Goal: Task Accomplishment & Management: Use online tool/utility

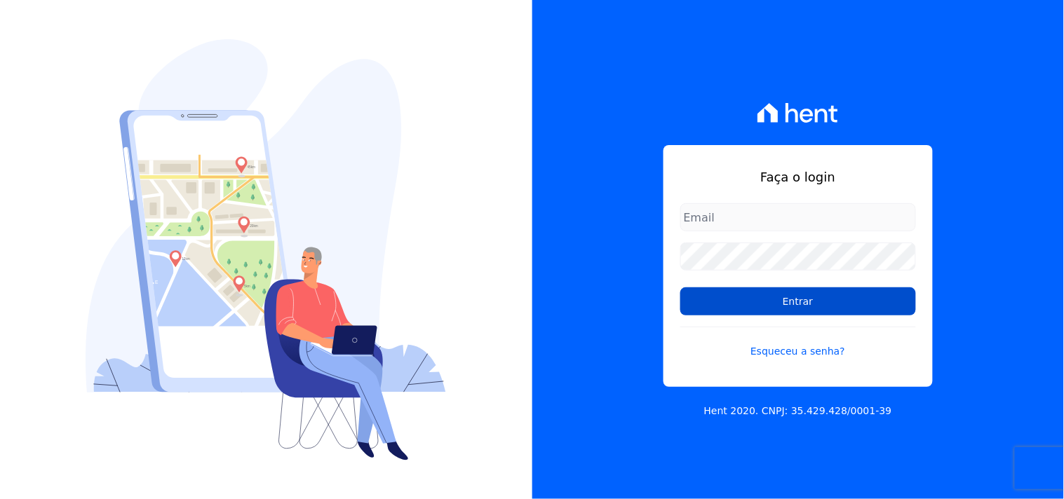
type input "[EMAIL_ADDRESS][DOMAIN_NAME]"
click at [786, 300] on input "Entrar" at bounding box center [798, 302] width 236 height 28
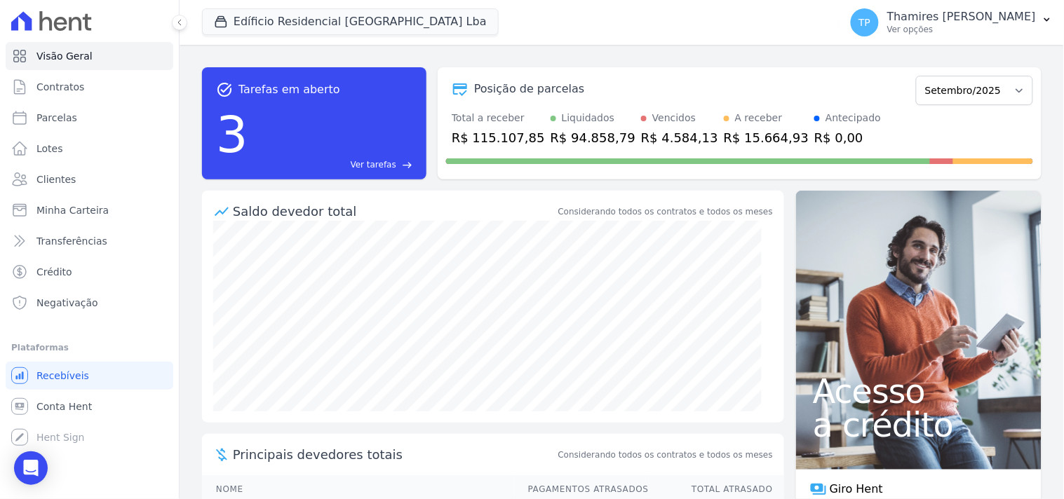
click at [13, 478] on div "Visão Geral Contratos [GEOGRAPHIC_DATA] Lotes Clientes Minha Carteira Transferê…" at bounding box center [89, 249] width 179 height 499
click at [22, 472] on div "Open Intercom Messenger" at bounding box center [31, 468] width 37 height 37
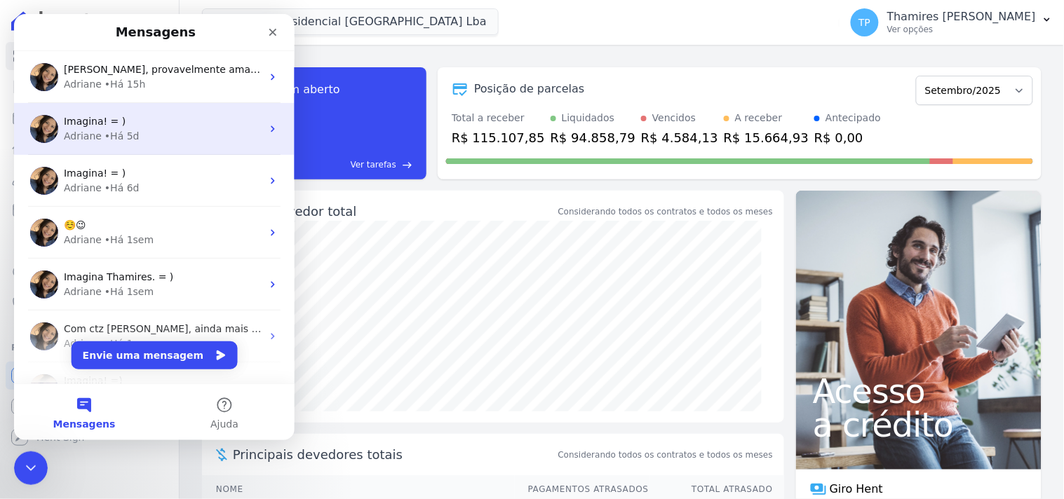
click at [147, 123] on div "Imagina! = )" at bounding box center [162, 121] width 198 height 15
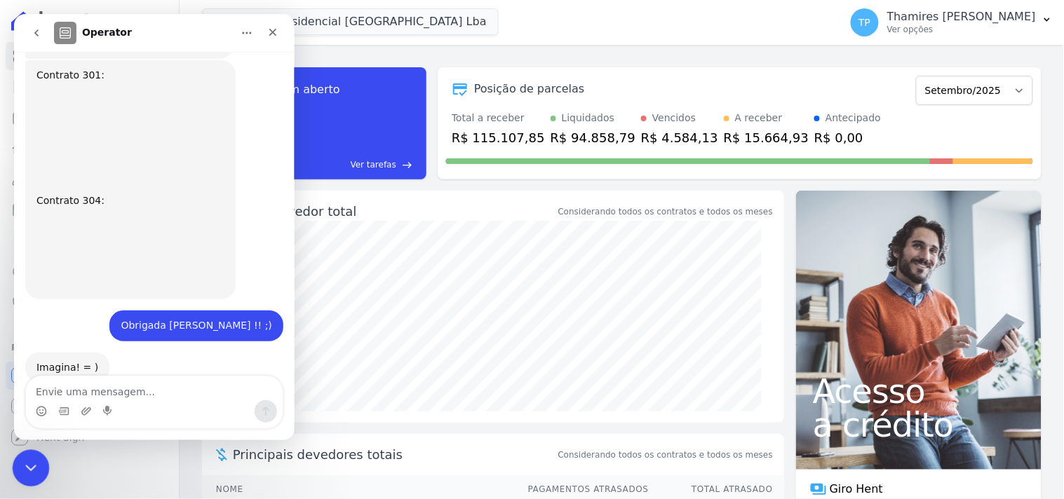
scroll to position [408, 0]
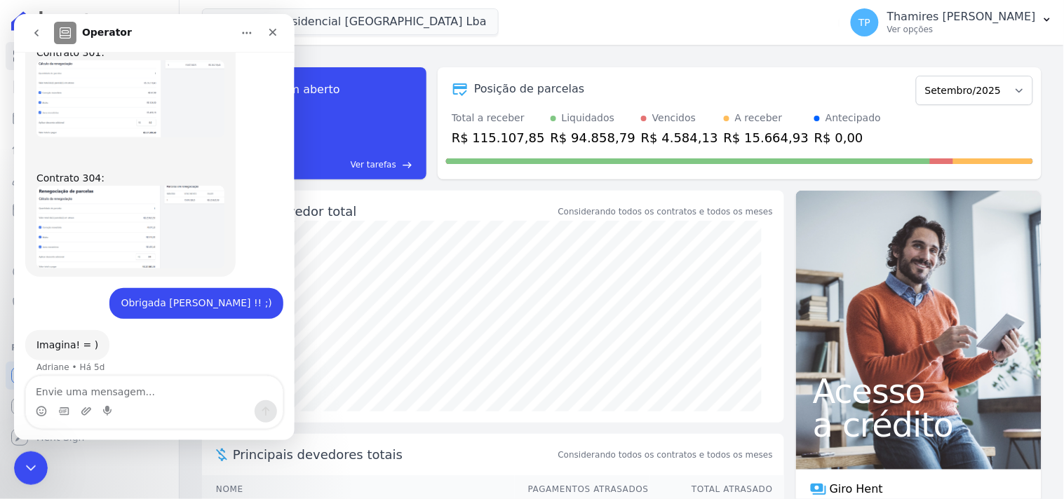
click at [32, 38] on button "go back" at bounding box center [35, 32] width 27 height 27
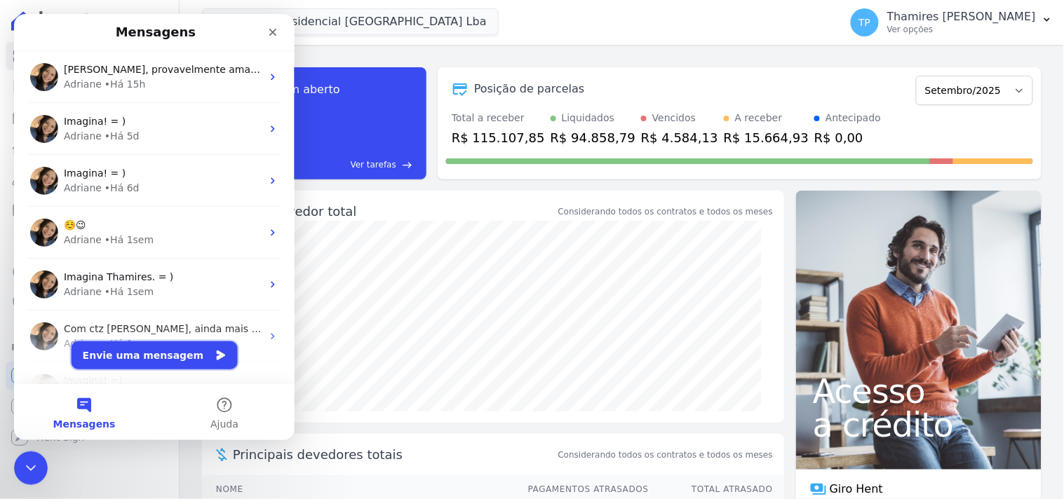
drag, startPoint x: 158, startPoint y: 356, endPoint x: 176, endPoint y: 356, distance: 17.5
click at [161, 356] on button "Envie uma mensagem" at bounding box center [154, 355] width 166 height 28
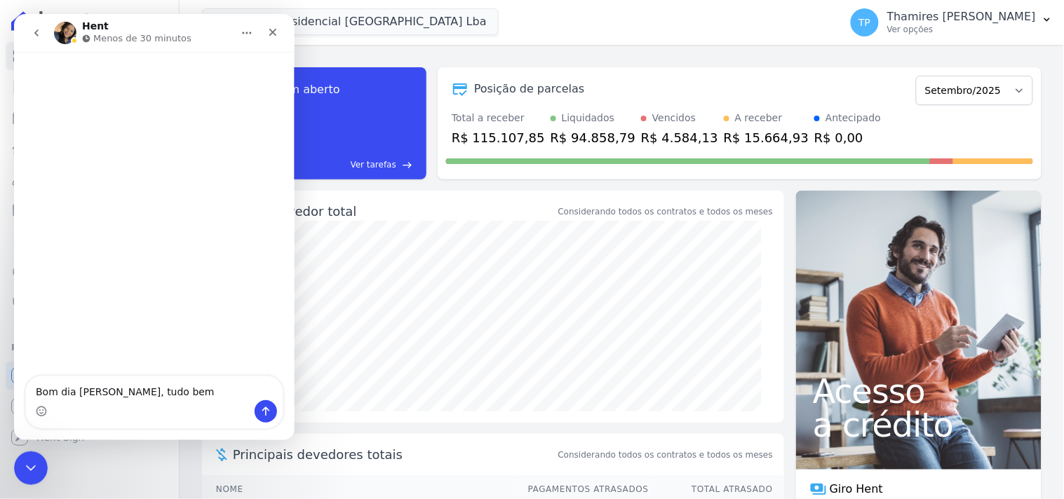
type textarea "Bom dia Adriane, tudo bem?"
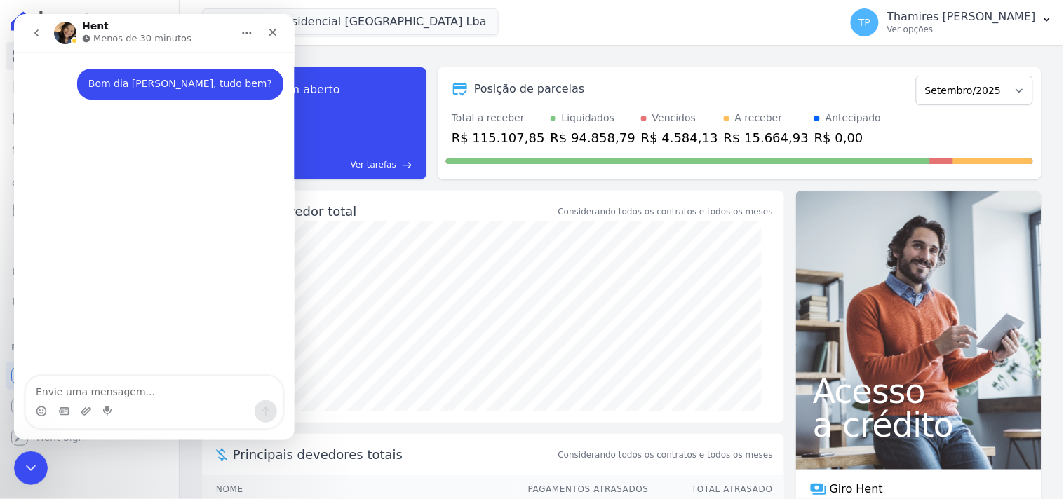
click at [35, 23] on main "Hent Menos de 30 minutos Bom dia Adriane, tudo bem? • Agora" at bounding box center [153, 226] width 280 height 426
click at [37, 32] on icon "go back" at bounding box center [35, 32] width 11 height 11
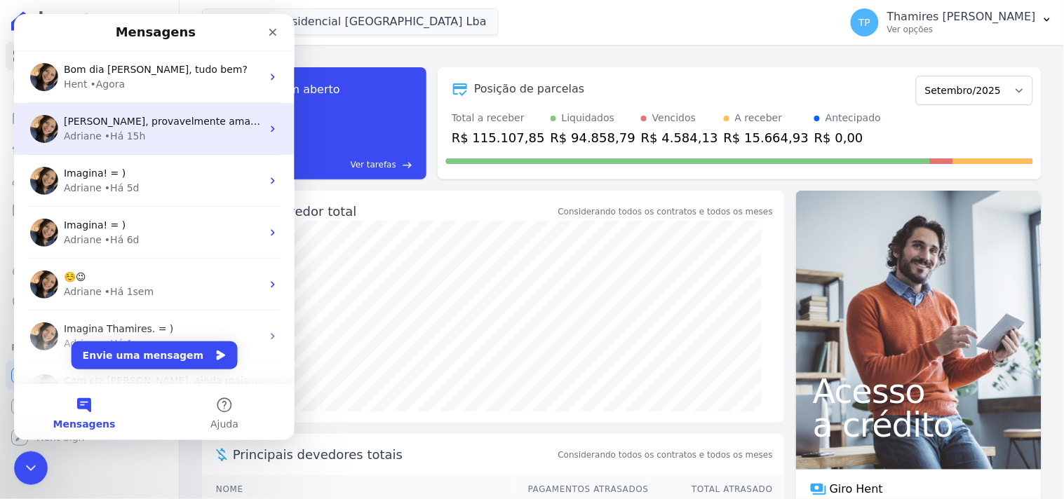
click at [114, 123] on span "Thamires, provavelmente amanhã. O comando foi dado próximo do horário do encerr…" at bounding box center [348, 120] width 571 height 11
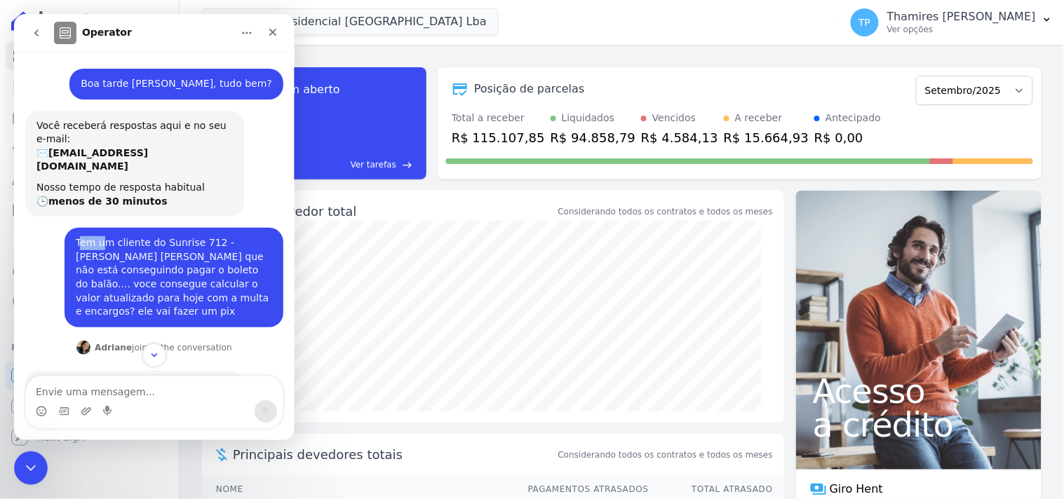
drag, startPoint x: 70, startPoint y: 222, endPoint x: 95, endPoint y: 227, distance: 25.7
click at [95, 236] on div "Tem um cliente do Sunrise 712 - Claudinei Zampieri Rosa da Silva que não está c…" at bounding box center [173, 277] width 196 height 83
click at [162, 236] on div "Tem um cliente do Sunrise 712 - Claudinei Zampieri Rosa da Silva que não está c…" at bounding box center [173, 277] width 196 height 83
drag, startPoint x: 108, startPoint y: 228, endPoint x: 164, endPoint y: 243, distance: 58.2
click at [164, 243] on div "Tem um cliente do Sunrise 712 - Claudinei Zampieri Rosa da Silva que não está c…" at bounding box center [173, 277] width 196 height 83
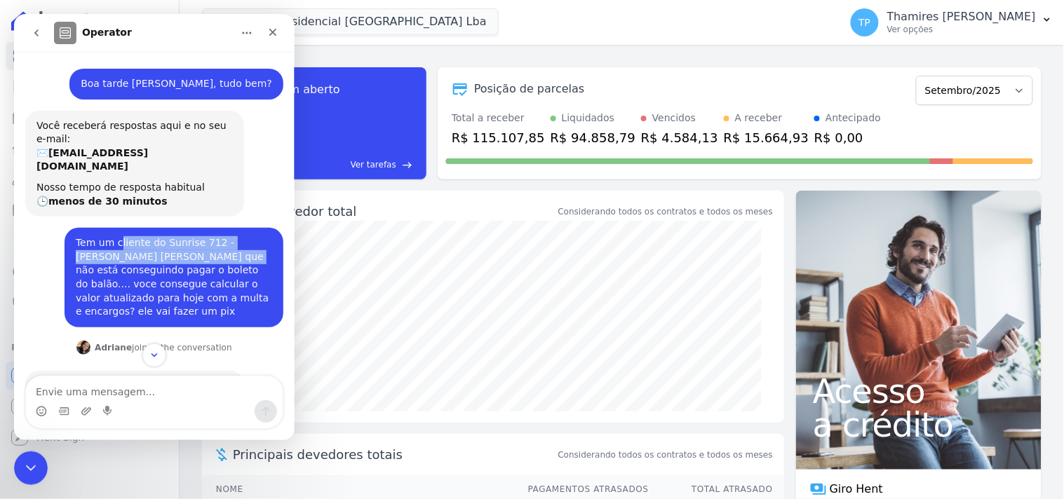
copy div "liente do Sunrise 712 - Claudinei Zampieri Rosa da Silva"
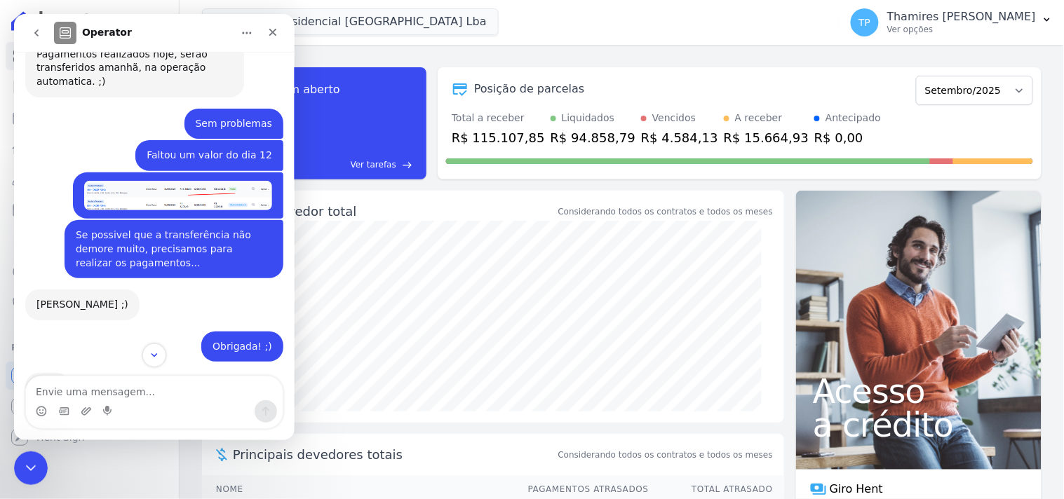
scroll to position [1148, 0]
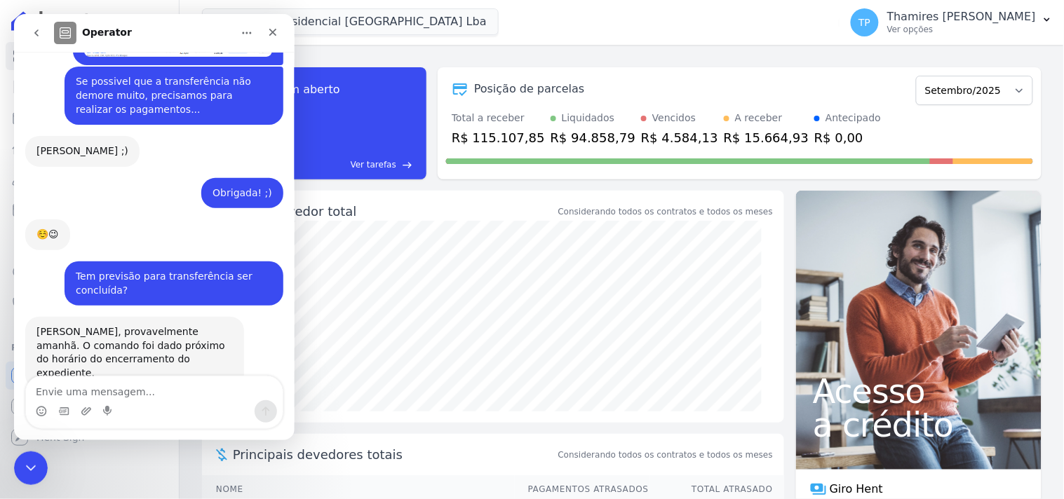
click at [36, 22] on button "go back" at bounding box center [35, 32] width 27 height 27
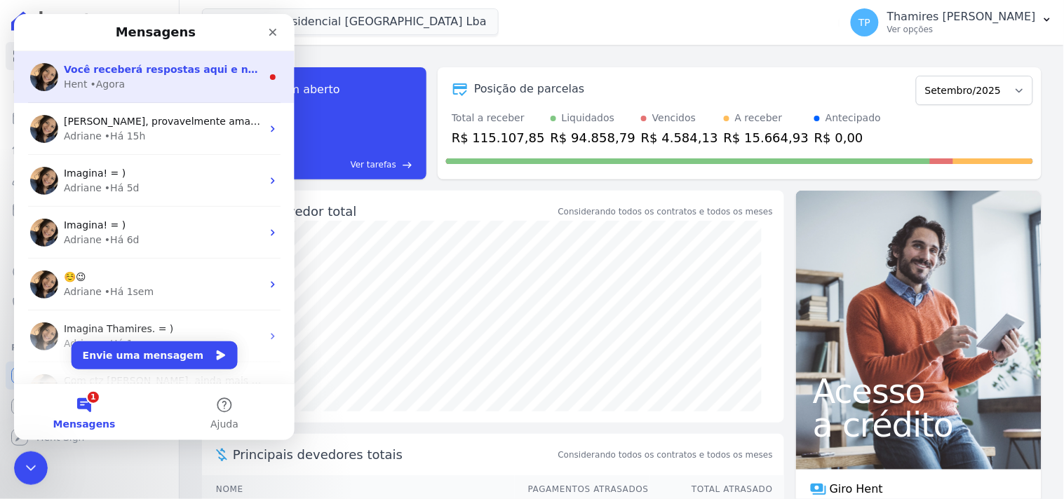
click at [122, 81] on div "Hent • Agora" at bounding box center [162, 83] width 198 height 15
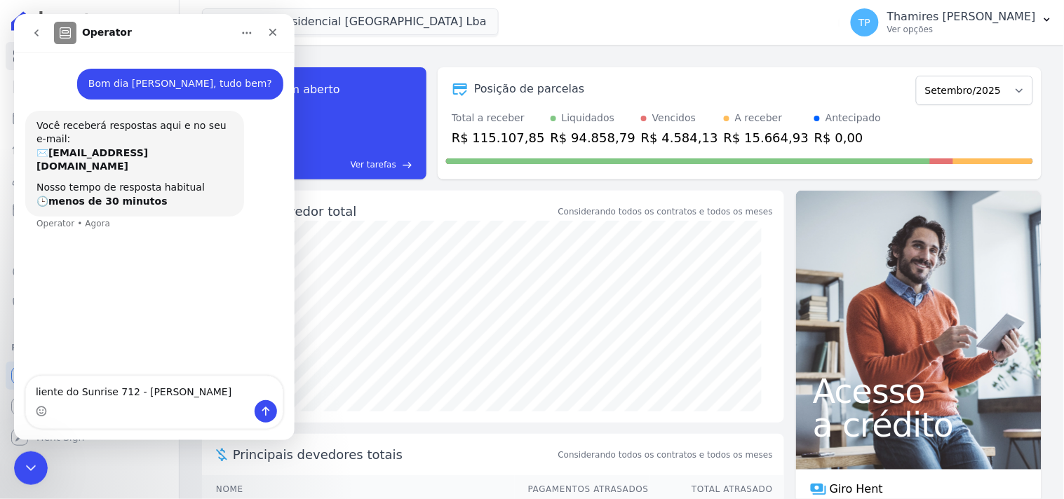
click at [103, 393] on textarea "liente do Sunrise 712 - Claudinei Zampieri Rosa da Silva" at bounding box center [153, 388] width 257 height 24
click at [38, 388] on textarea "liente do Sunrise 712 - Claudinei Zampieri Rosa da Silva" at bounding box center [153, 388] width 257 height 24
click at [34, 391] on textarea "liente do Sunrise 712 - Claudinei Zampieri Rosa da Silva" at bounding box center [153, 388] width 257 height 24
click at [78, 387] on textarea "Cliente do Sunrise 712 - Claudinei Zampieri Rosa da Silva" at bounding box center [153, 388] width 257 height 24
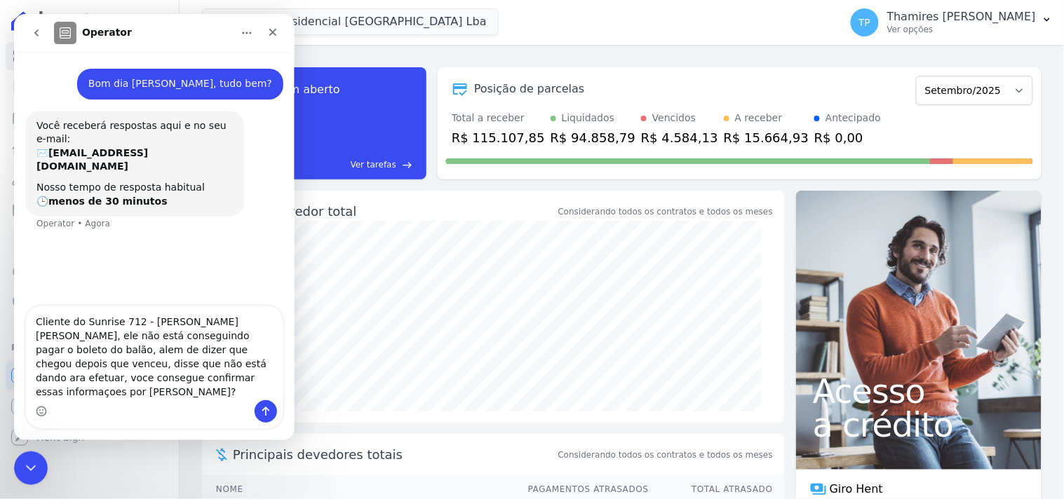
drag, startPoint x: 137, startPoint y: 381, endPoint x: 128, endPoint y: 393, distance: 14.5
type textarea "Cliente do Sunrise 712 - Claudinei Zampieri Rosa da Silva, ele não está consegu…"
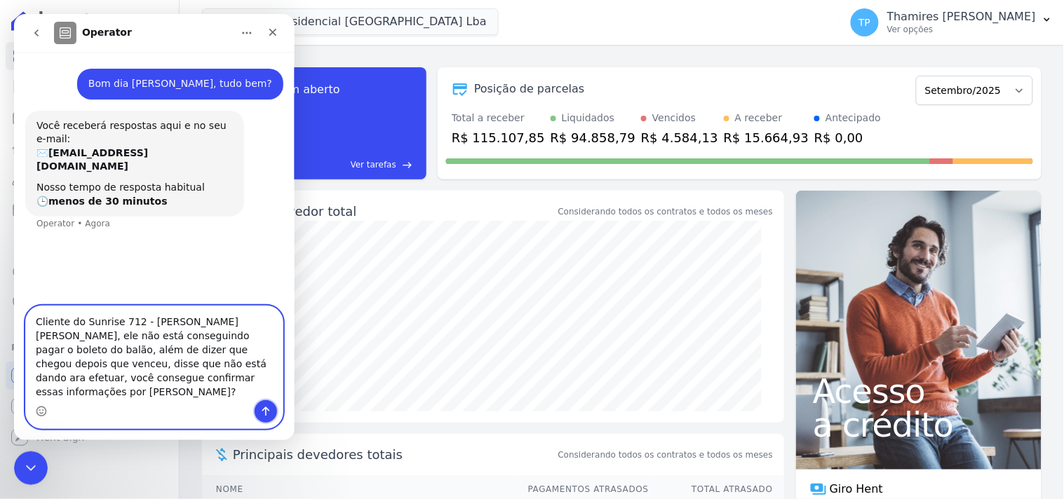
click at [276, 407] on div "Messenger da Intercom" at bounding box center [153, 411] width 257 height 22
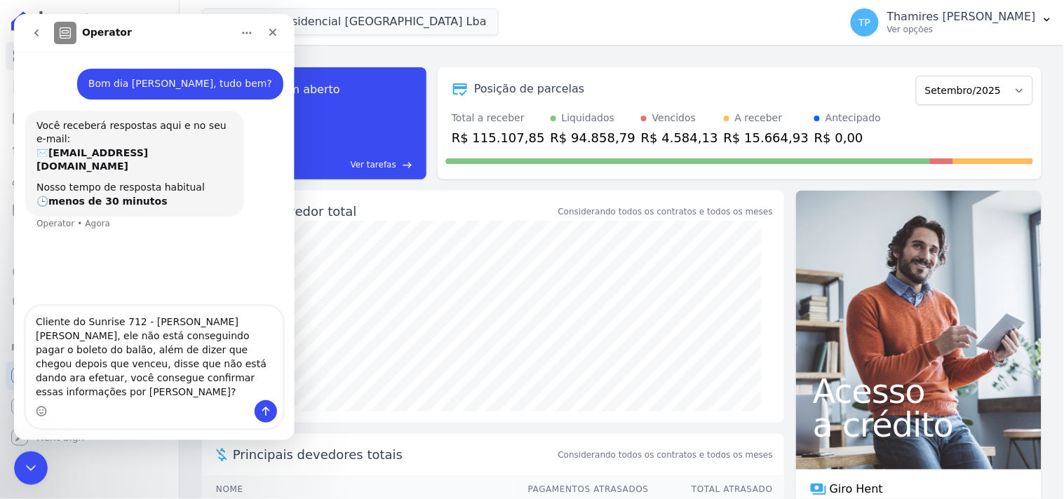
click at [275, 403] on div "Messenger da Intercom" at bounding box center [265, 411] width 22 height 22
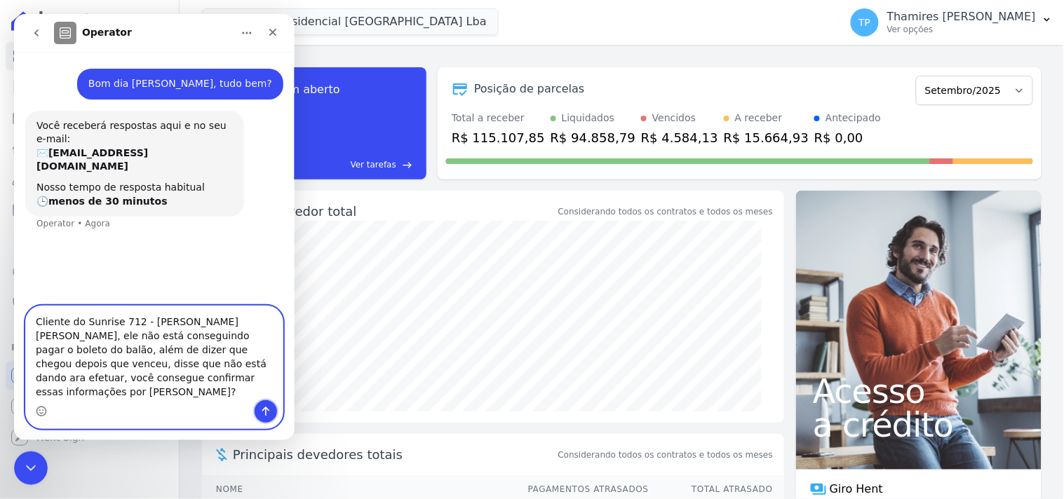
click at [264, 405] on icon "Enviar uma mensagem" at bounding box center [264, 410] width 11 height 11
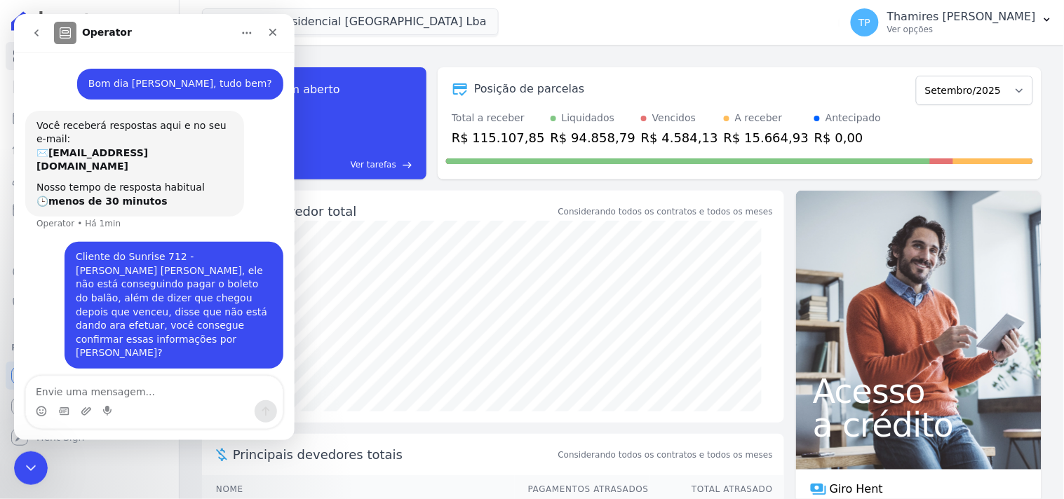
drag, startPoint x: 207, startPoint y: 404, endPoint x: 224, endPoint y: 389, distance: 22.4
click at [208, 403] on div "Messenger da Intercom" at bounding box center [153, 411] width 257 height 22
click at [228, 386] on textarea "Envie uma mensagem..." at bounding box center [153, 388] width 257 height 24
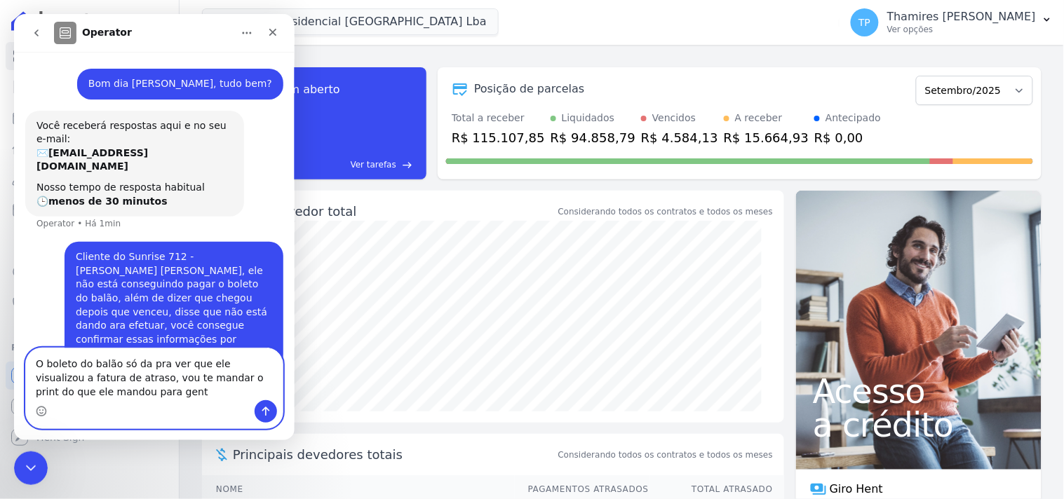
type textarea "O boleto do balão só da pra ver que ele visualizou a fatura de atraso, vou te m…"
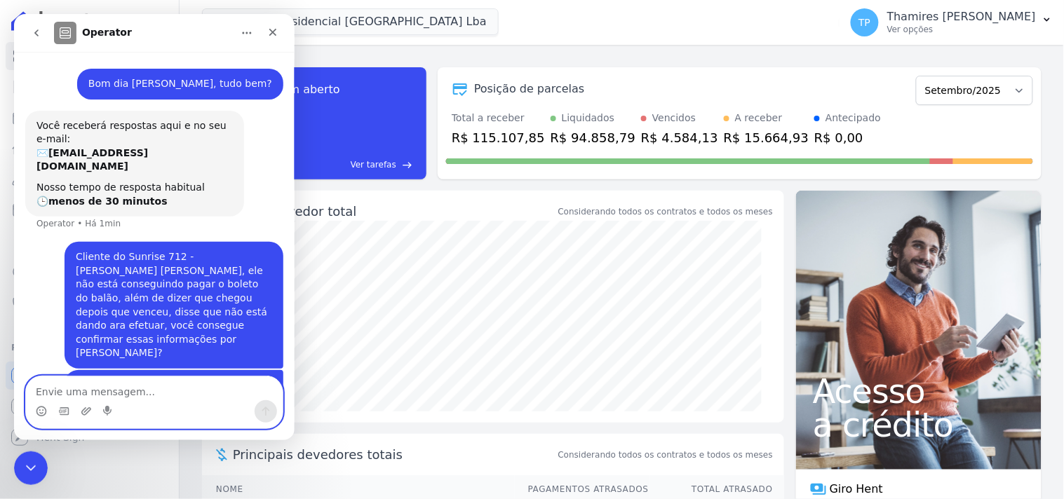
scroll to position [26, 0]
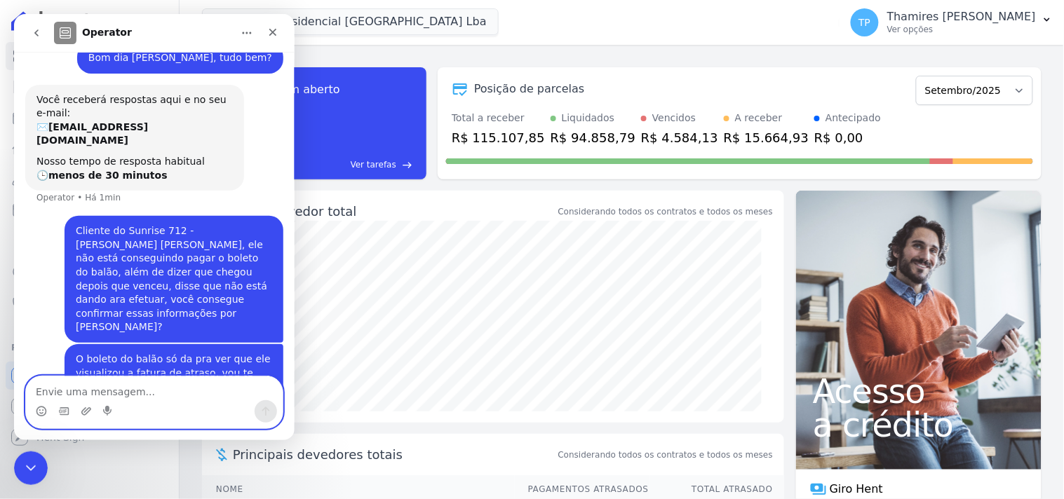
click at [166, 395] on textarea "Envie uma mensagem..." at bounding box center [153, 388] width 257 height 24
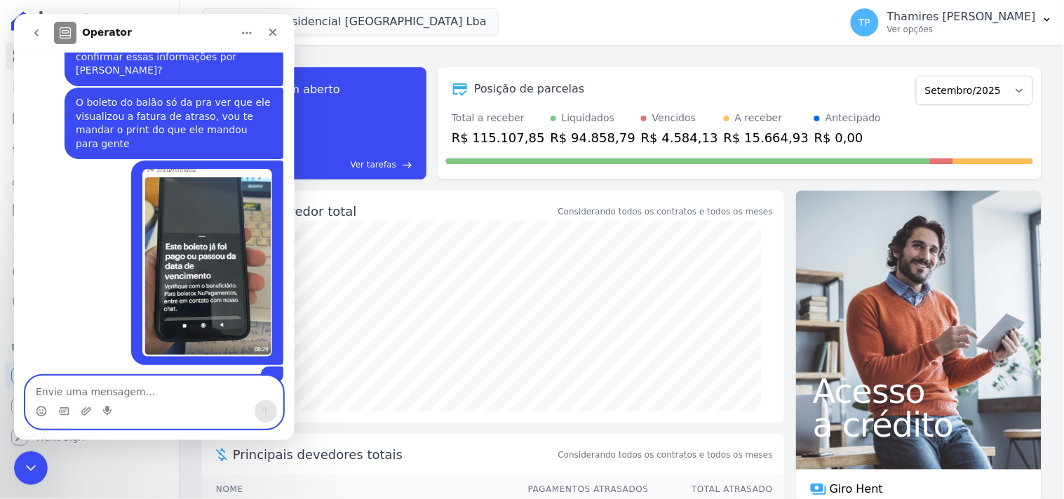
scroll to position [283, 0]
click at [11, 468] on div "Visão Geral Contratos Parcelas Lotes Clientes Minha Carteira Transferências Cré…" at bounding box center [89, 249] width 179 height 499
click at [23, 461] on div "Encerramento do Messenger da Intercom" at bounding box center [29, 466] width 34 height 34
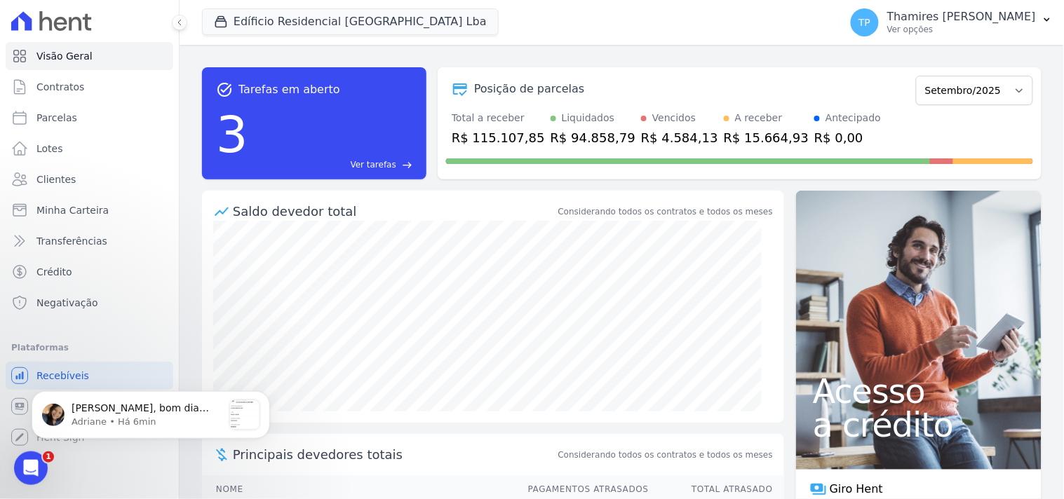
scroll to position [691, 0]
click at [126, 417] on p "Adriane • Há 13min" at bounding box center [147, 421] width 151 height 13
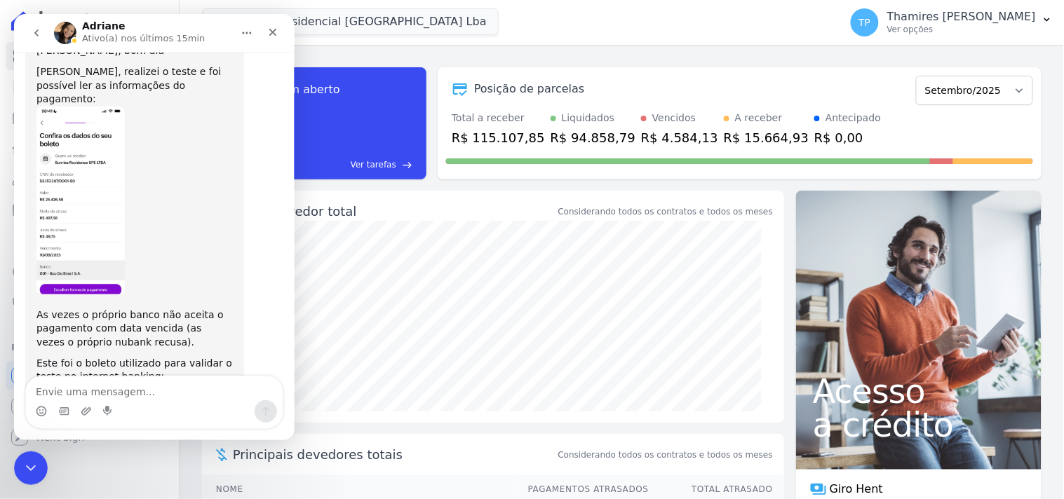
scroll to position [715, 0]
click at [135, 389] on div "boleto_Cla...-09-10.pdf" at bounding box center [106, 396] width 112 height 15
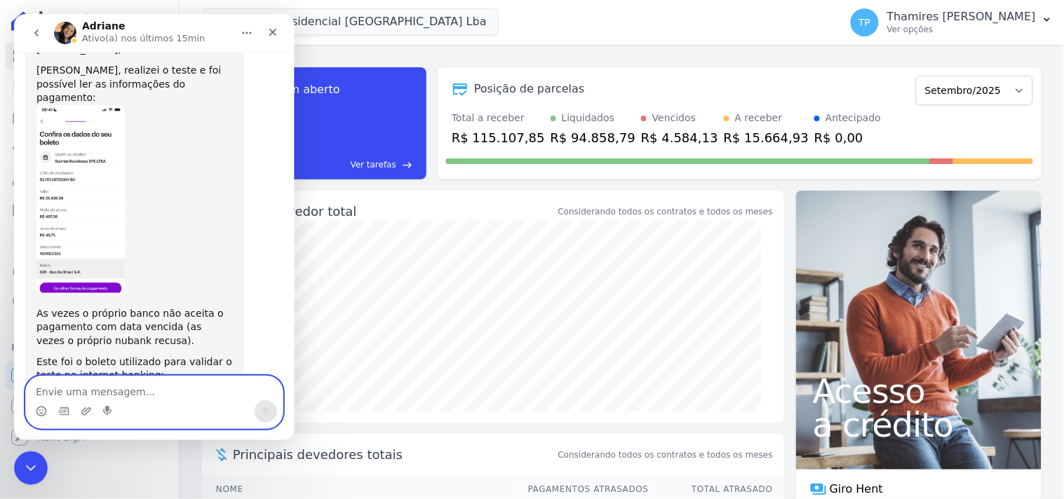
click at [191, 395] on textarea "Envie uma mensagem..." at bounding box center [153, 388] width 257 height 24
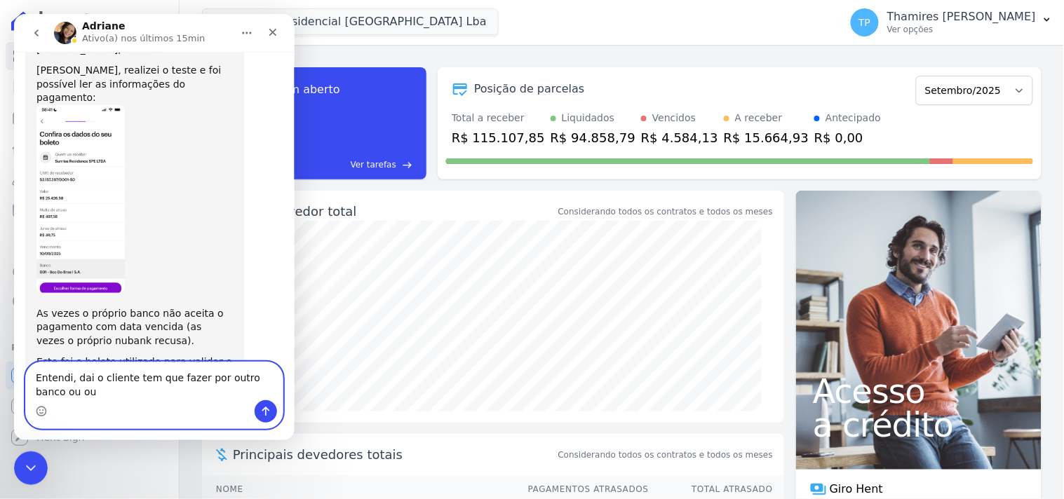
scroll to position [729, 0]
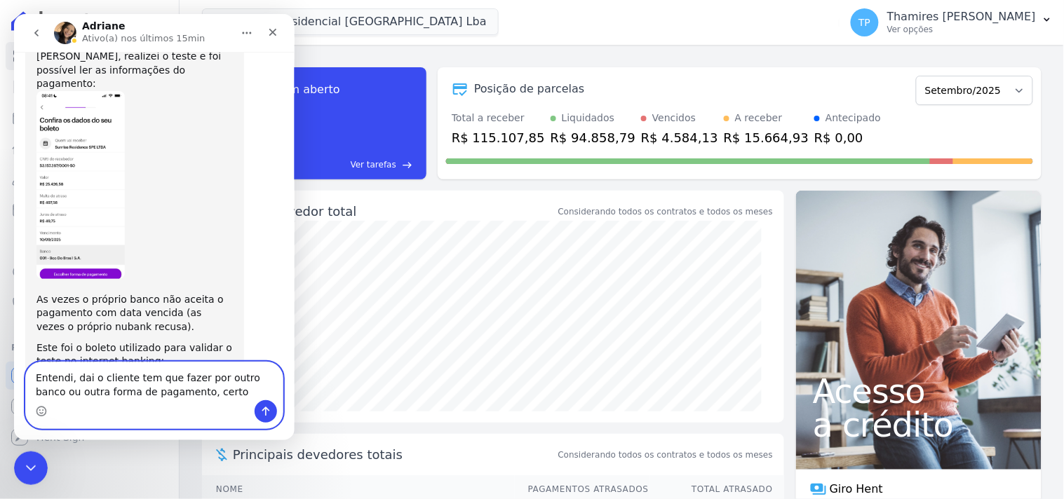
type textarea "Entendi, dai o cliente tem que fazer por outro banco ou outra forma de pagament…"
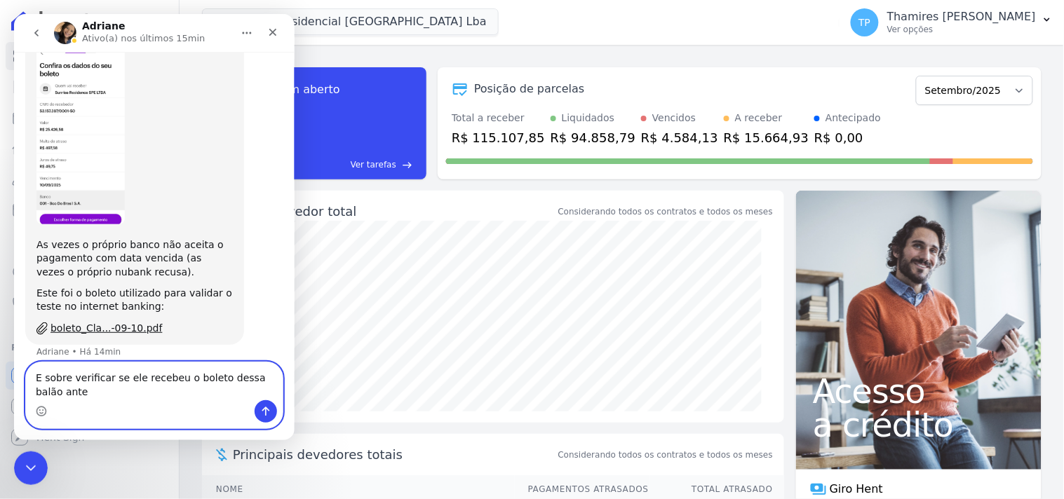
scroll to position [775, 0]
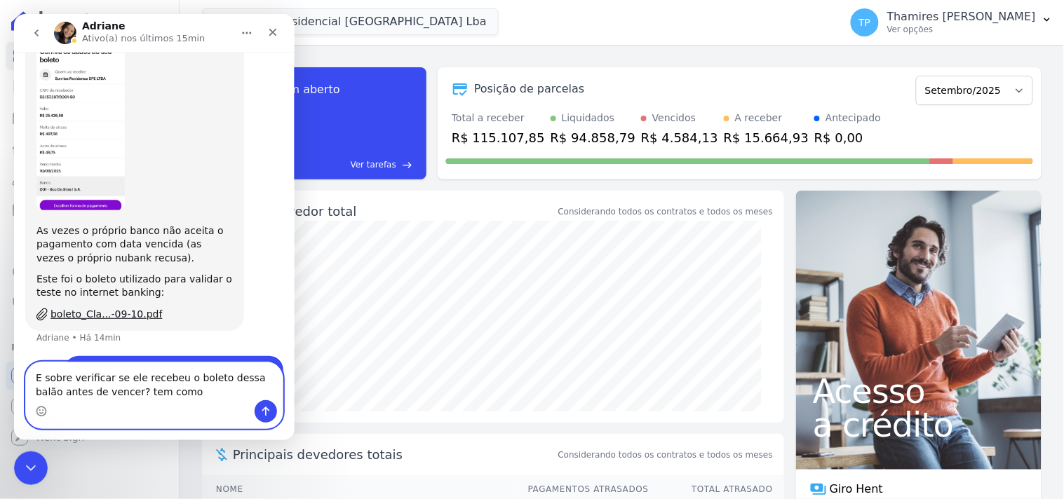
type textarea "E sobre verificar se ele recebeu o boleto dessa balão antes de vencer? tem como?"
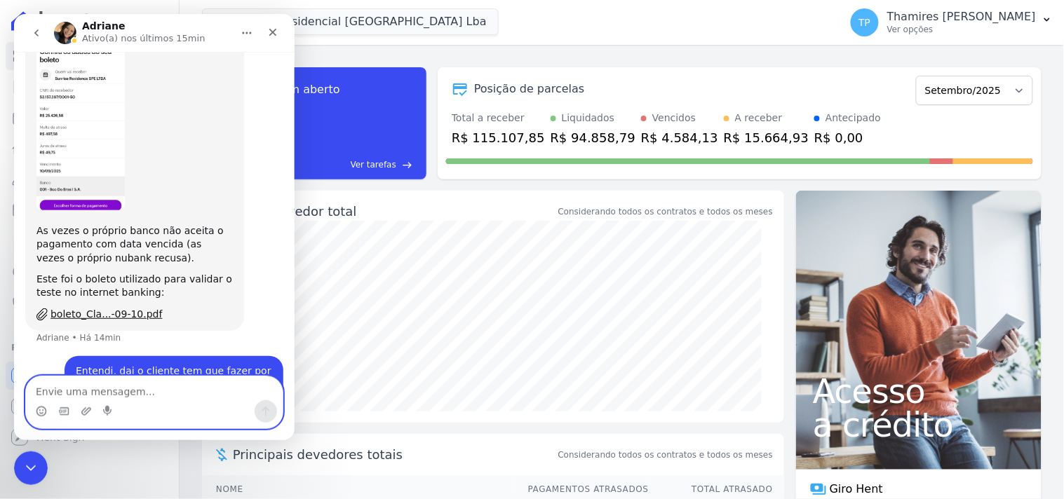
scroll to position [807, 0]
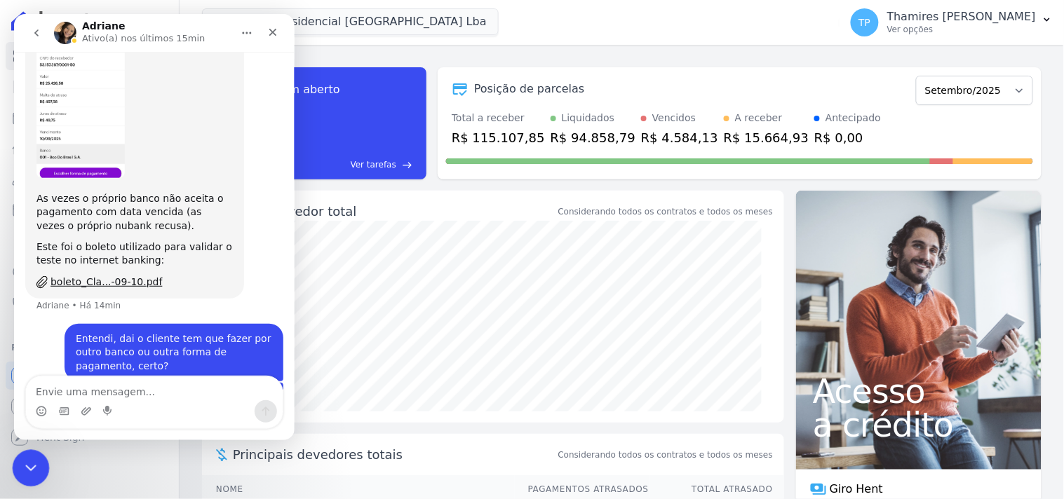
drag, startPoint x: 34, startPoint y: 459, endPoint x: 34, endPoint y: 452, distance: 7.0
click at [34, 456] on div "Encerramento do Messenger da Intercom" at bounding box center [29, 466] width 34 height 34
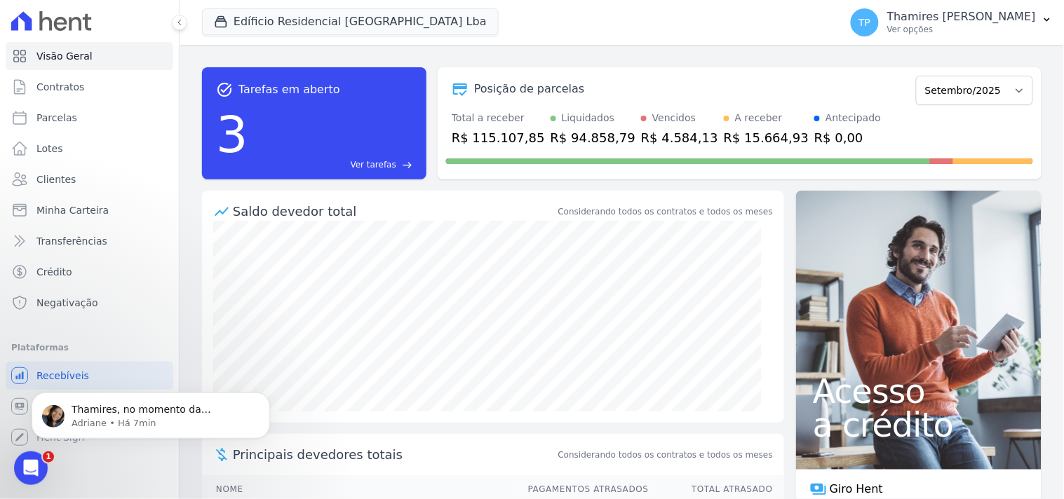
scroll to position [935, 0]
click at [80, 422] on p "Adriane • Há 9min" at bounding box center [162, 423] width 181 height 13
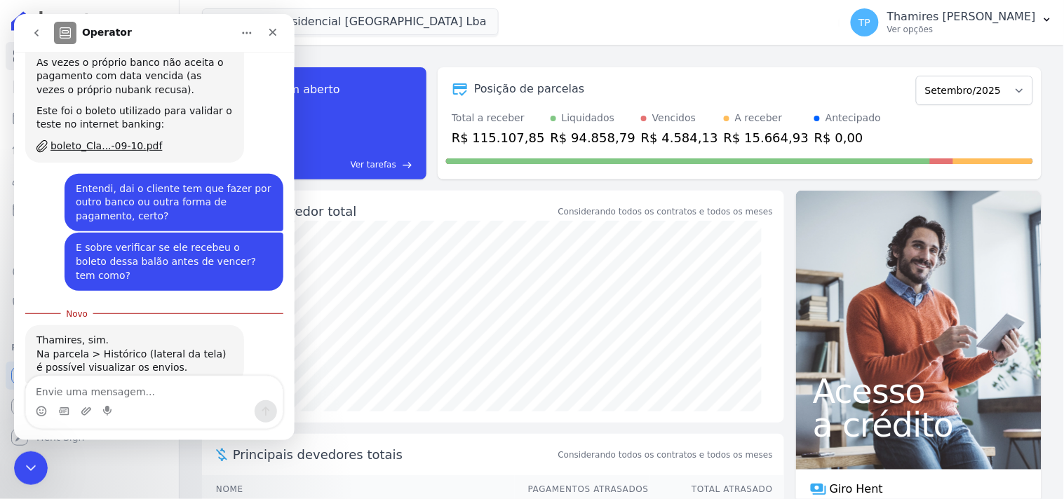
scroll to position [945, 0]
click at [182, 379] on textarea "Envie uma mensagem..." at bounding box center [153, 388] width 257 height 24
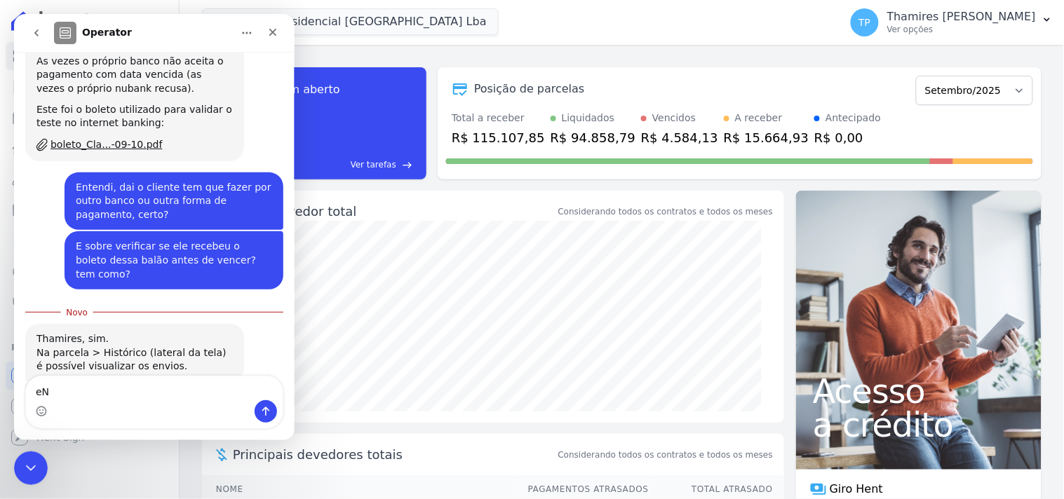
type textarea "e"
type textarea "Entendi, obrigada!"
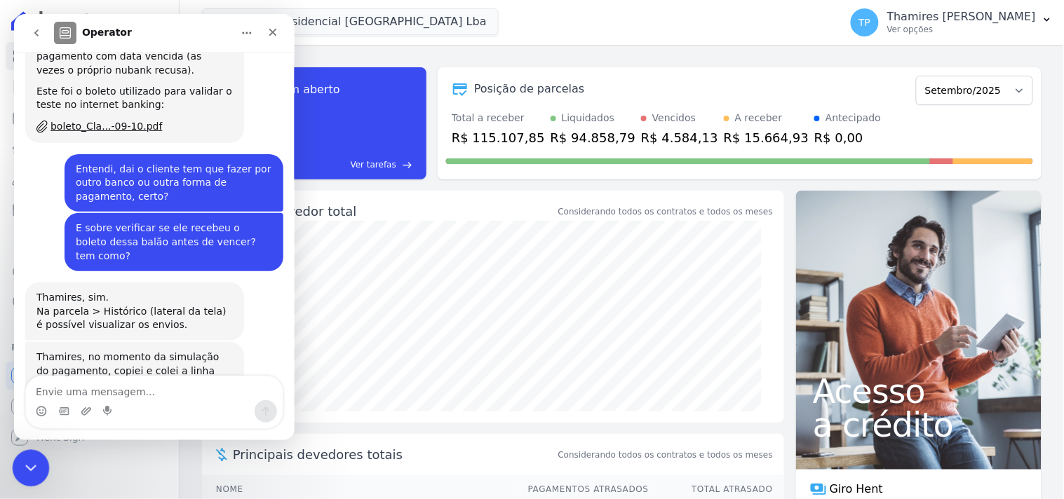
click at [21, 468] on icon "Encerramento do Messenger da Intercom" at bounding box center [28, 466] width 17 height 17
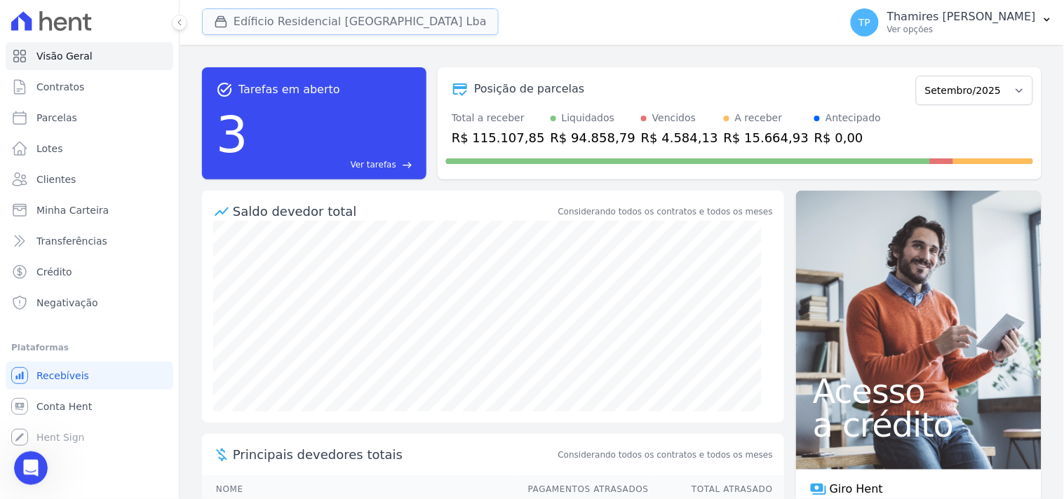
click at [349, 15] on button "Edíficio Residencial Grevílea Park Lba" at bounding box center [350, 21] width 297 height 27
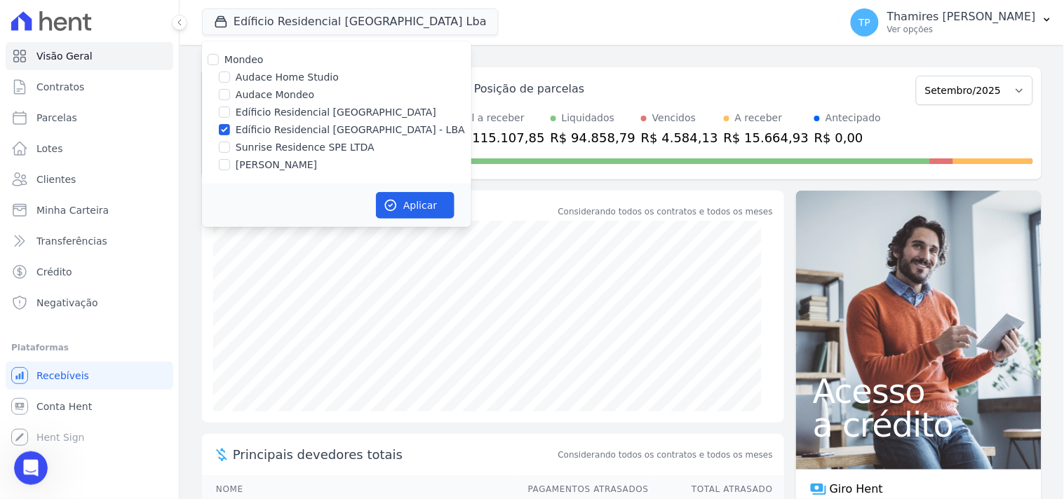
click at [305, 140] on label "Sunrise Residence SPE LTDA" at bounding box center [305, 147] width 139 height 15
click at [230, 142] on input "Sunrise Residence SPE LTDA" at bounding box center [224, 147] width 11 height 11
checkbox input "true"
click at [333, 126] on label "Edíficio Residencial [GEOGRAPHIC_DATA] - LBA" at bounding box center [350, 130] width 229 height 15
click at [230, 126] on input "Edíficio Residencial [GEOGRAPHIC_DATA] - LBA" at bounding box center [224, 129] width 11 height 11
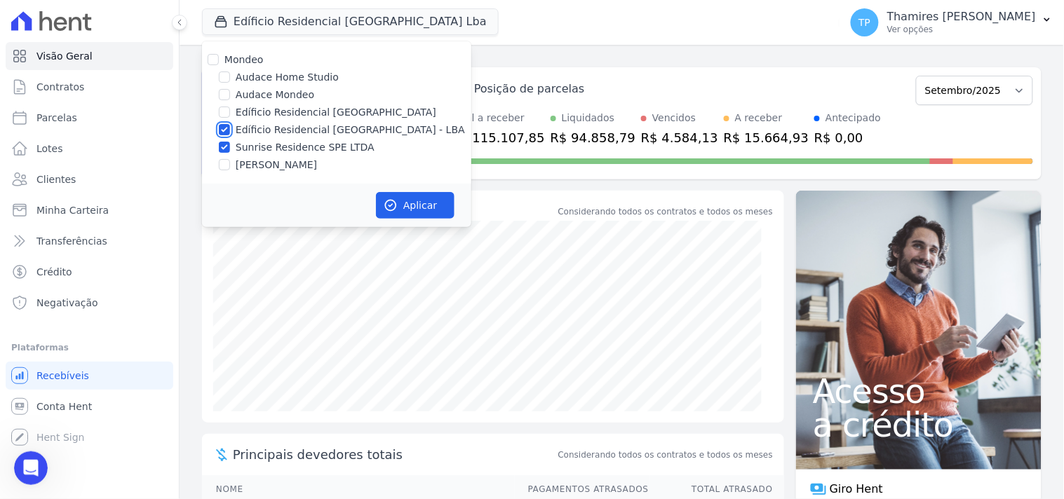
checkbox input "false"
click at [409, 195] on button "Aplicar" at bounding box center [415, 205] width 79 height 27
click at [23, 462] on icon "Abertura do Messenger da Intercom" at bounding box center [29, 466] width 23 height 23
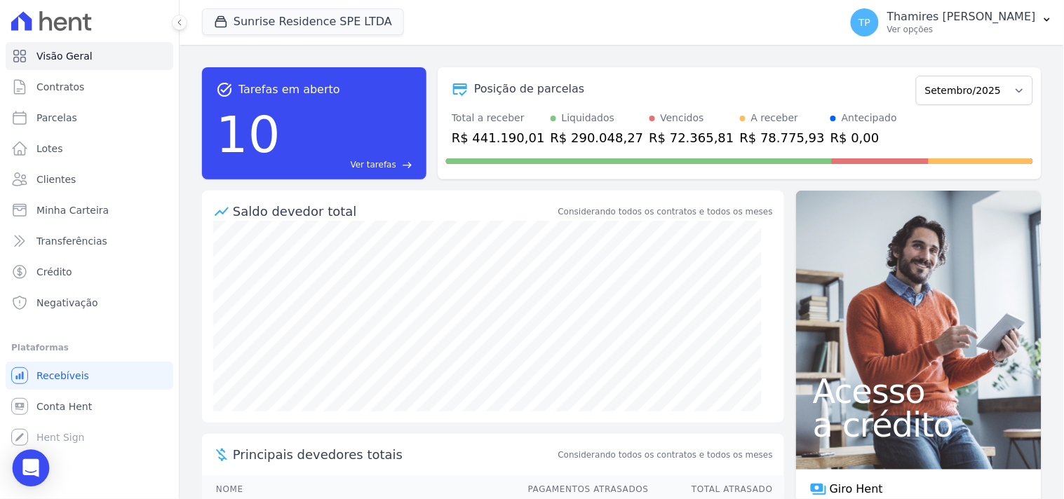
click at [32, 471] on icon "Open Intercom Messenger" at bounding box center [30, 468] width 16 height 18
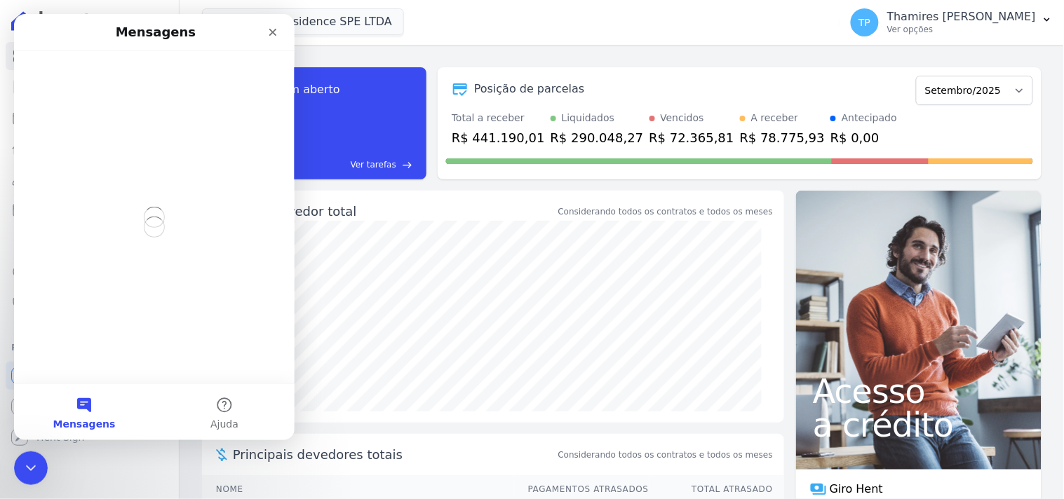
scroll to position [0, 0]
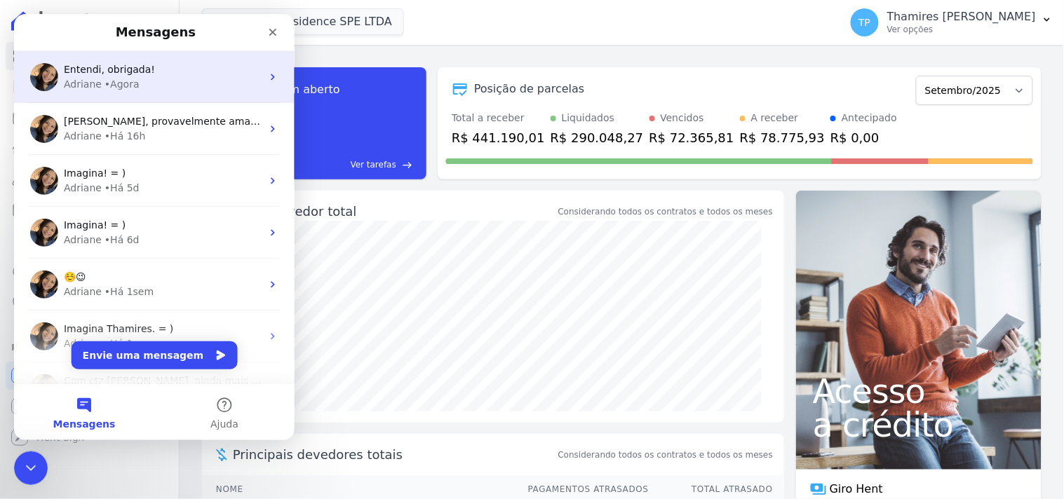
click at [212, 67] on div "Entendi, obrigada!" at bounding box center [162, 69] width 198 height 15
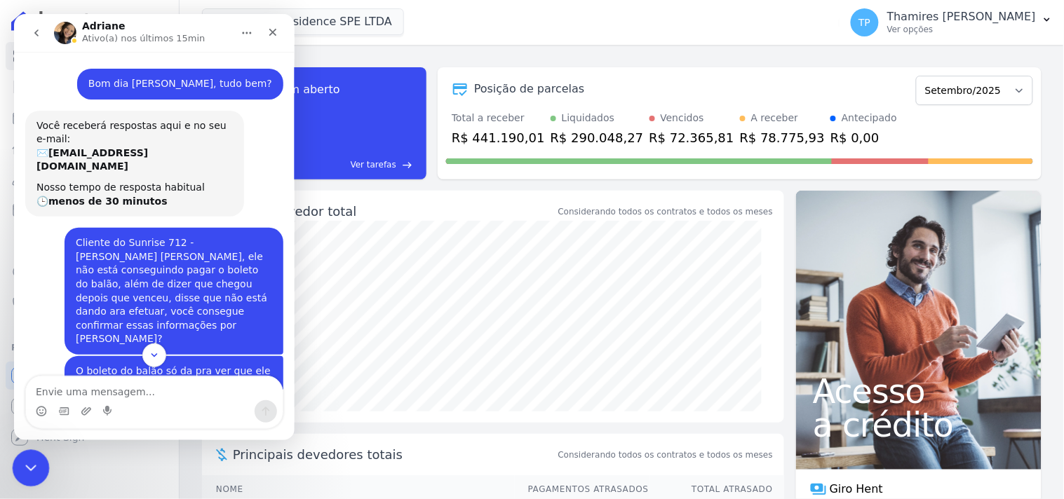
click at [27, 461] on icon "Encerramento do Messenger da Intercom" at bounding box center [28, 466] width 17 height 17
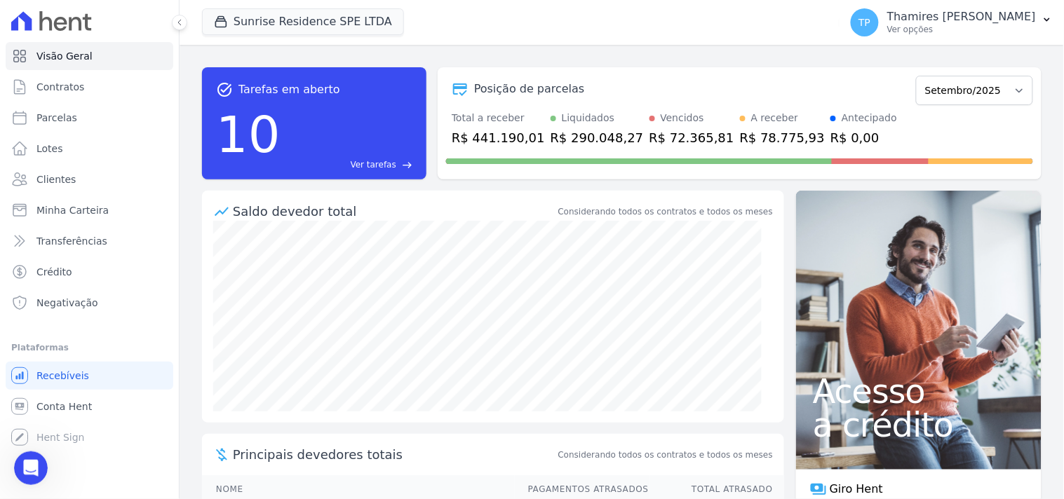
scroll to position [963, 0]
click at [108, 113] on link "Parcelas" at bounding box center [90, 118] width 168 height 28
select select
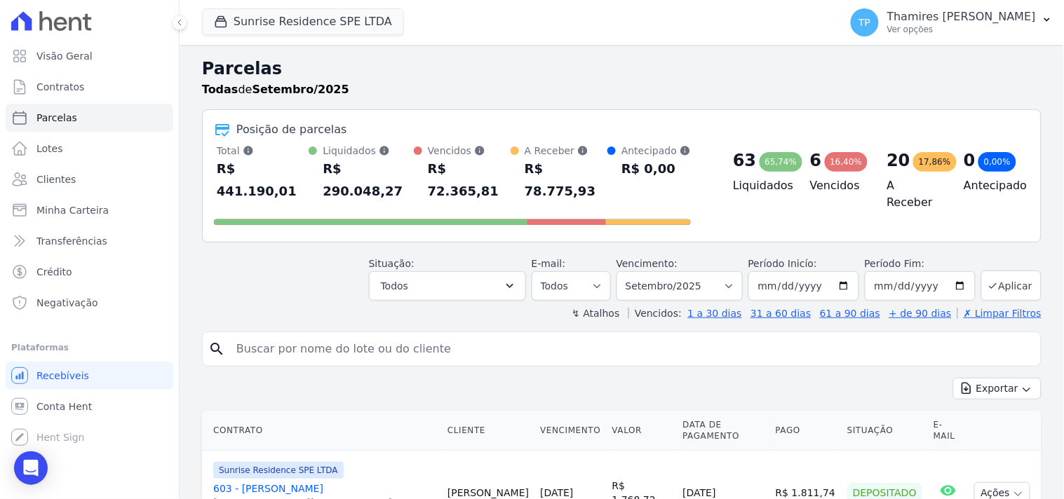
drag, startPoint x: 418, startPoint y: 358, endPoint x: 430, endPoint y: 334, distance: 26.7
click at [418, 378] on div "Exportar Exportar PDF Exportar CSV" at bounding box center [621, 394] width 839 height 33
click at [431, 335] on input "search" at bounding box center [631, 349] width 807 height 28
type input "712"
select select
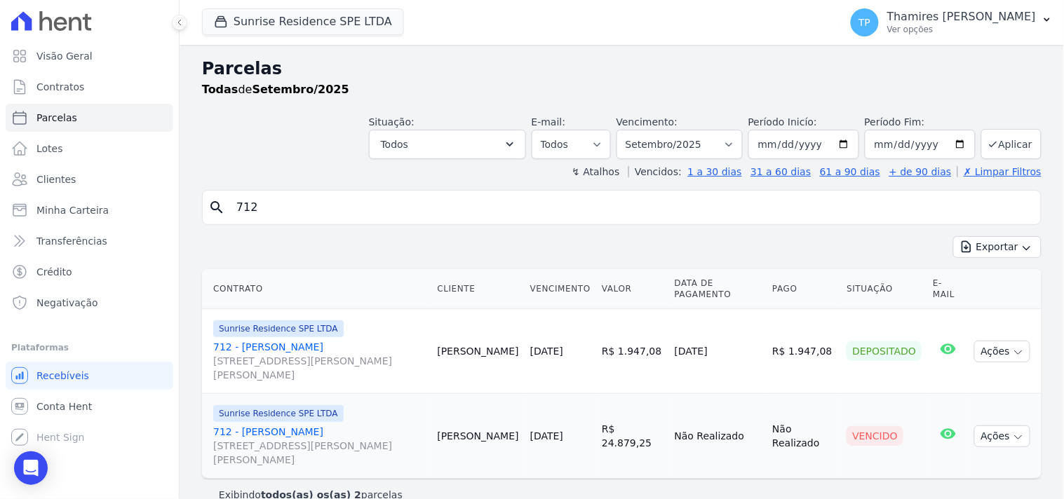
click at [348, 435] on link "712 - Claudinei Zampieri Rosa da Silva Rua Anacleto Luiz de Oliveira, 146, Apto…" at bounding box center [319, 446] width 212 height 42
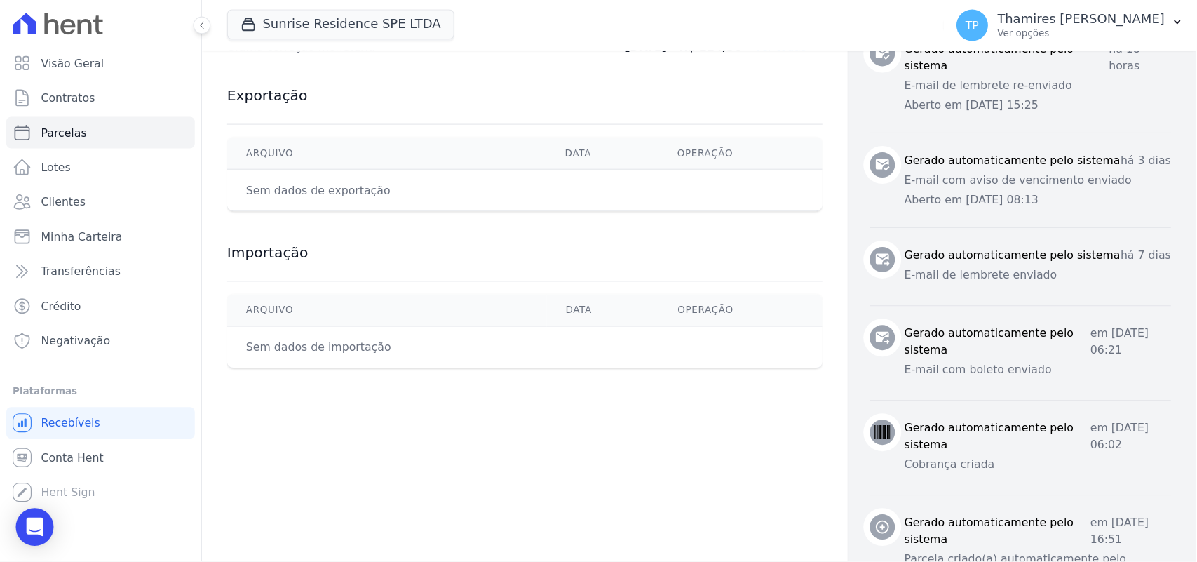
scroll to position [589, 0]
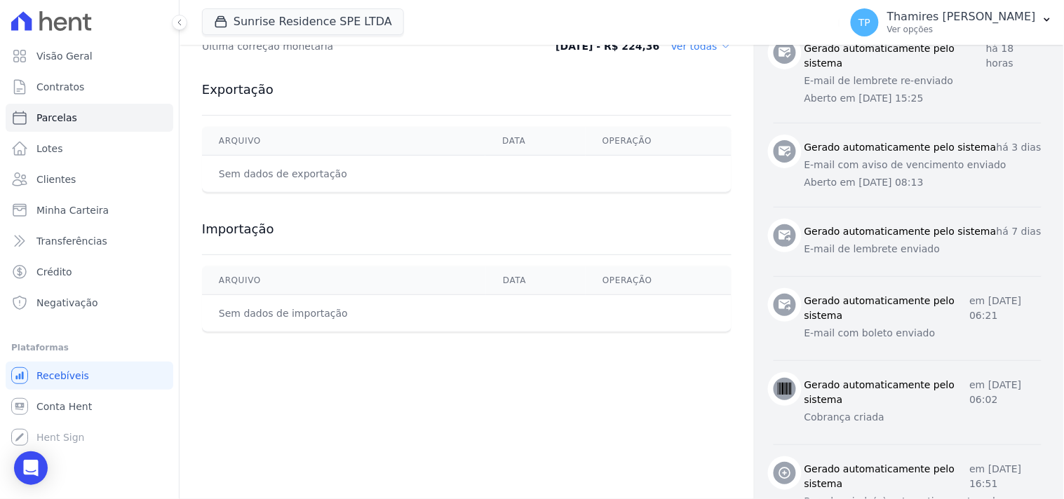
click at [473, 446] on div "Contratos Contrato #e5f3259a Parcelas Parcela #1 Parcela #1 - Setembro de 2025 …" at bounding box center [467, 5] width 574 height 1099
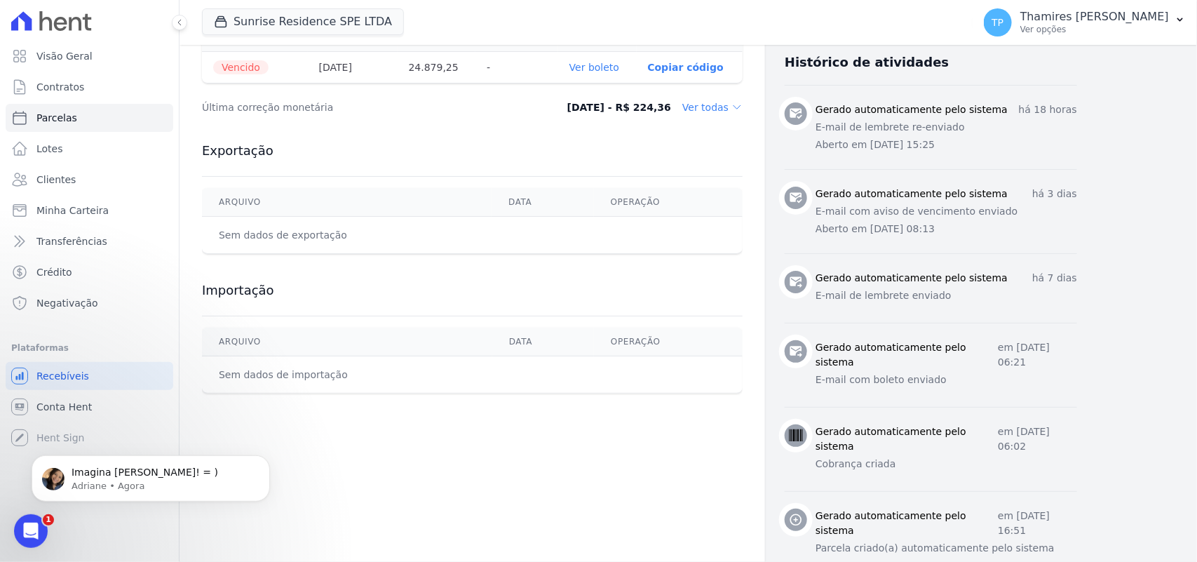
scroll to position [0, 0]
click at [102, 472] on p "Imagina Thamires! = )" at bounding box center [162, 472] width 181 height 14
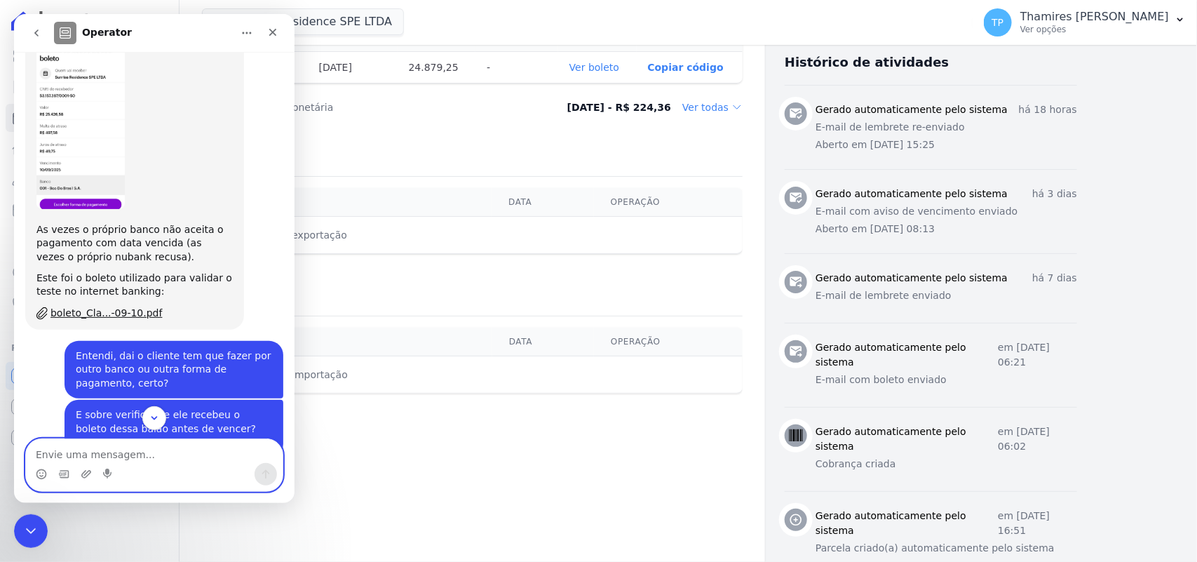
scroll to position [966, 0]
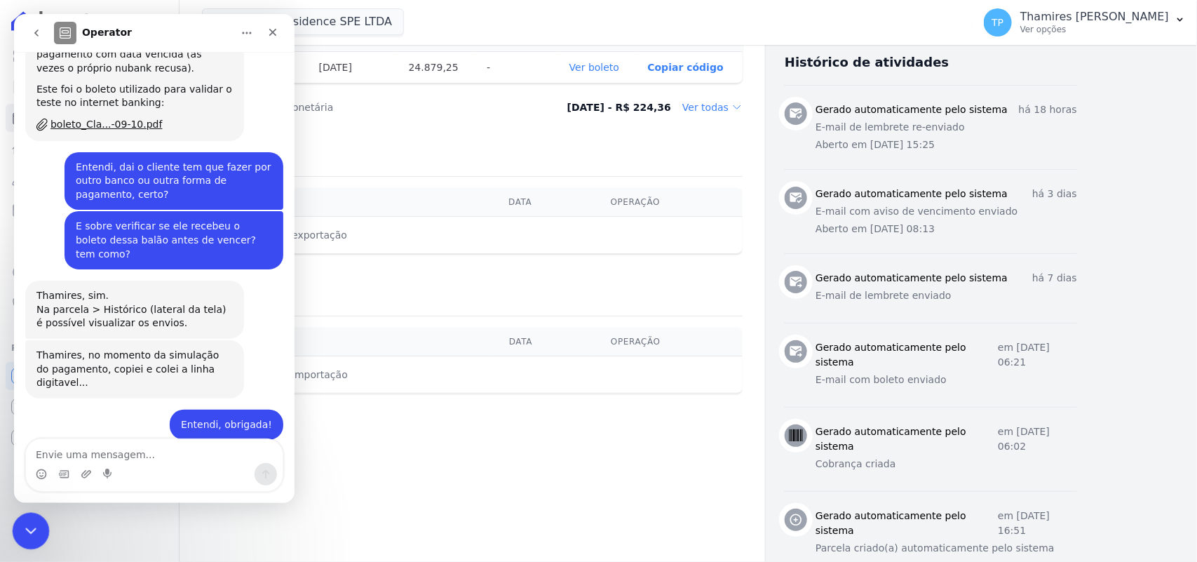
click at [32, 499] on icon "Encerramento do Messenger da Intercom" at bounding box center [28, 528] width 17 height 17
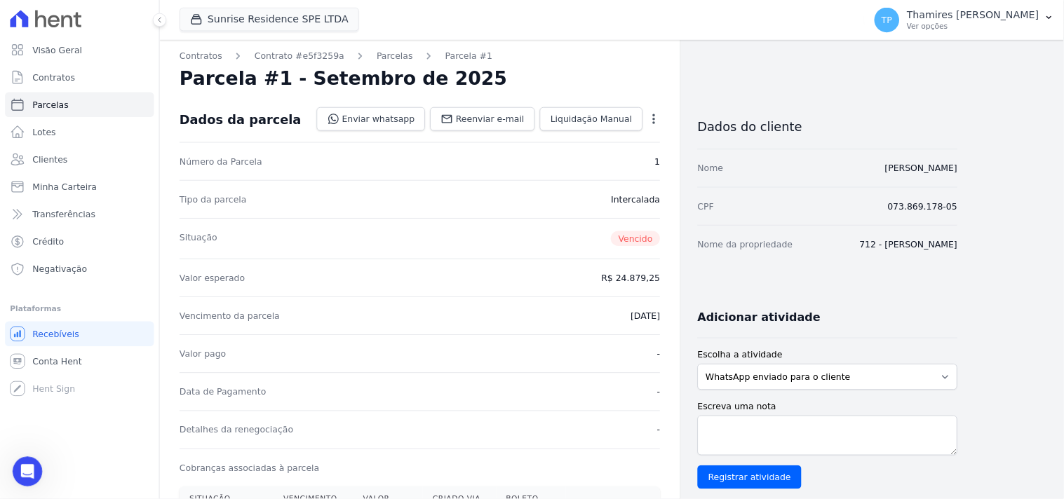
scroll to position [0, 0]
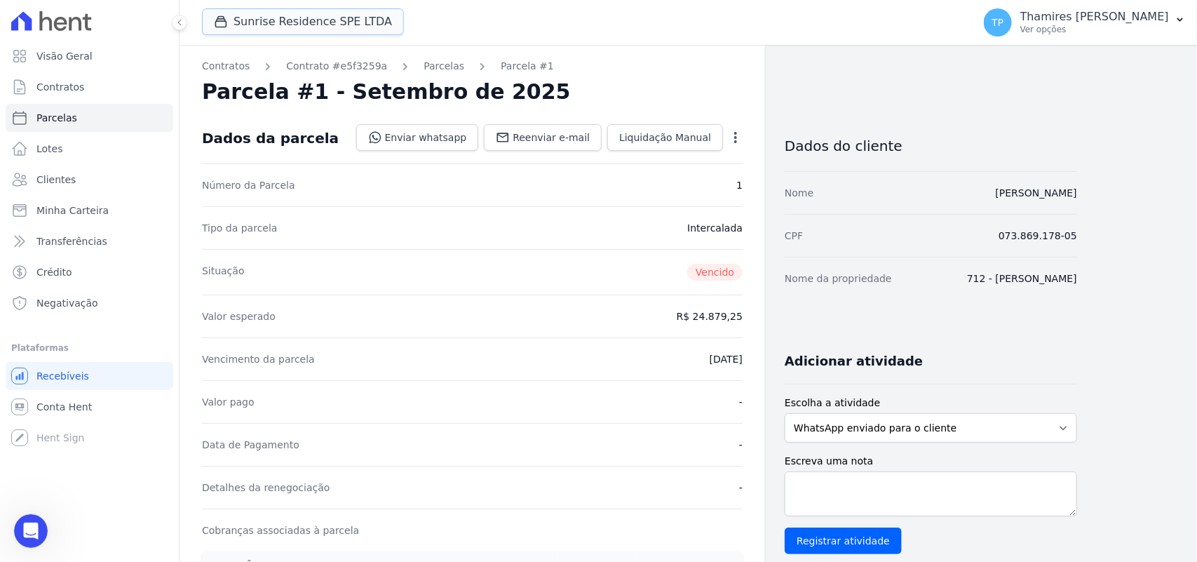
drag, startPoint x: 327, startPoint y: 27, endPoint x: 296, endPoint y: 74, distance: 56.2
click at [327, 26] on button "Sunrise Residence SPE LTDA" at bounding box center [303, 21] width 202 height 27
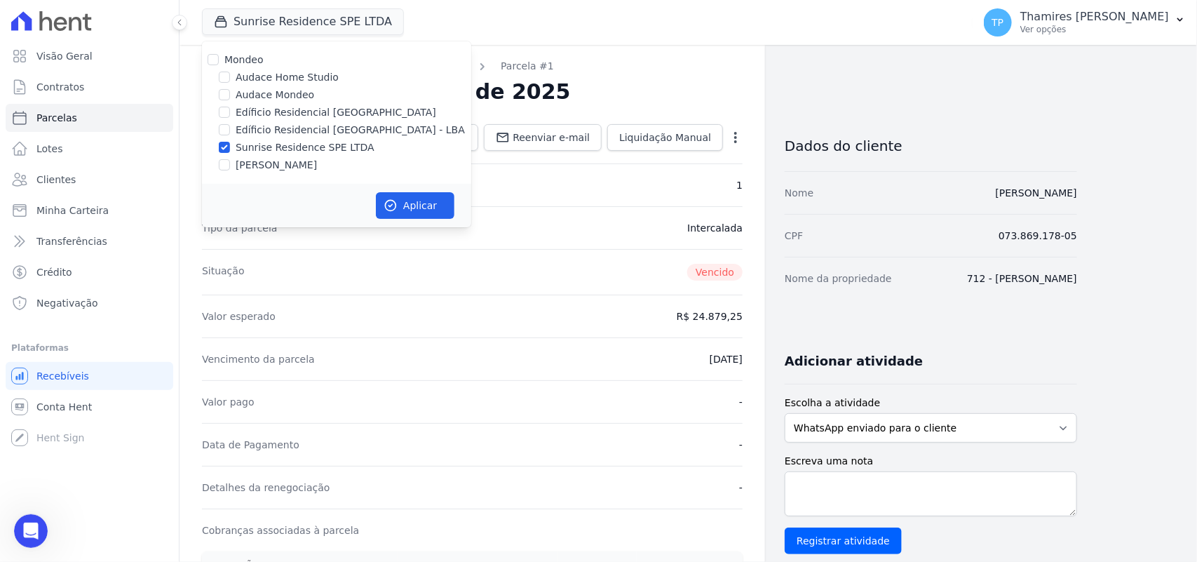
click at [266, 95] on label "Audace Mondeo" at bounding box center [275, 95] width 79 height 15
click at [230, 95] on input "Audace Mondeo" at bounding box center [224, 94] width 11 height 11
checkbox input "true"
click at [292, 147] on label "Sunrise Residence SPE LTDA" at bounding box center [305, 147] width 139 height 15
click at [230, 147] on input "Sunrise Residence SPE LTDA" at bounding box center [224, 147] width 11 height 11
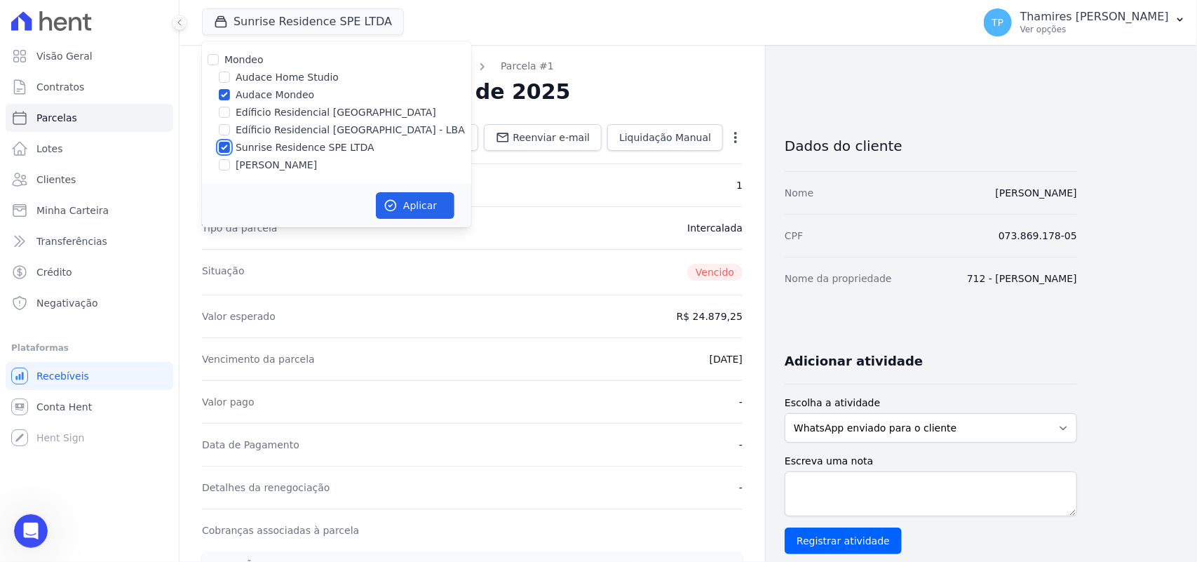
checkbox input "false"
click at [387, 203] on icon "button" at bounding box center [391, 205] width 14 height 14
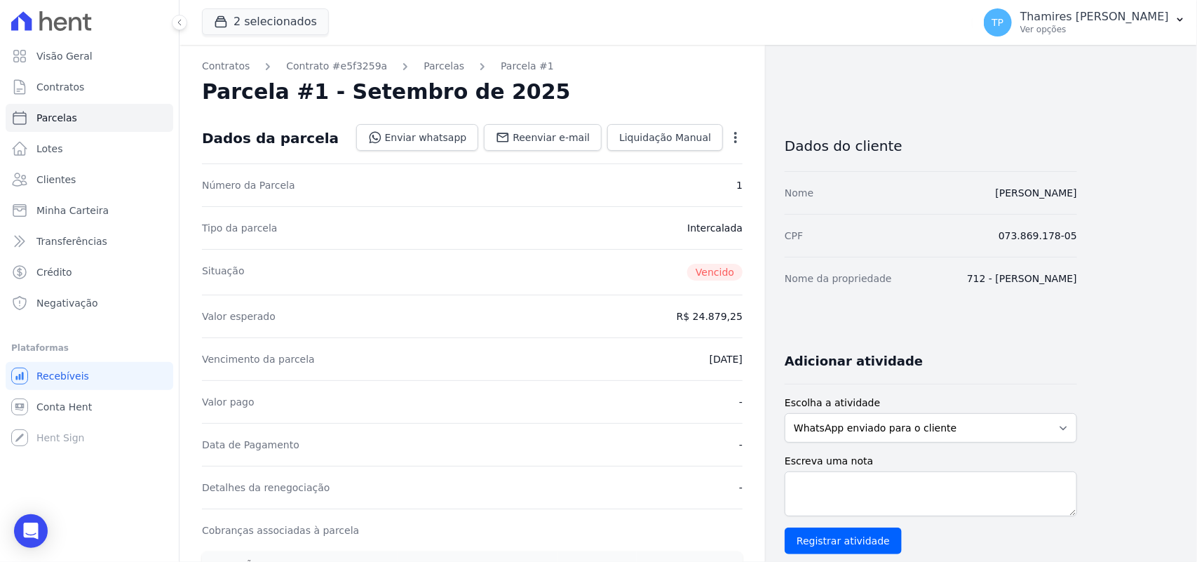
click at [661, 98] on div "Parcela #1 - Setembro de 2025" at bounding box center [472, 91] width 541 height 25
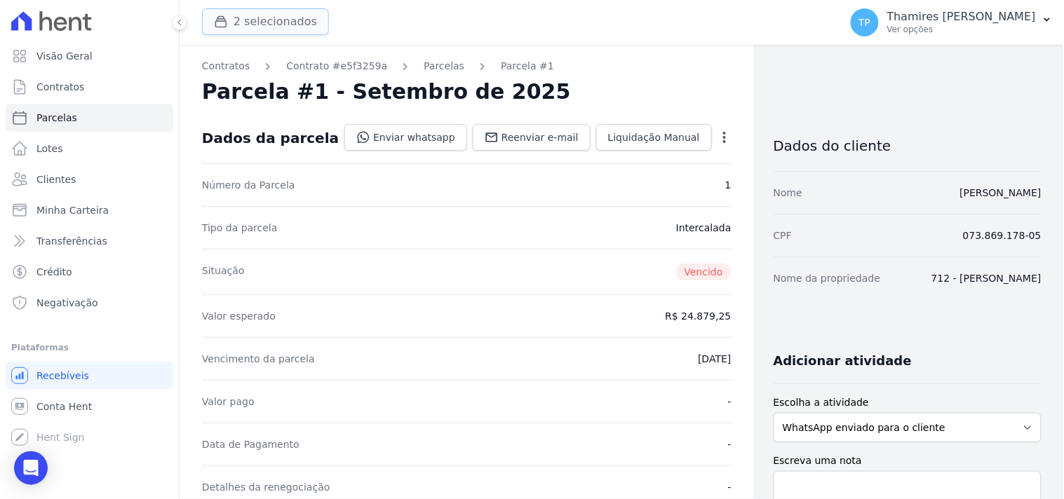
drag, startPoint x: 239, startPoint y: 18, endPoint x: 252, endPoint y: 49, distance: 34.3
click at [240, 18] on button "2 selecionados" at bounding box center [265, 21] width 127 height 27
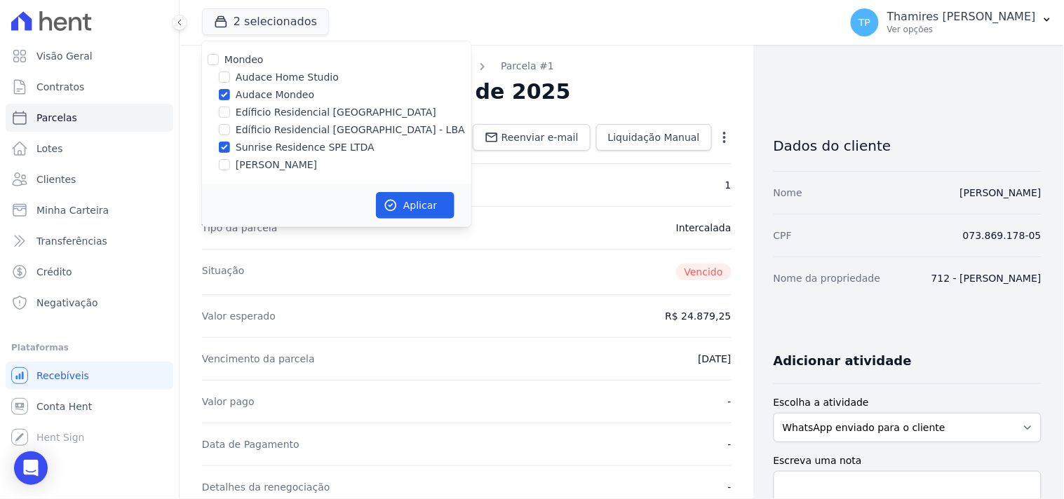
click at [260, 143] on label "Sunrise Residence SPE LTDA" at bounding box center [305, 147] width 139 height 15
click at [230, 143] on input "Sunrise Residence SPE LTDA" at bounding box center [224, 147] width 11 height 11
checkbox input "false"
click at [423, 211] on button "Aplicar" at bounding box center [415, 205] width 79 height 27
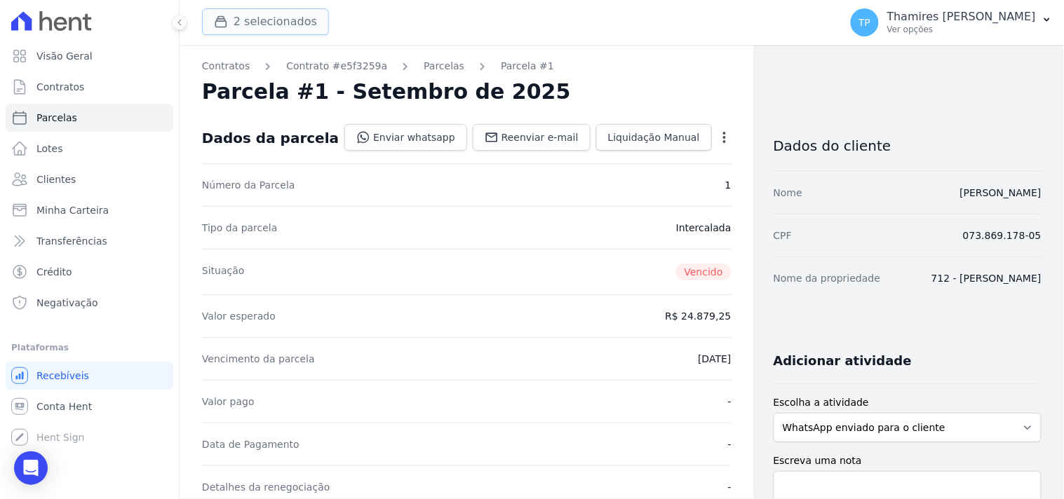
click at [250, 15] on button "2 selecionados" at bounding box center [265, 21] width 127 height 27
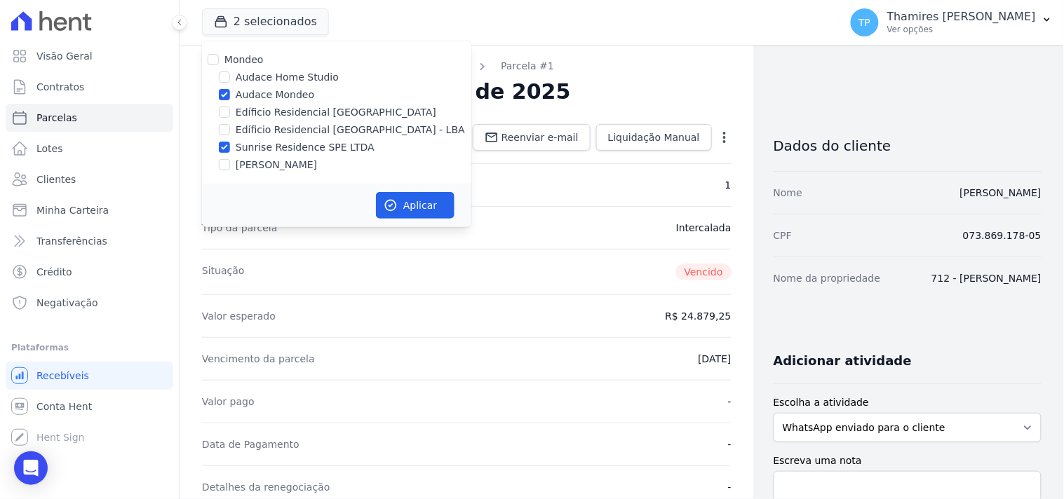
click at [252, 148] on label "Sunrise Residence SPE LTDA" at bounding box center [305, 147] width 139 height 15
click at [230, 148] on input "Sunrise Residence SPE LTDA" at bounding box center [224, 147] width 11 height 11
checkbox input "false"
click at [411, 200] on button "Aplicar" at bounding box center [415, 205] width 79 height 27
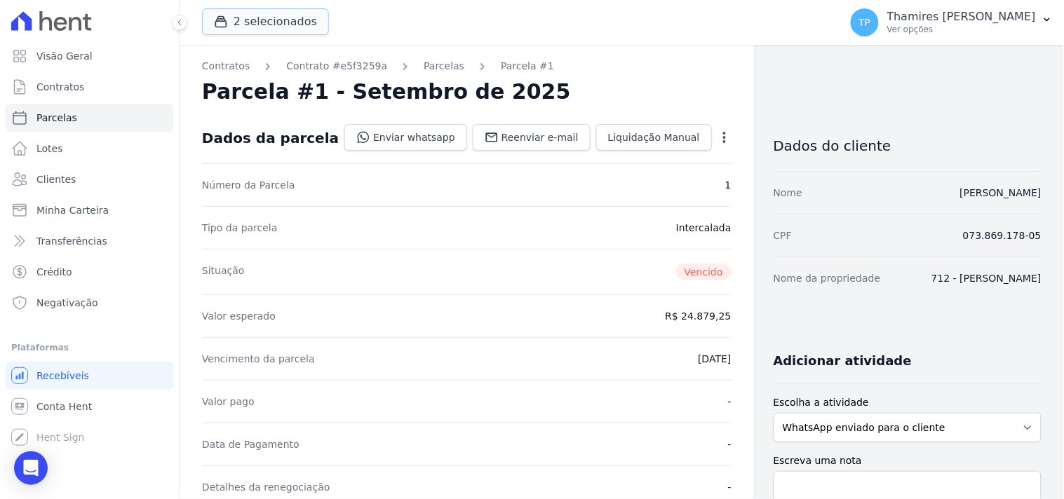
drag, startPoint x: 265, startPoint y: 22, endPoint x: 272, endPoint y: 54, distance: 32.3
click at [266, 22] on button "2 selecionados" at bounding box center [265, 21] width 127 height 27
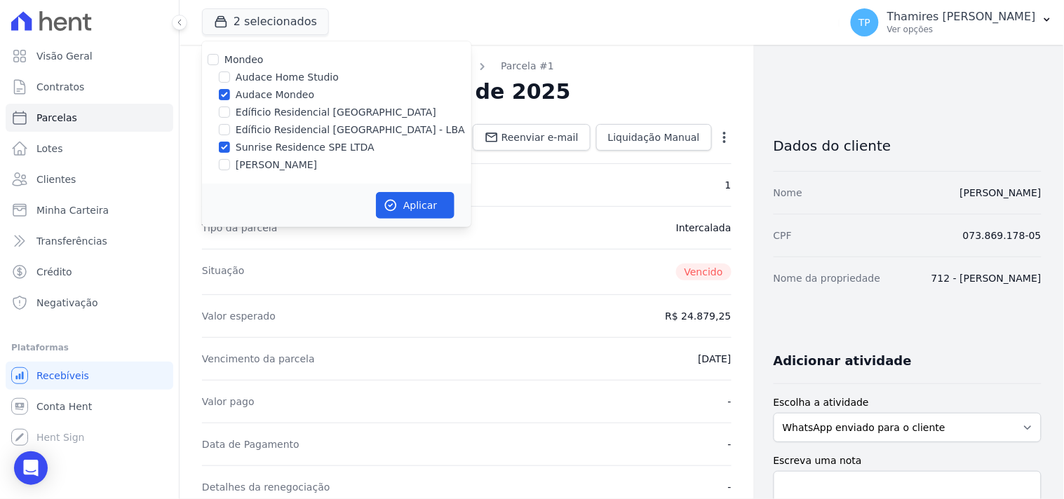
click at [250, 149] on label "Sunrise Residence SPE LTDA" at bounding box center [305, 147] width 139 height 15
click at [230, 149] on input "Sunrise Residence SPE LTDA" at bounding box center [224, 147] width 11 height 11
checkbox input "false"
click at [390, 197] on button "Aplicar" at bounding box center [415, 205] width 79 height 27
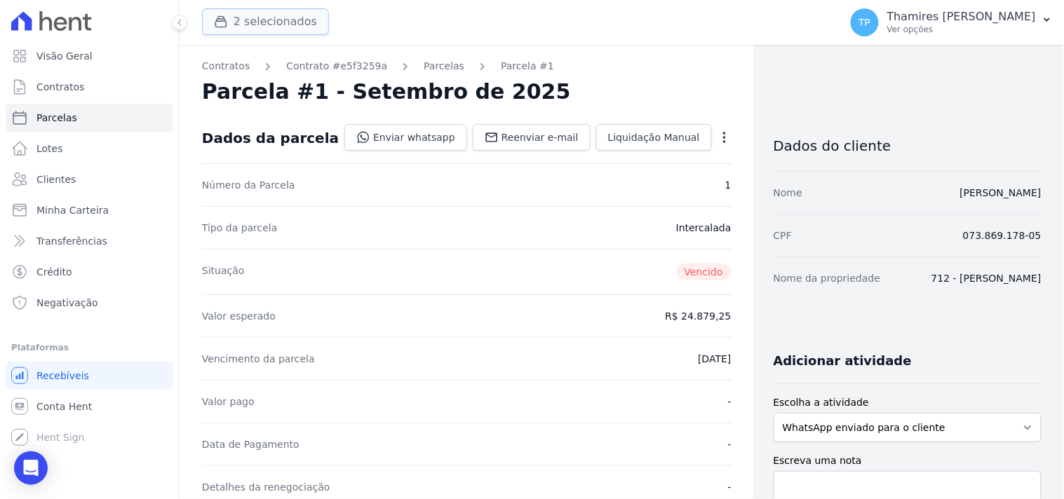
drag, startPoint x: 284, startPoint y: 15, endPoint x: 280, endPoint y: 58, distance: 43.6
click at [284, 14] on button "2 selecionados" at bounding box center [265, 21] width 127 height 27
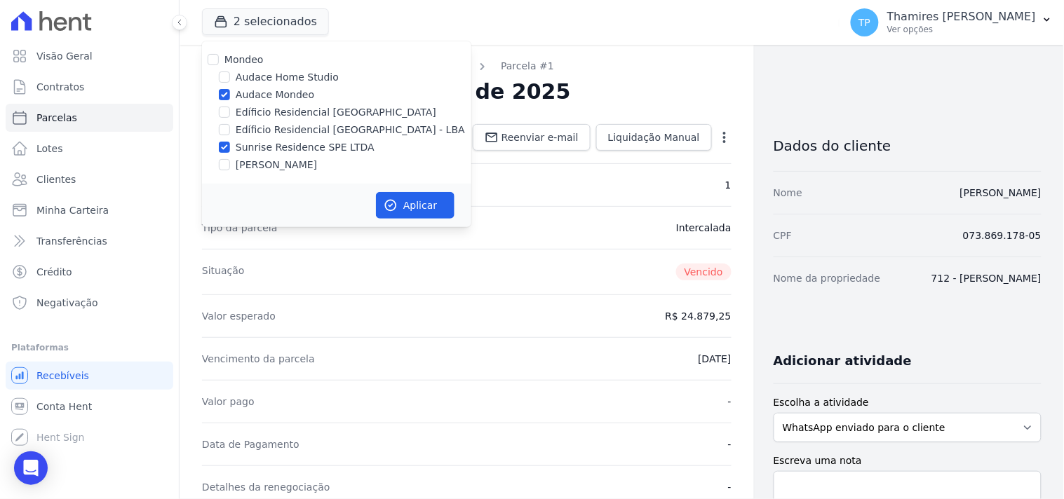
click at [264, 142] on label "Sunrise Residence SPE LTDA" at bounding box center [305, 147] width 139 height 15
click at [230, 142] on input "Sunrise Residence SPE LTDA" at bounding box center [224, 147] width 11 height 11
checkbox input "false"
click at [435, 215] on button "Aplicar" at bounding box center [415, 205] width 79 height 27
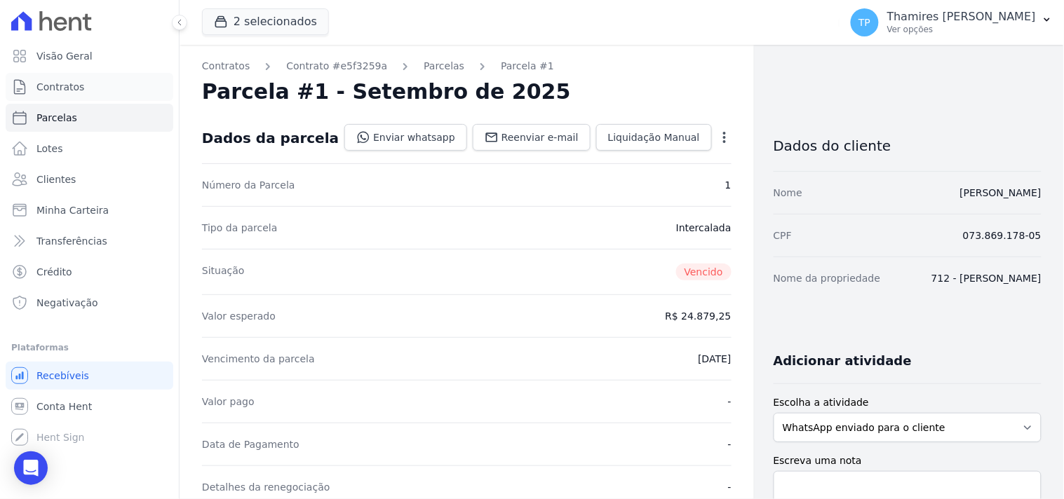
click at [85, 88] on link "Contratos" at bounding box center [90, 87] width 168 height 28
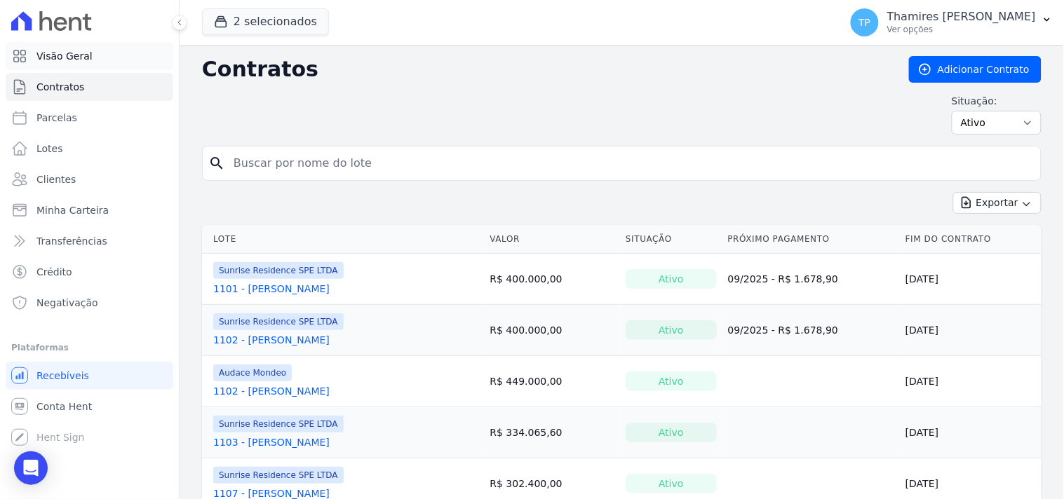
click at [100, 50] on link "Visão Geral" at bounding box center [90, 56] width 168 height 28
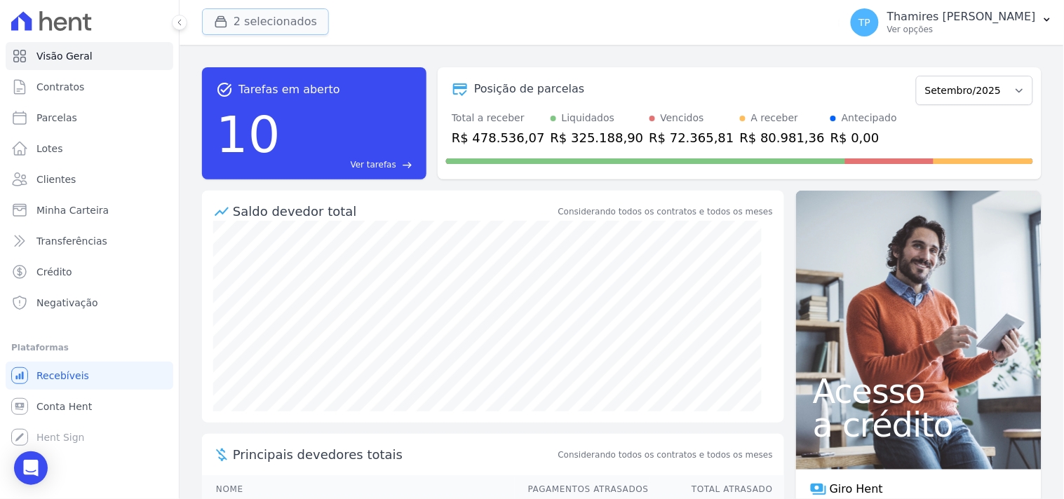
click at [273, 24] on button "2 selecionados" at bounding box center [265, 21] width 127 height 27
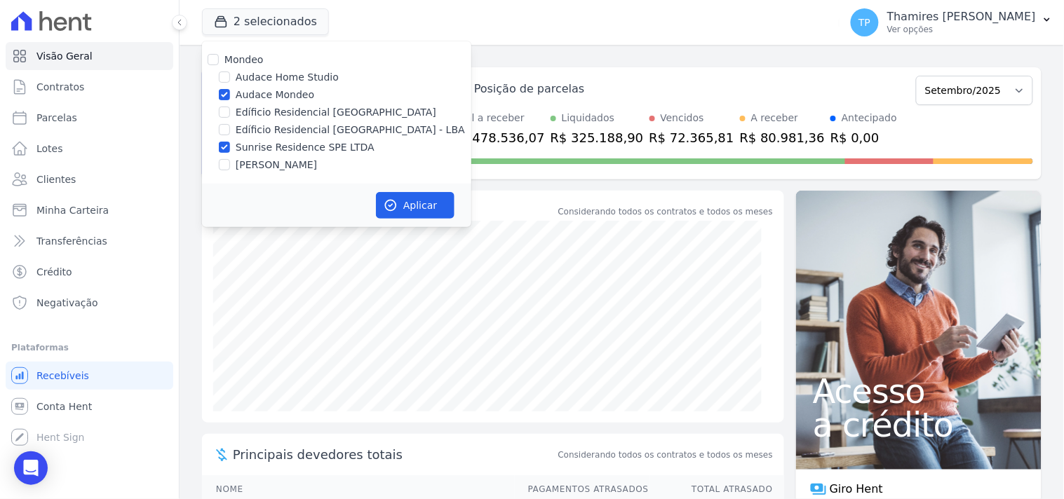
click at [260, 149] on label "Sunrise Residence SPE LTDA" at bounding box center [305, 147] width 139 height 15
click at [230, 149] on input "Sunrise Residence SPE LTDA" at bounding box center [224, 147] width 11 height 11
checkbox input "false"
click at [417, 220] on div "Aplicar" at bounding box center [336, 205] width 269 height 43
drag, startPoint x: 416, startPoint y: 208, endPoint x: 419, endPoint y: 198, distance: 9.8
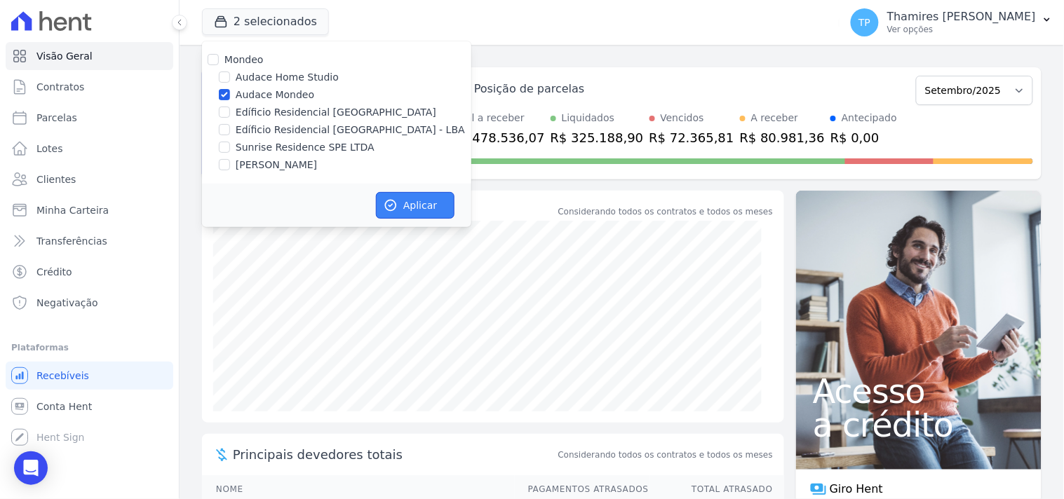
click at [419, 200] on button "Aplicar" at bounding box center [415, 205] width 79 height 27
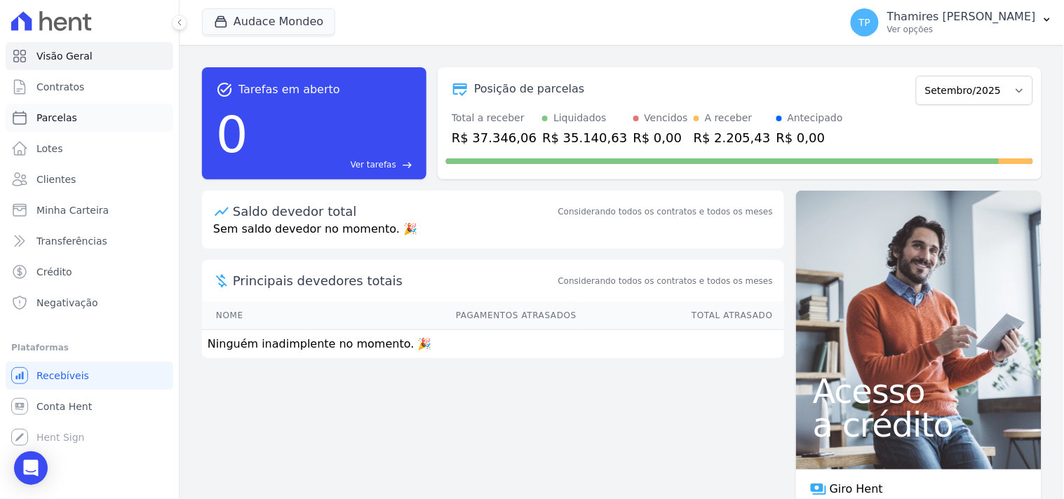
click at [91, 123] on link "Parcelas" at bounding box center [90, 118] width 168 height 28
select select
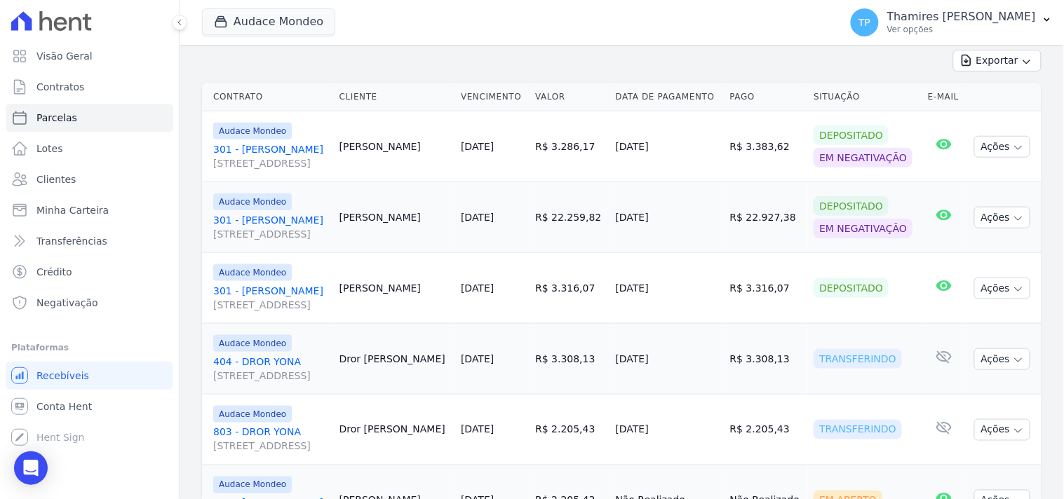
scroll to position [386, 0]
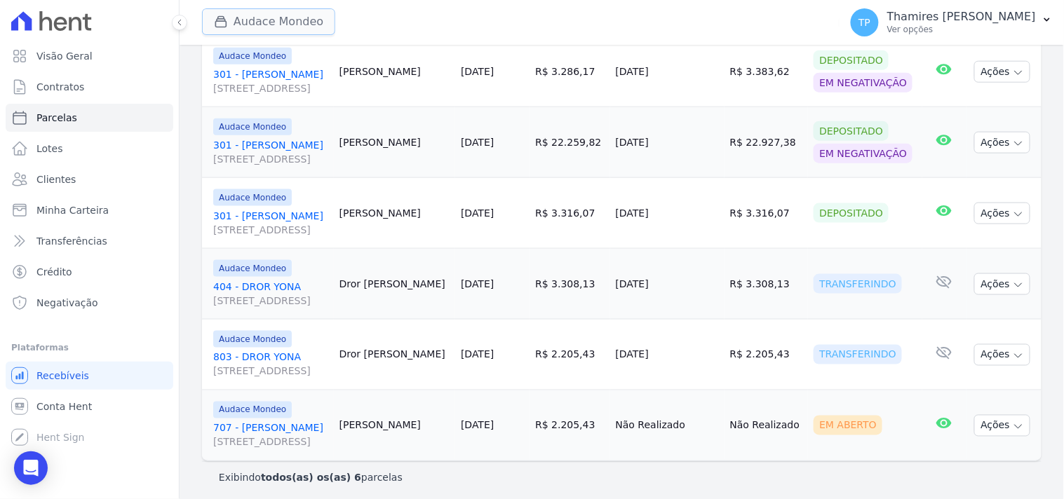
click at [249, 30] on button "Audace Mondeo" at bounding box center [268, 21] width 133 height 27
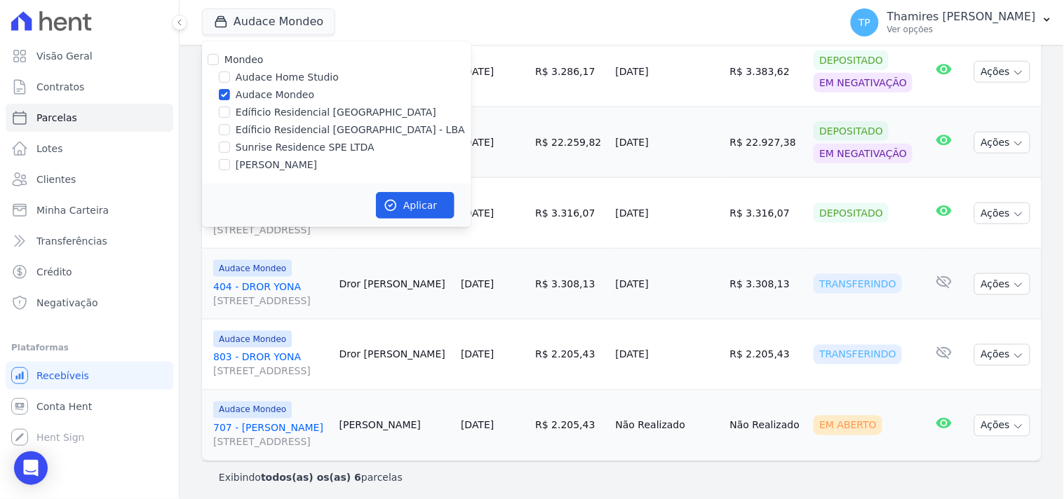
click at [261, 123] on label "Edíficio Residencial [GEOGRAPHIC_DATA] - LBA" at bounding box center [350, 130] width 229 height 15
click at [230, 124] on input "Edíficio Residencial [GEOGRAPHIC_DATA] - LBA" at bounding box center [224, 129] width 11 height 11
checkbox input "true"
click at [268, 88] on label "Audace Mondeo" at bounding box center [275, 95] width 79 height 15
click at [230, 89] on input "Audace Mondeo" at bounding box center [224, 94] width 11 height 11
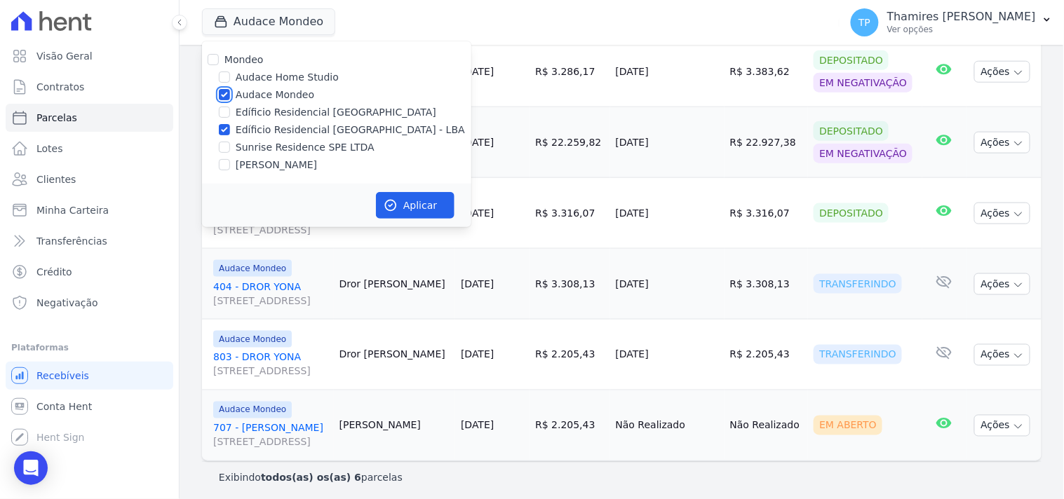
checkbox input "false"
click at [271, 153] on label "Sunrise Residence SPE LTDA" at bounding box center [305, 147] width 139 height 15
click at [230, 153] on input "Sunrise Residence SPE LTDA" at bounding box center [224, 147] width 11 height 11
click at [290, 128] on label "Edíficio Residencial [GEOGRAPHIC_DATA] - LBA" at bounding box center [350, 130] width 229 height 15
click at [283, 149] on label "Sunrise Residence SPE LTDA" at bounding box center [305, 147] width 139 height 15
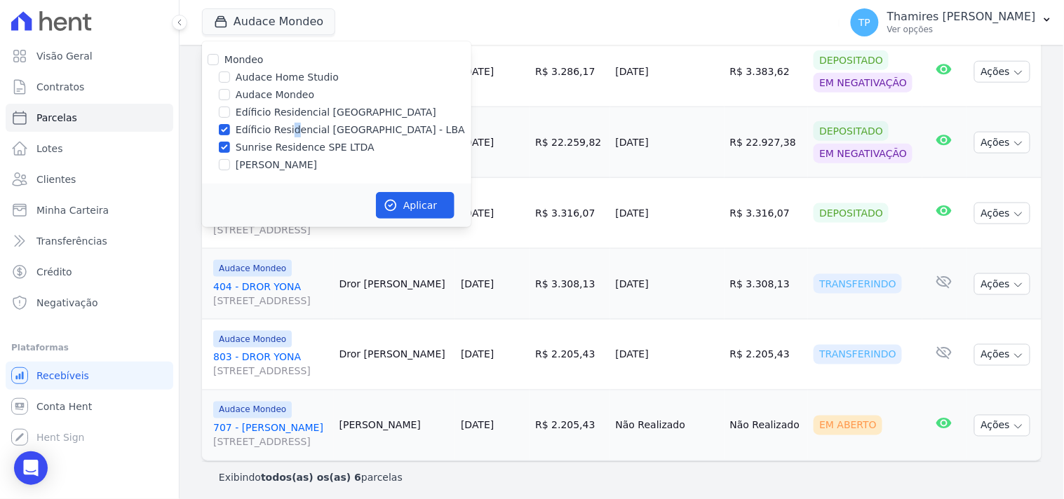
click at [230, 149] on input "Sunrise Residence SPE LTDA" at bounding box center [224, 147] width 11 height 11
checkbox input "false"
click at [289, 119] on div "Mondeo Audace Home Studio Audace Mondeo Edíficio Residencial Grevílea Park Edíf…" at bounding box center [336, 112] width 269 height 142
click at [290, 129] on label "Edíficio Residencial [GEOGRAPHIC_DATA] - LBA" at bounding box center [350, 130] width 229 height 15
click at [230, 129] on input "Edíficio Residencial [GEOGRAPHIC_DATA] - LBA" at bounding box center [224, 129] width 11 height 11
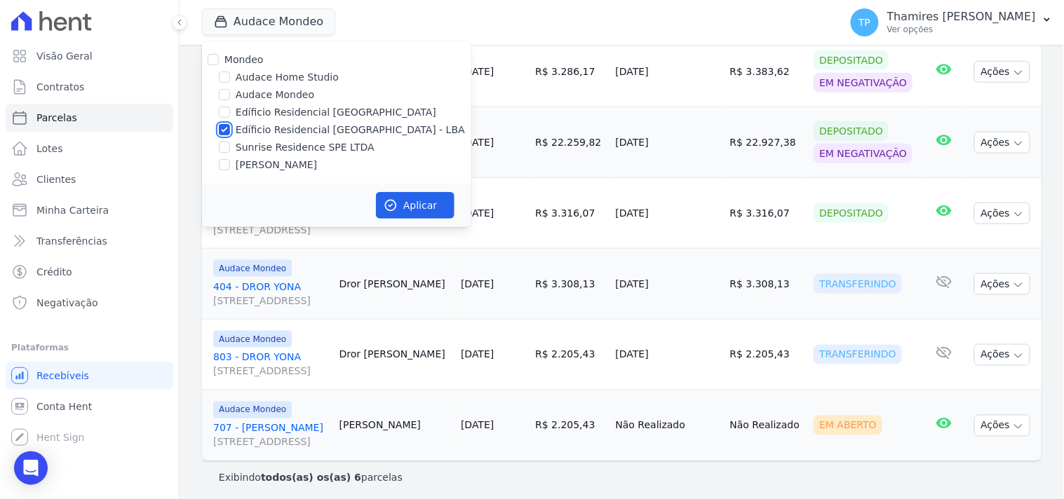
checkbox input "false"
click at [239, 163] on label "[PERSON_NAME]" at bounding box center [276, 165] width 81 height 15
click at [230, 163] on input "[PERSON_NAME]" at bounding box center [224, 164] width 11 height 11
checkbox input "true"
click at [438, 206] on button "Aplicar" at bounding box center [415, 205] width 79 height 27
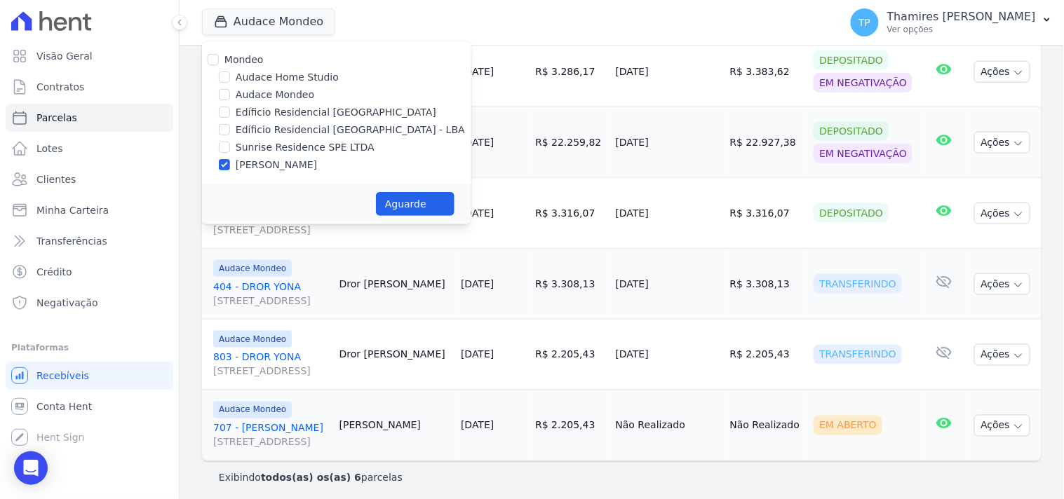
select select
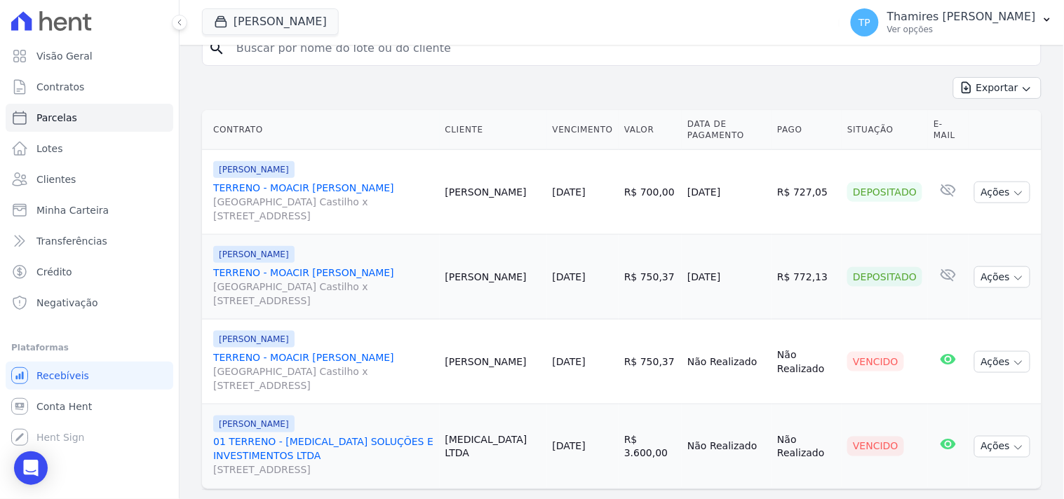
scroll to position [311, 0]
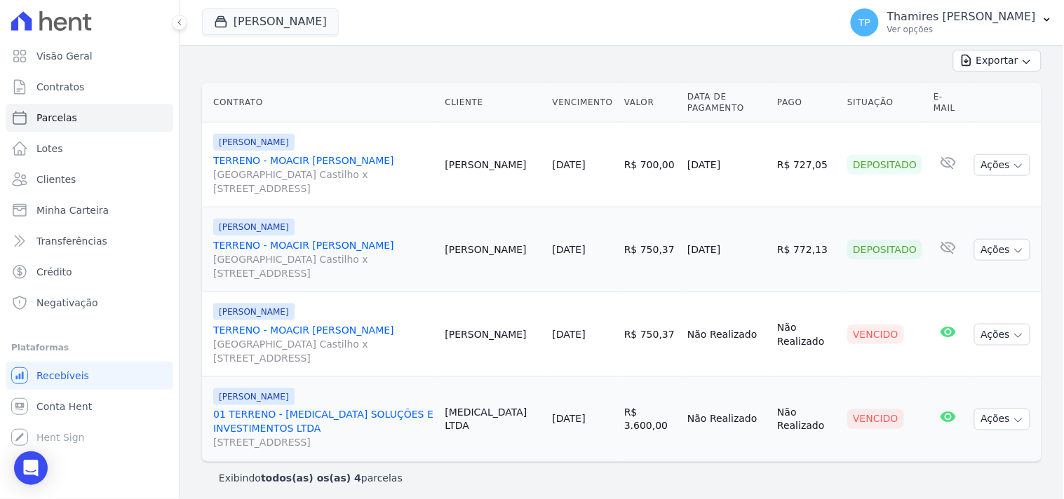
click at [245, 43] on div "Terreno De Goioerê Mondeo Audace Home Studio Audace Mondeo Edíficio Residencial…" at bounding box center [518, 22] width 632 height 46
click at [259, 14] on button "Terreno De Goioerê" at bounding box center [270, 21] width 137 height 27
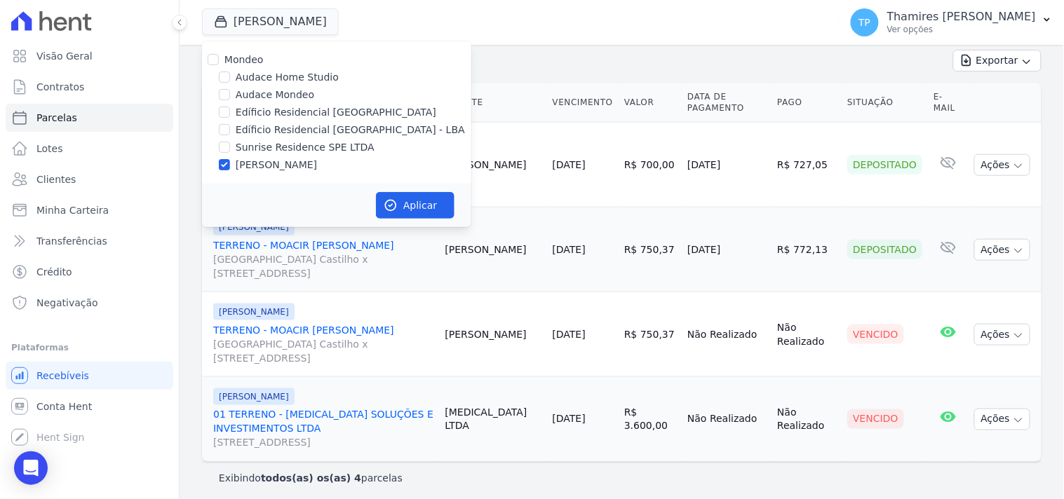
click at [309, 130] on label "Edíficio Residencial [GEOGRAPHIC_DATA] - LBA" at bounding box center [350, 130] width 229 height 15
click at [230, 130] on input "Edíficio Residencial [GEOGRAPHIC_DATA] - LBA" at bounding box center [224, 129] width 11 height 11
checkbox input "true"
click at [302, 159] on label "[PERSON_NAME]" at bounding box center [276, 165] width 81 height 15
click at [230, 159] on input "[PERSON_NAME]" at bounding box center [224, 164] width 11 height 11
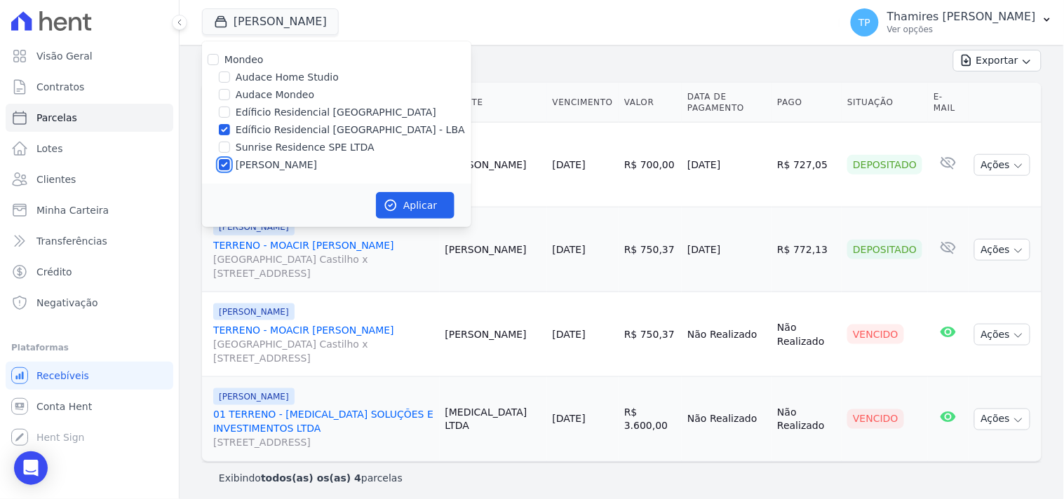
checkbox input "false"
click at [452, 208] on button "Aplicar" at bounding box center [415, 205] width 79 height 27
select select
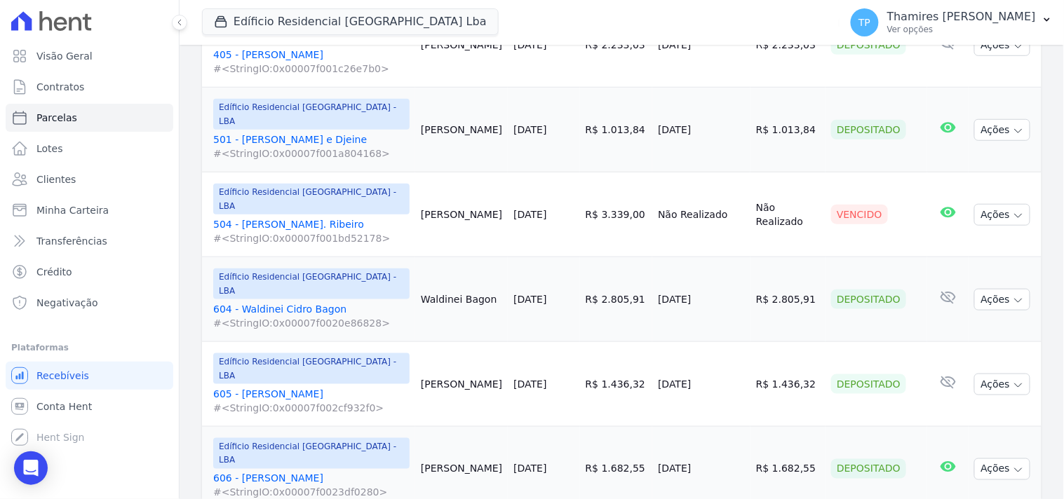
scroll to position [1714, 0]
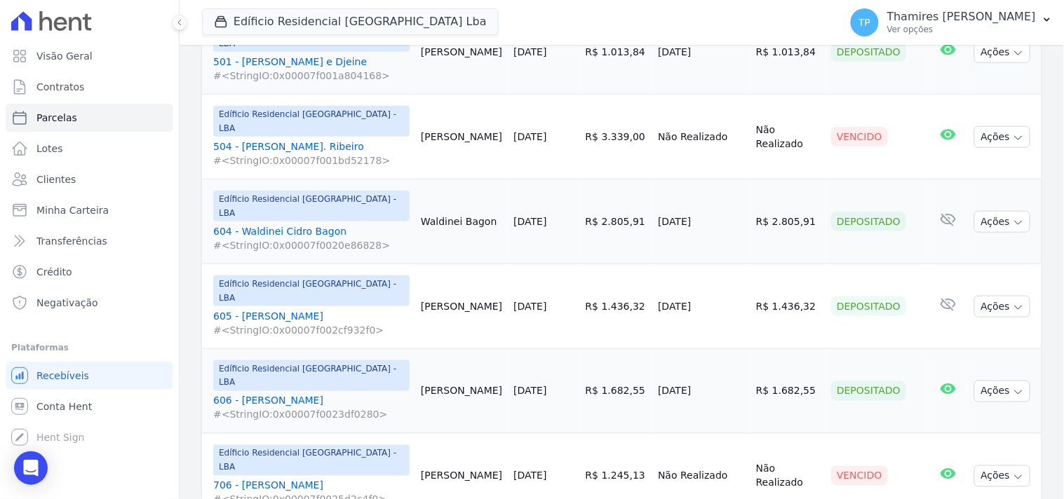
drag, startPoint x: 638, startPoint y: 234, endPoint x: 715, endPoint y: 234, distance: 77.1
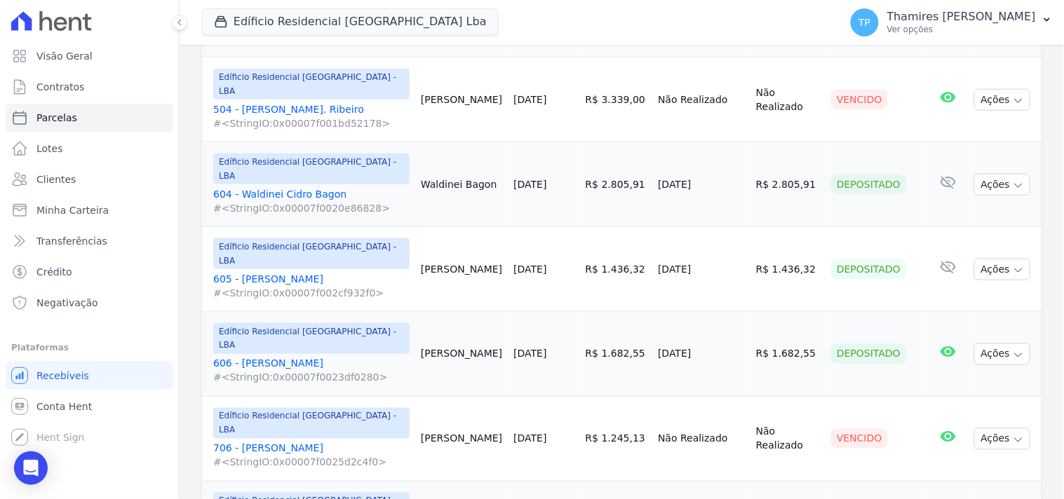
select select
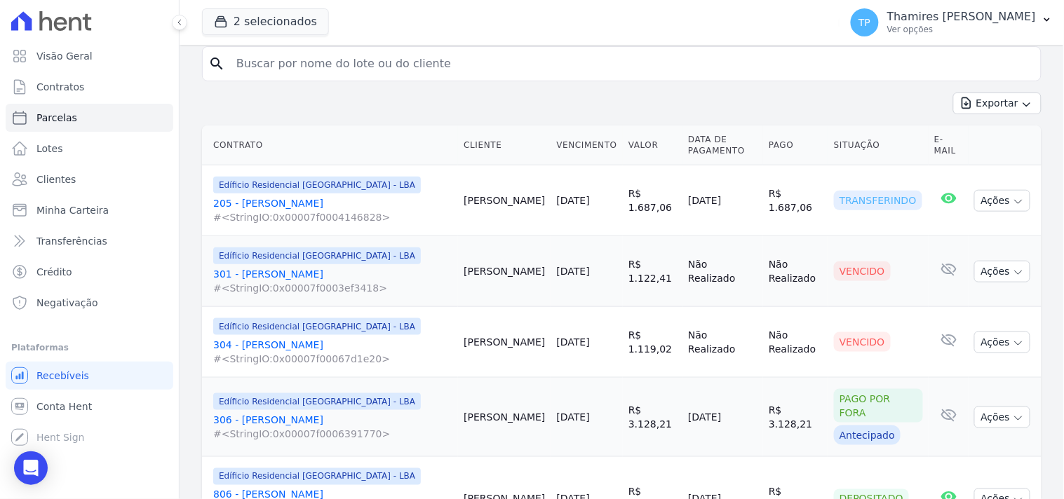
scroll to position [311, 0]
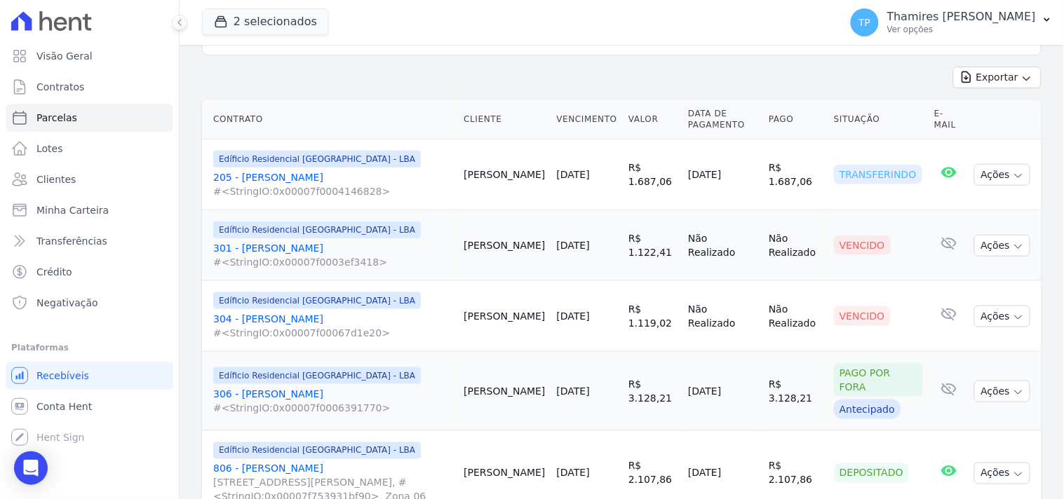
drag, startPoint x: 675, startPoint y: 154, endPoint x: 759, endPoint y: 154, distance: 83.4
click at [759, 154] on tr "Edíficio Residencial Grevílea Park - LBA 205 - Regina Alves Thon #<StringIO:0x0…" at bounding box center [621, 175] width 839 height 71
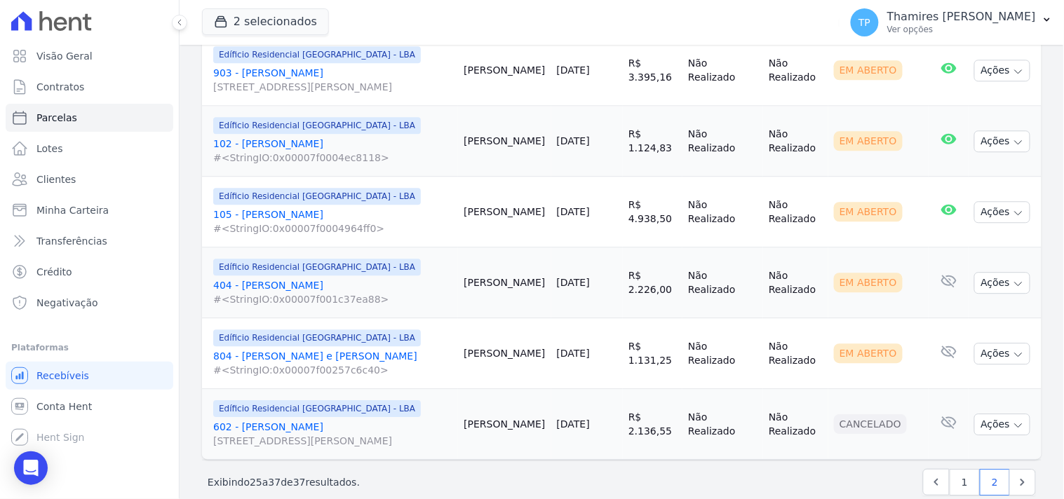
scroll to position [864, 0]
click at [255, 18] on button "2 selecionados" at bounding box center [265, 21] width 127 height 27
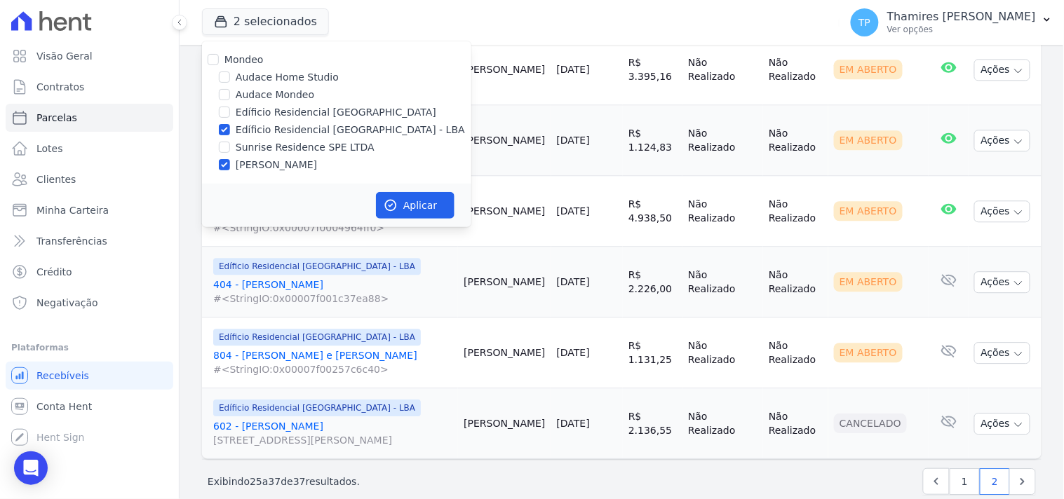
click at [297, 163] on label "[PERSON_NAME]" at bounding box center [276, 165] width 81 height 15
click at [230, 163] on input "[PERSON_NAME]" at bounding box center [224, 164] width 11 height 11
checkbox input "false"
click at [335, 148] on label "Sunrise Residence SPE LTDA" at bounding box center [305, 147] width 139 height 15
click at [230, 148] on input "Sunrise Residence SPE LTDA" at bounding box center [224, 147] width 11 height 11
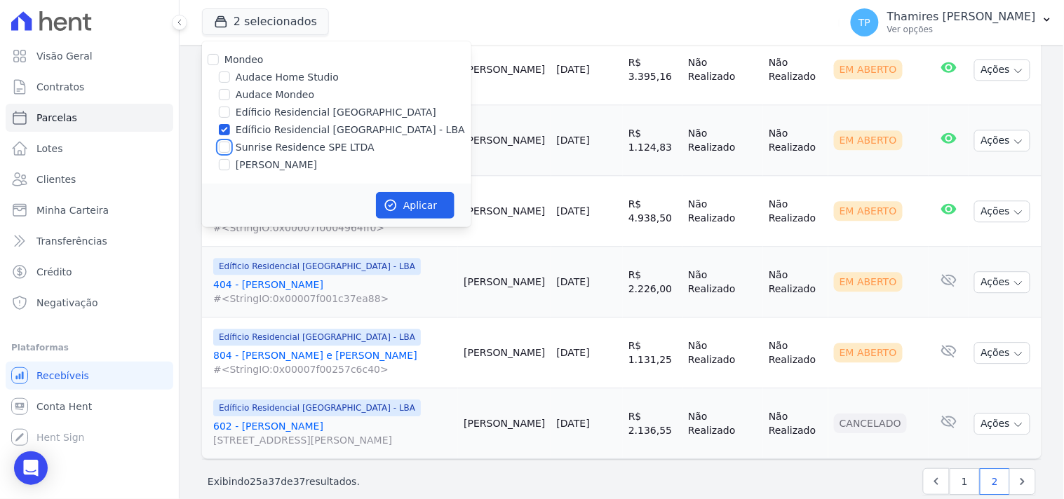
checkbox input "true"
click at [353, 128] on label "Edíficio Residencial [GEOGRAPHIC_DATA] - LBA" at bounding box center [350, 130] width 229 height 15
click at [230, 128] on input "Edíficio Residencial [GEOGRAPHIC_DATA] - LBA" at bounding box center [224, 129] width 11 height 11
checkbox input "false"
click at [393, 194] on button "Aplicar" at bounding box center [415, 205] width 79 height 27
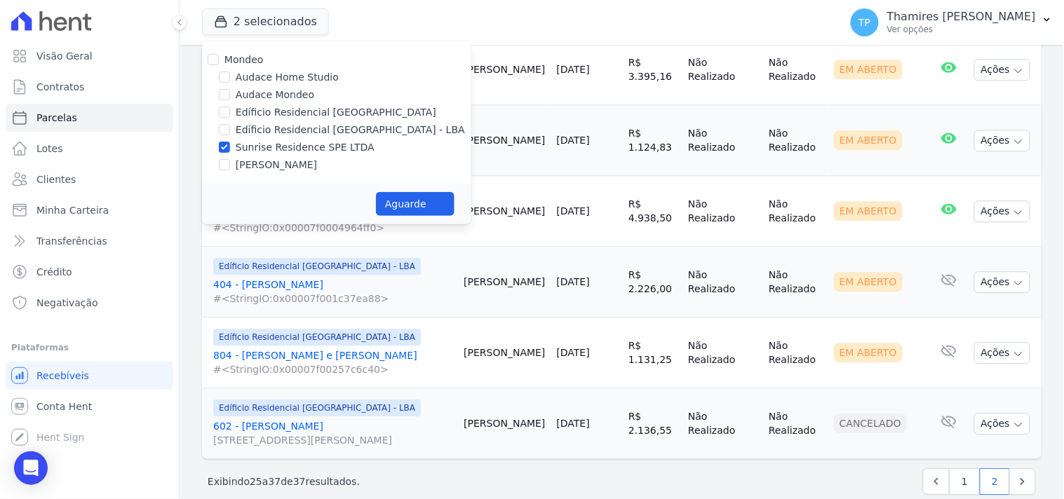
select select
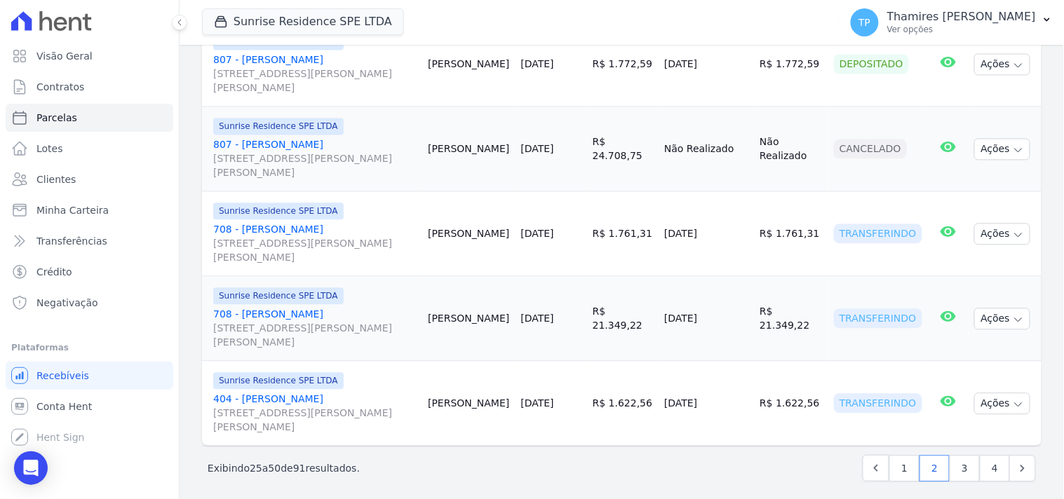
scroll to position [2113, 0]
drag, startPoint x: 670, startPoint y: 314, endPoint x: 726, endPoint y: 314, distance: 55.4
click at [726, 314] on td "12/09/2025" at bounding box center [705, 318] width 95 height 85
drag, startPoint x: 664, startPoint y: 403, endPoint x: 721, endPoint y: 401, distance: 56.8
click at [721, 401] on td "15/09/2025" at bounding box center [705, 402] width 95 height 85
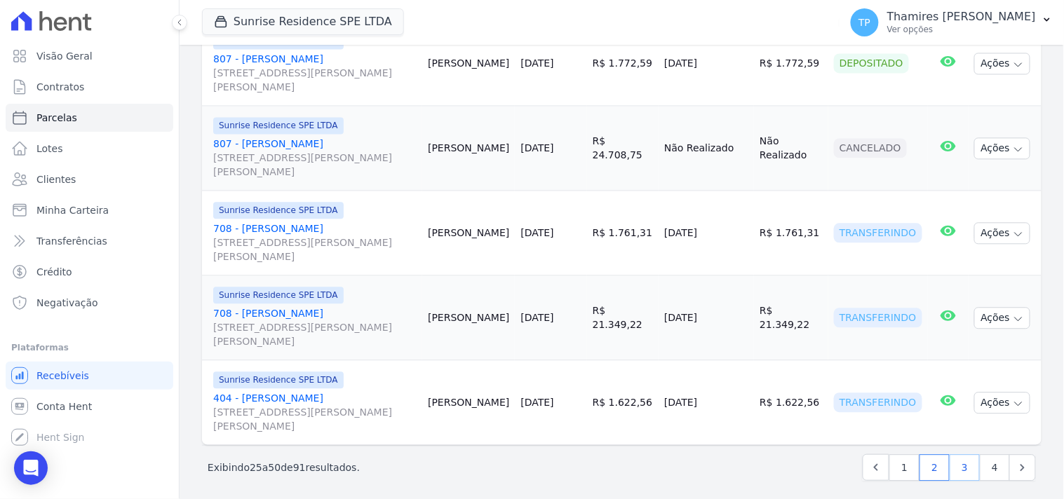
click at [952, 470] on link "3" at bounding box center [964, 467] width 30 height 27
select select
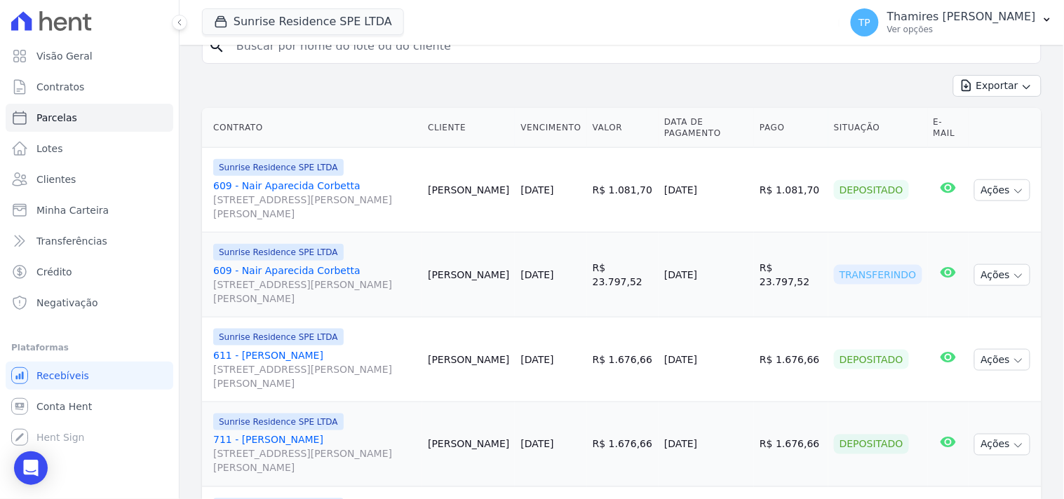
scroll to position [311, 0]
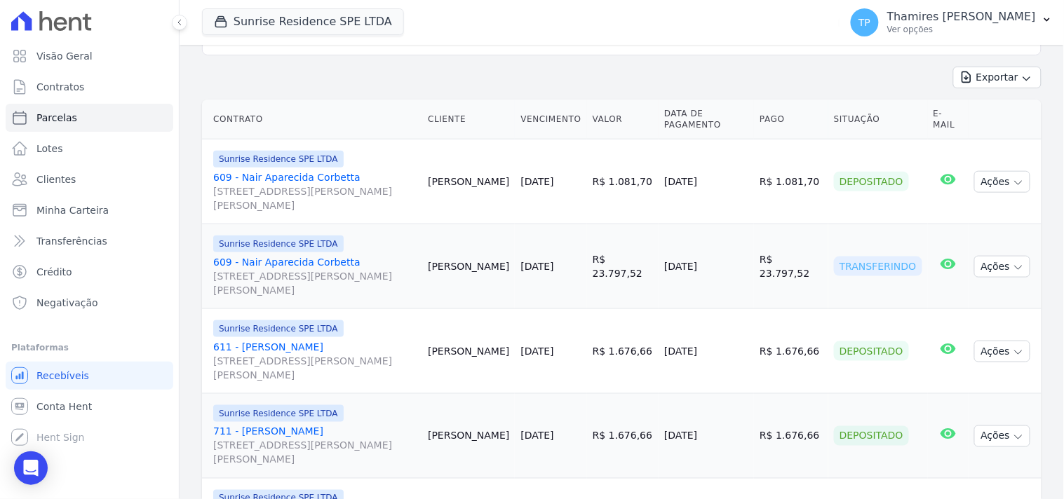
drag, startPoint x: 667, startPoint y: 247, endPoint x: 745, endPoint y: 247, distance: 77.8
click at [745, 247] on tr "Sunrise Residence SPE LTDA 609 - Nair Aparecida Corbetta Rua Anacleto Luiz de O…" at bounding box center [621, 266] width 839 height 85
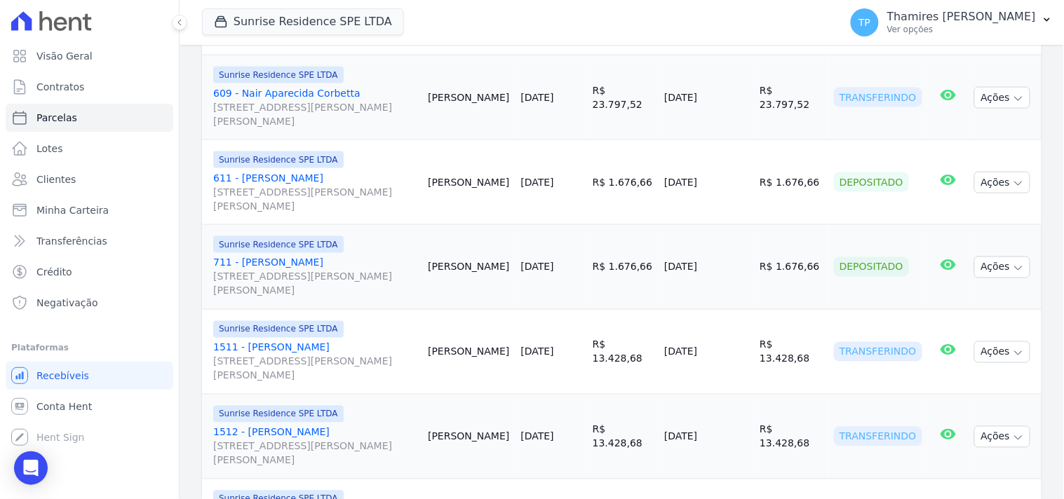
scroll to position [545, 0]
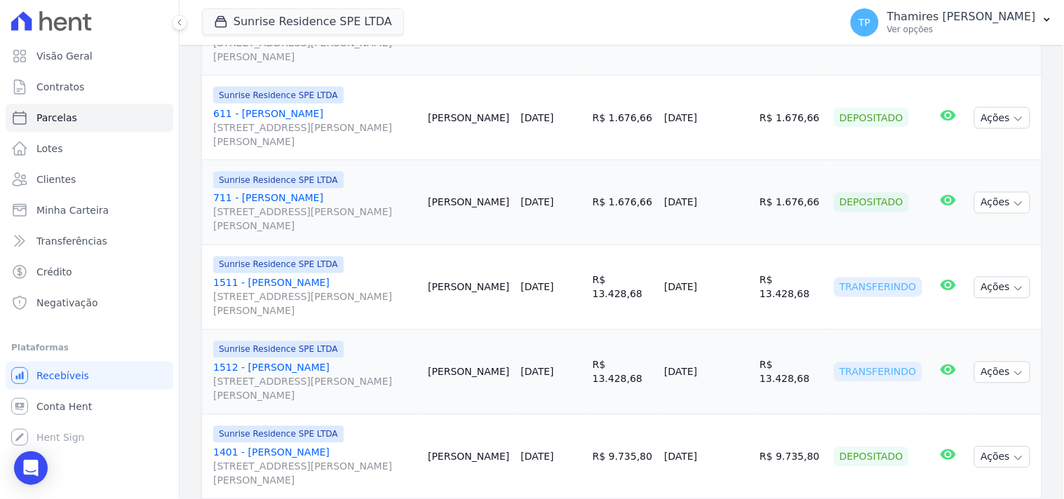
drag, startPoint x: 673, startPoint y: 276, endPoint x: 724, endPoint y: 264, distance: 52.0
click at [724, 264] on td "15/09/2025" at bounding box center [705, 287] width 95 height 85
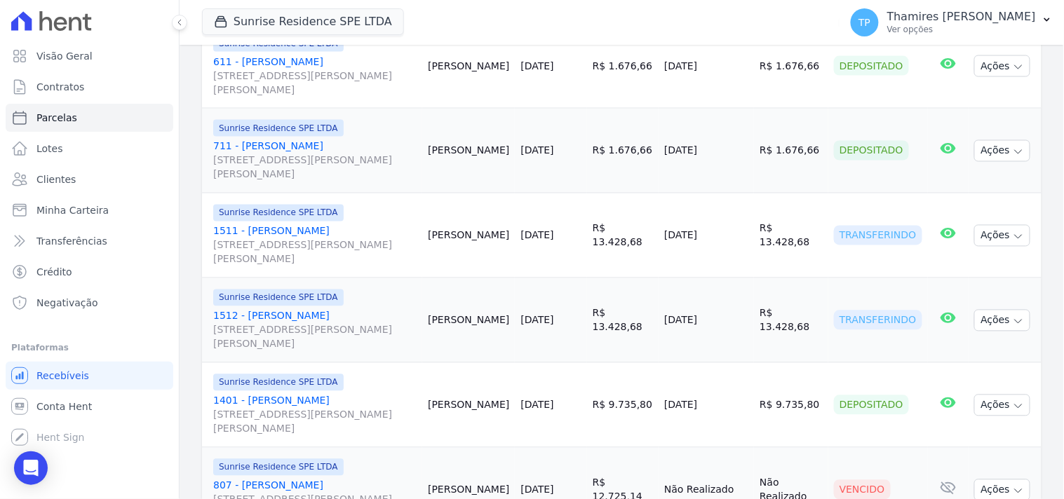
scroll to position [623, 0]
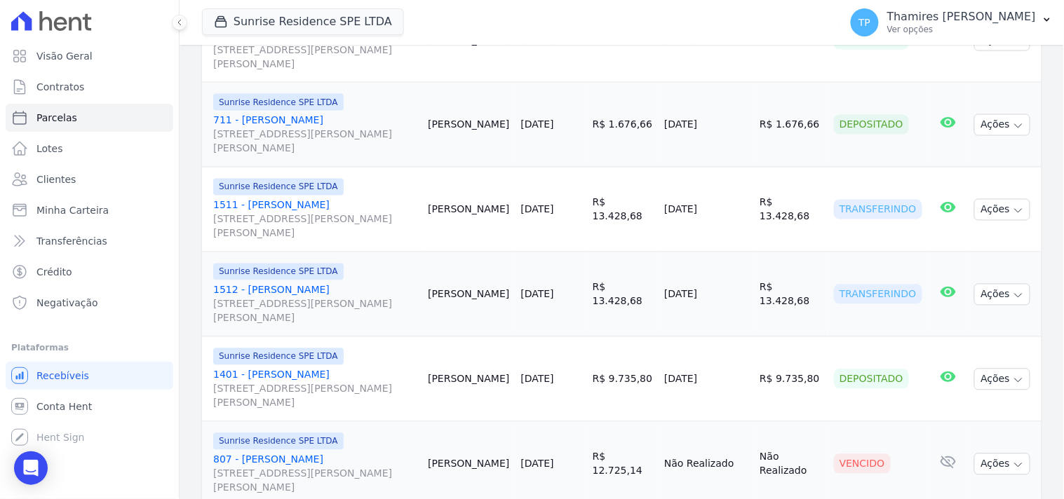
drag, startPoint x: 669, startPoint y: 274, endPoint x: 735, endPoint y: 269, distance: 66.2
click at [736, 269] on td "15/09/2025" at bounding box center [705, 294] width 95 height 85
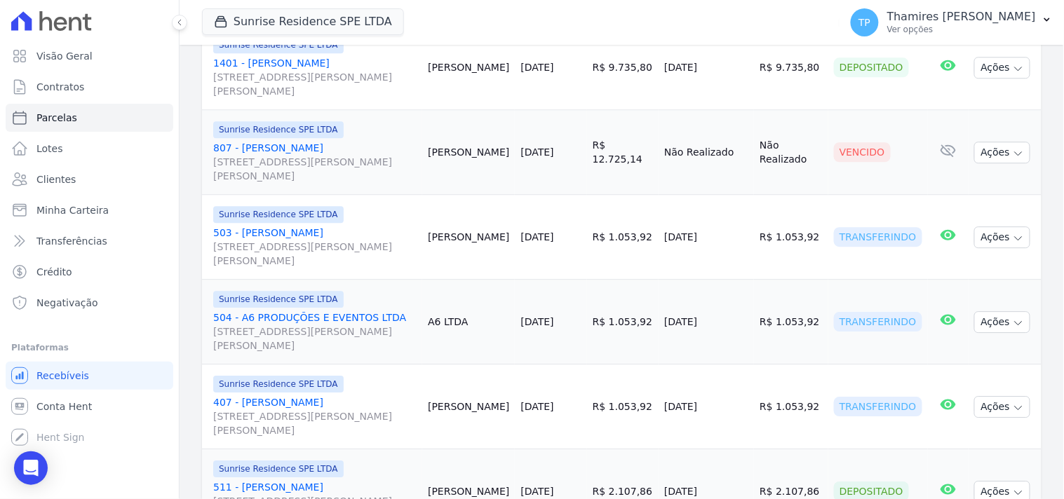
scroll to position [1013, 0]
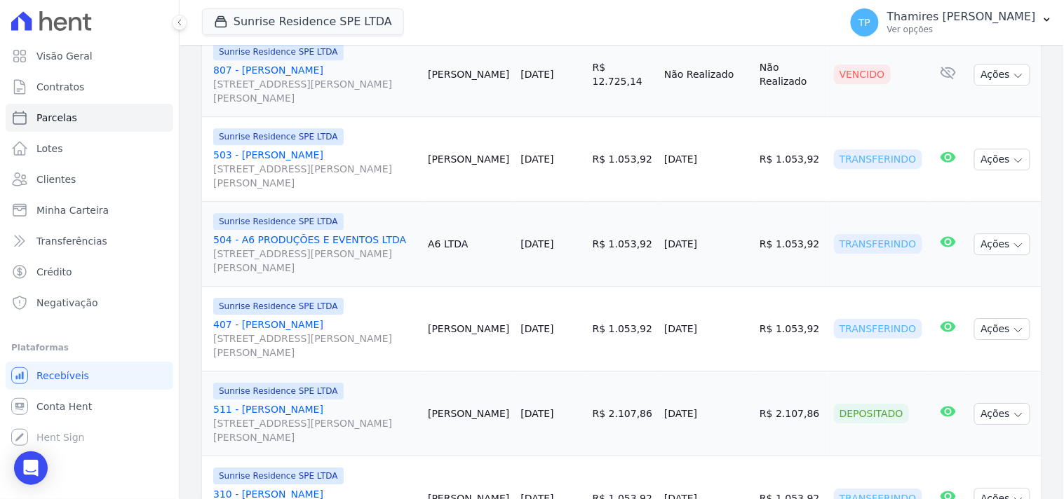
drag, startPoint x: 670, startPoint y: 138, endPoint x: 752, endPoint y: 137, distance: 82.7
click at [752, 137] on td "15/09/2025" at bounding box center [705, 159] width 95 height 85
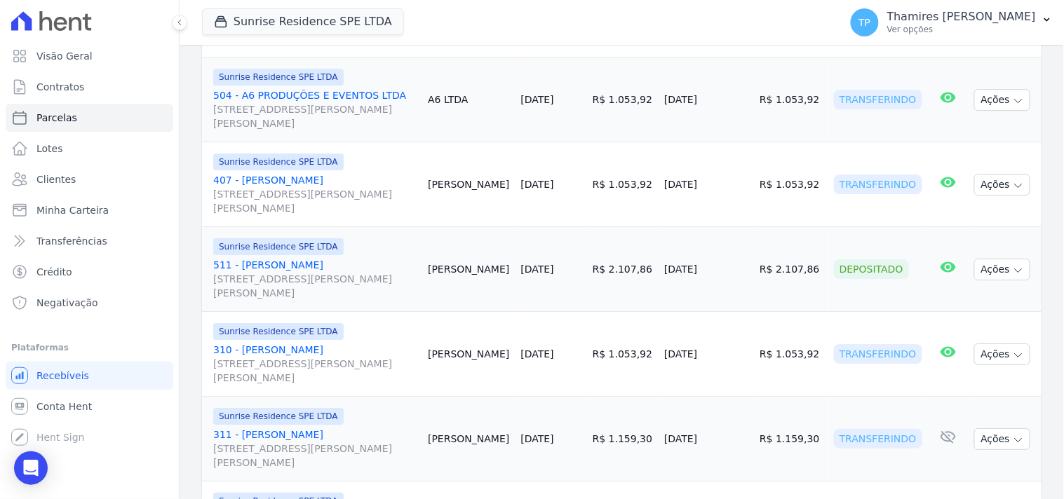
scroll to position [1168, 0]
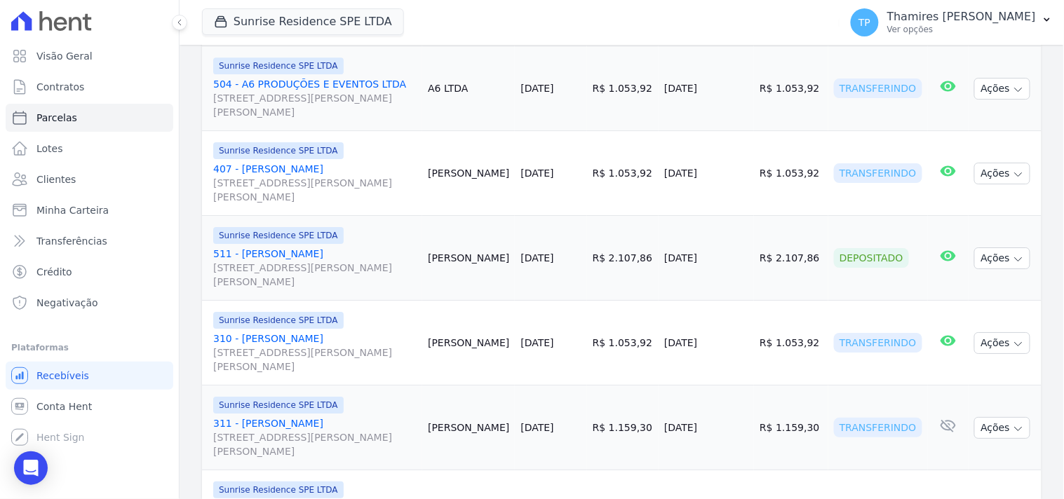
drag, startPoint x: 663, startPoint y: 67, endPoint x: 724, endPoint y: 55, distance: 61.5
click at [735, 65] on tr "Sunrise Residence SPE LTDA 504 - A6 PRODUÇÕES E EVENTOS LTDA Rua Anacleto Luiz …" at bounding box center [621, 88] width 839 height 85
drag, startPoint x: 671, startPoint y: 155, endPoint x: 765, endPoint y: 162, distance: 94.2
click at [765, 162] on tr "Sunrise Residence SPE LTDA 407 - Guilherme Cútolo Ferreira Rua Anacleto Luiz de…" at bounding box center [621, 173] width 839 height 85
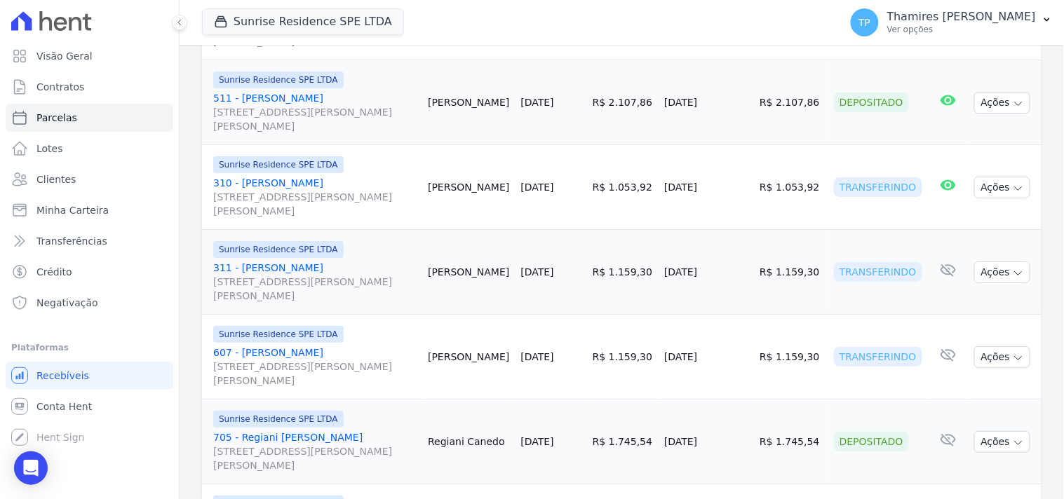
scroll to position [1402, 0]
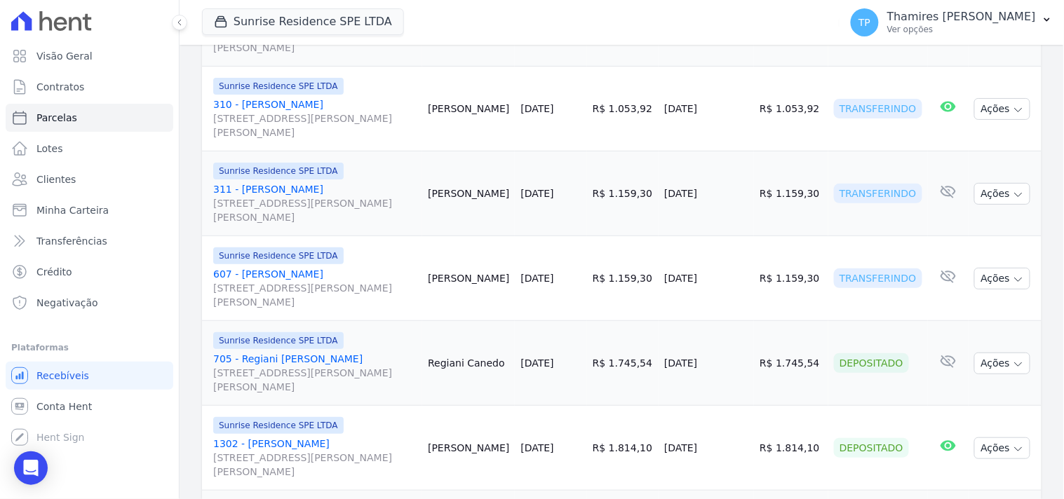
drag, startPoint x: 661, startPoint y: 93, endPoint x: 714, endPoint y: 58, distance: 63.2
click at [740, 86] on tr "Sunrise Residence SPE LTDA 310 - Guilherme Munhoz da Costa Rua Anacleto Luiz de…" at bounding box center [621, 109] width 839 height 85
drag, startPoint x: 668, startPoint y: 174, endPoint x: 740, endPoint y: 174, distance: 71.5
click at [740, 174] on td "15/09/2025" at bounding box center [705, 193] width 95 height 85
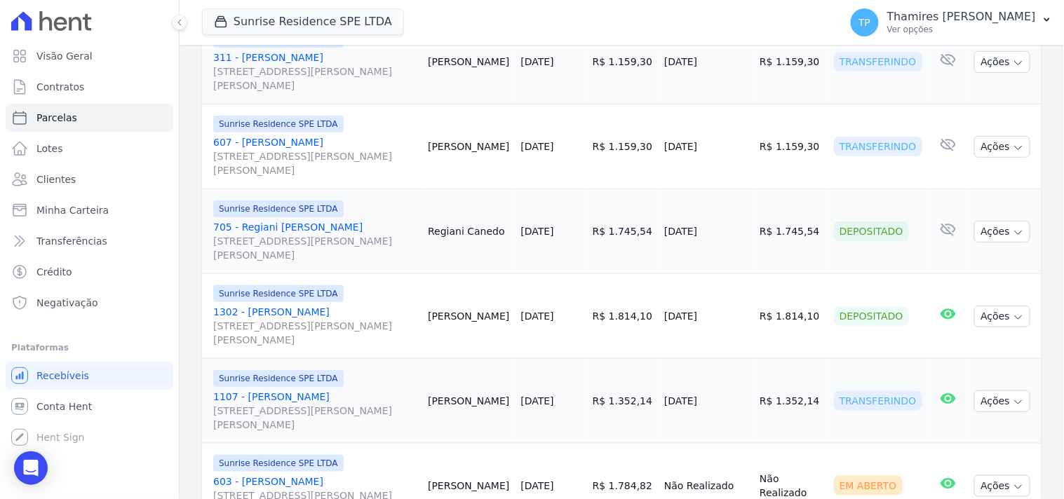
scroll to position [1558, 0]
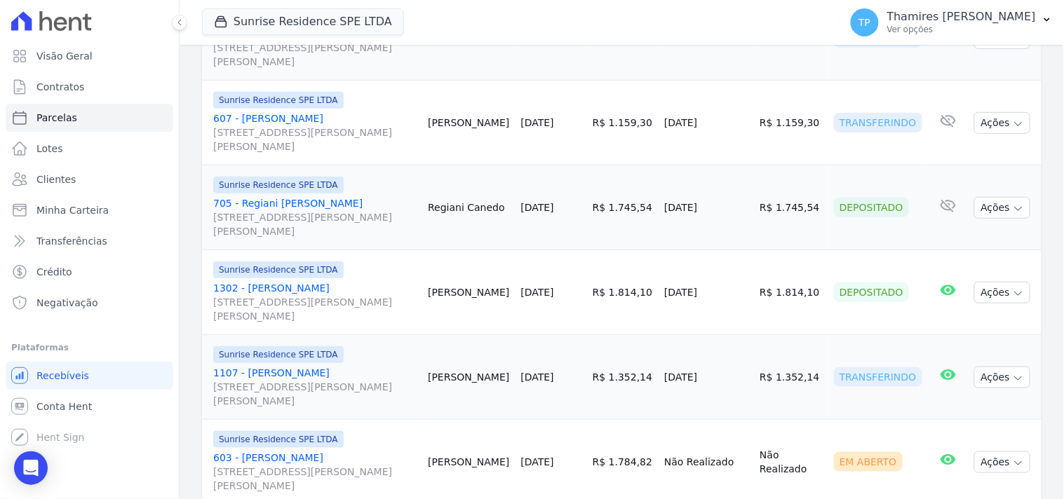
drag, startPoint x: 689, startPoint y: 102, endPoint x: 731, endPoint y: 94, distance: 43.6
click at [731, 94] on td "15/09/2025" at bounding box center [705, 123] width 95 height 85
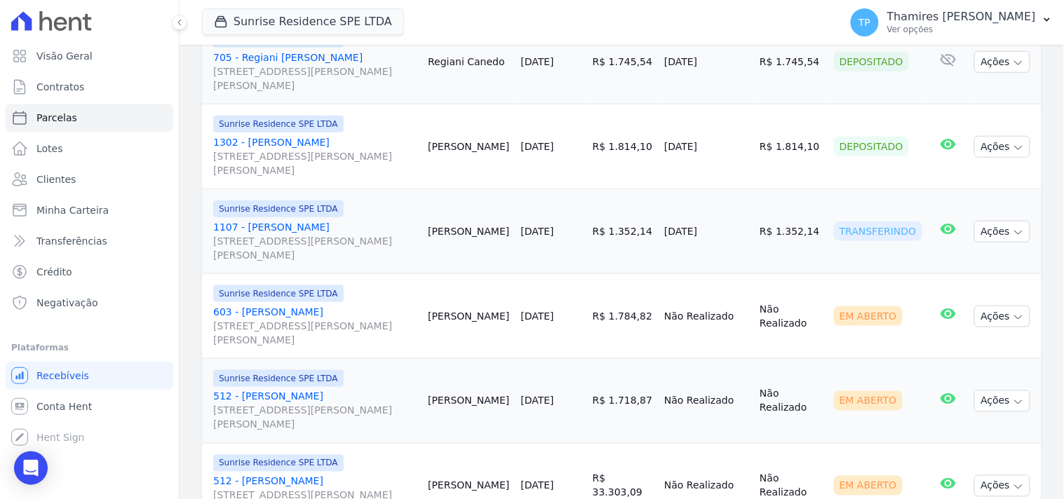
scroll to position [1714, 0]
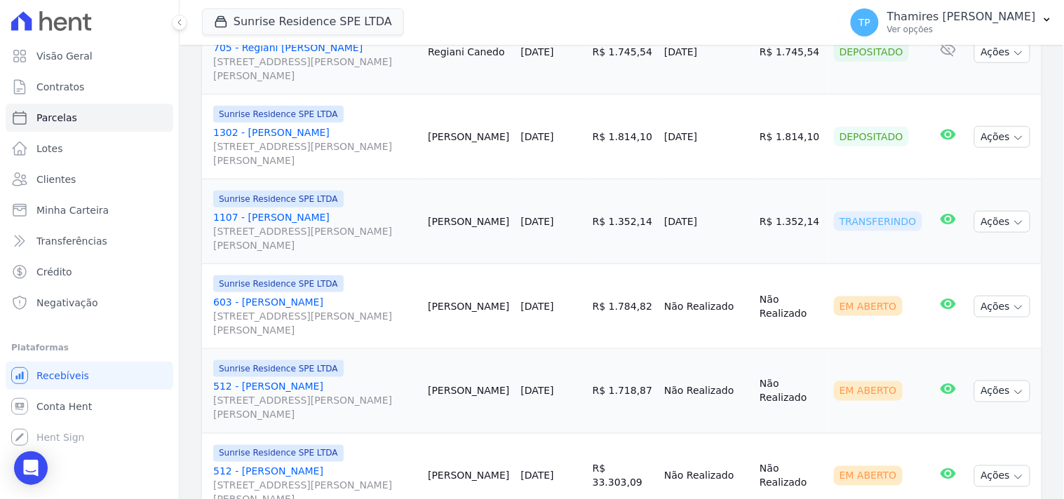
drag, startPoint x: 671, startPoint y: 208, endPoint x: 724, endPoint y: 200, distance: 53.8
click at [724, 200] on td "15/09/2025" at bounding box center [705, 222] width 95 height 85
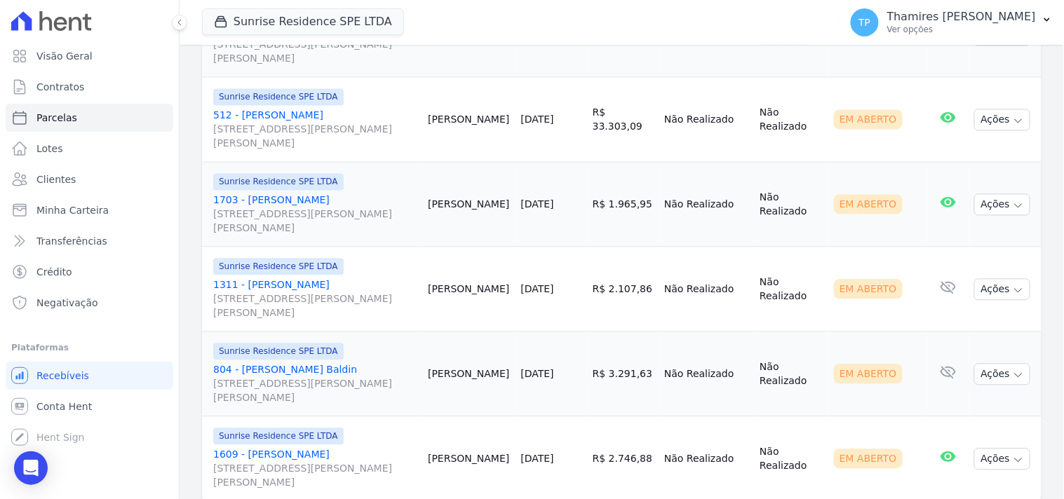
scroll to position [2113, 0]
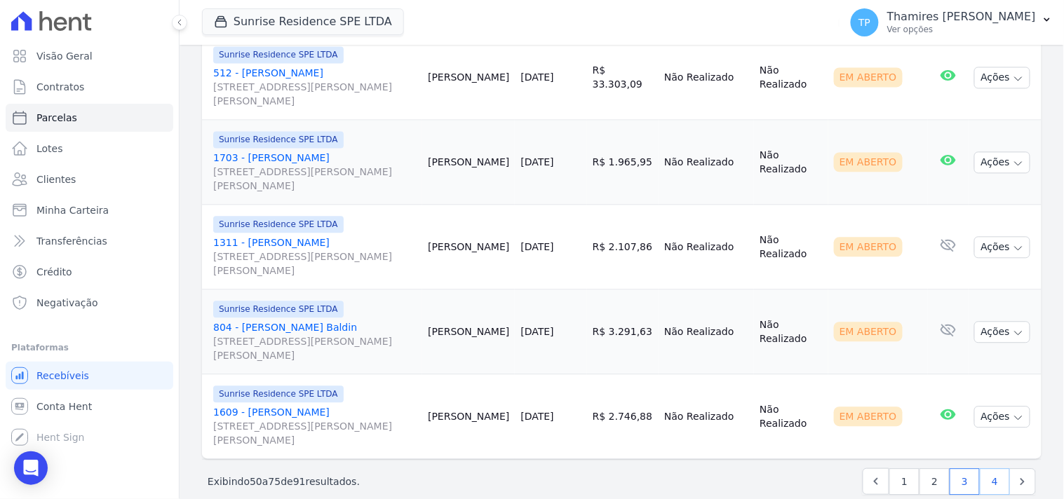
click at [985, 468] on link "4" at bounding box center [995, 481] width 30 height 27
select select
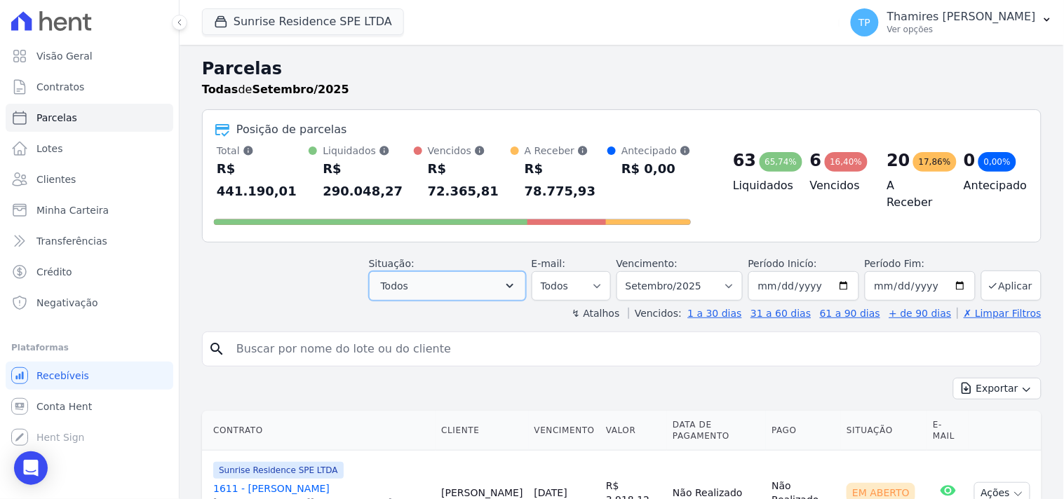
click at [401, 273] on button "Todos" at bounding box center [447, 285] width 157 height 29
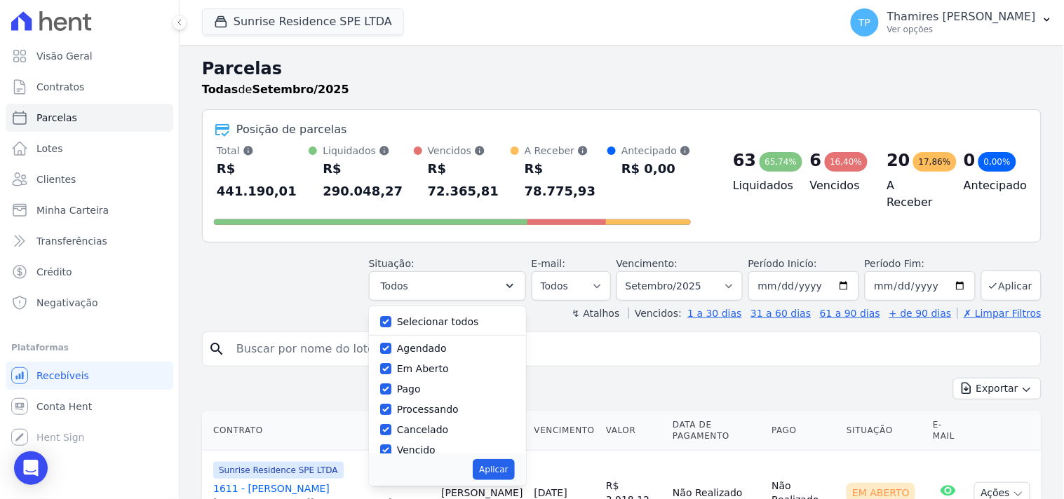
drag, startPoint x: 410, startPoint y: 299, endPoint x: 428, endPoint y: 331, distance: 36.8
click at [414, 316] on label "Selecionar todos" at bounding box center [438, 321] width 82 height 11
click at [433, 316] on label "Selecionar todos" at bounding box center [438, 321] width 82 height 11
click at [391, 316] on input "Selecionar todos" at bounding box center [385, 321] width 11 height 11
checkbox input "false"
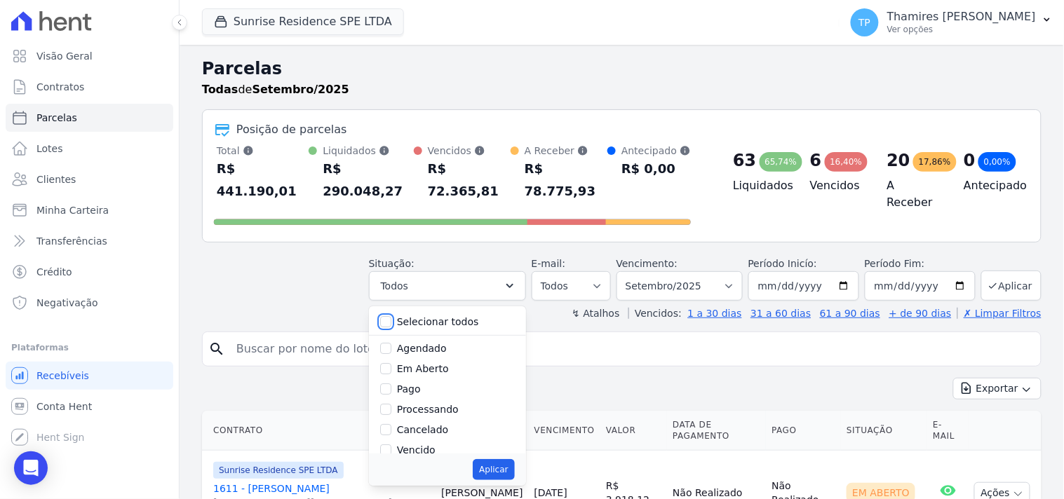
checkbox input "false"
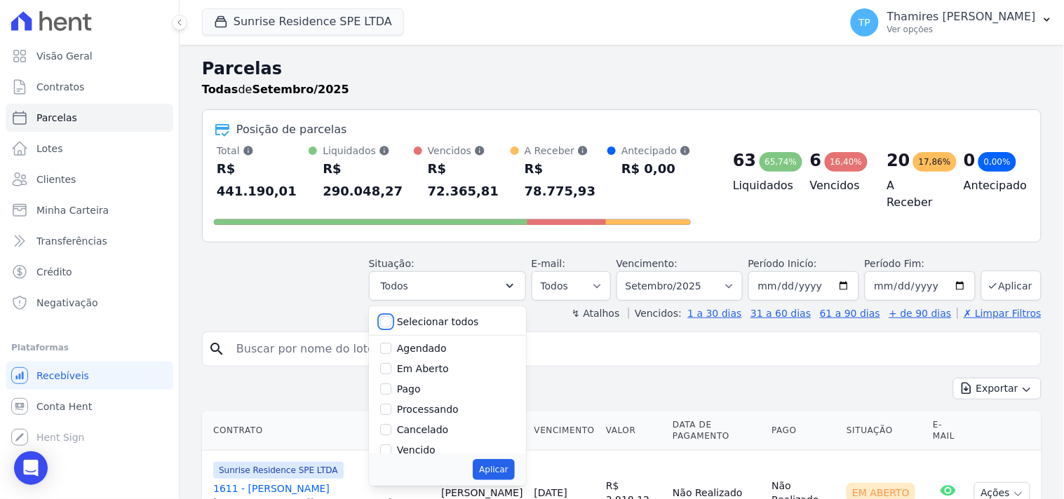
checkbox input "false"
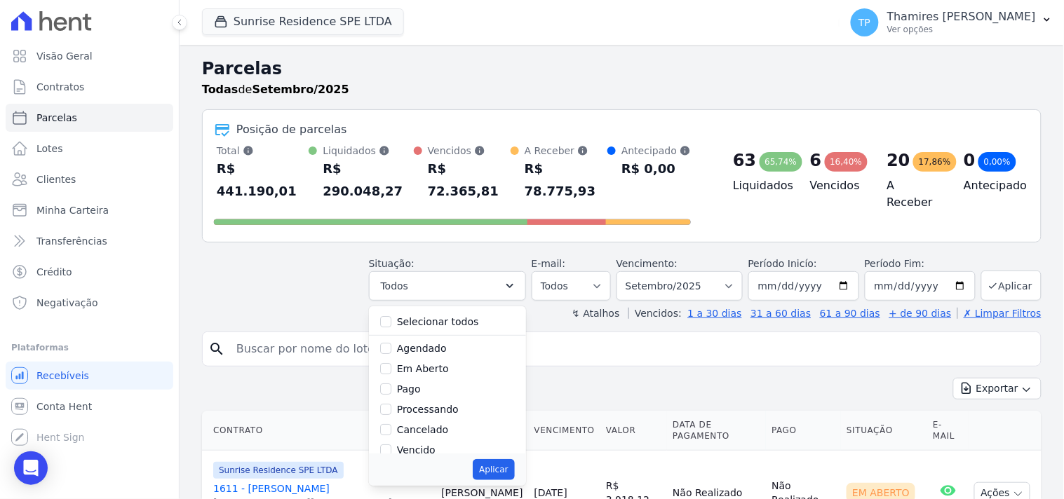
click at [416, 384] on label "Pago" at bounding box center [409, 389] width 24 height 11
click at [391, 384] on input "Pago" at bounding box center [385, 389] width 11 height 11
checkbox input "true"
click at [440, 386] on div "Transferindo" at bounding box center [427, 393] width 61 height 15
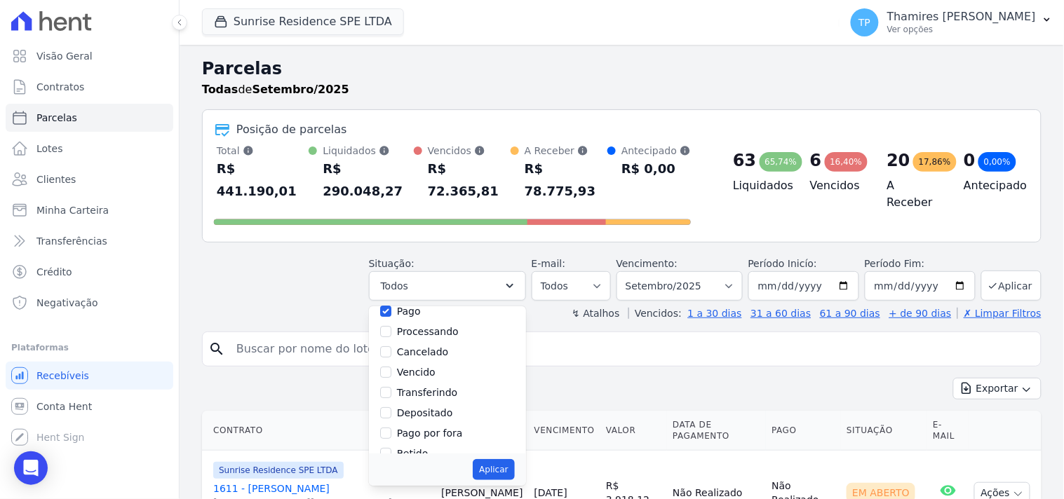
click at [451, 387] on label "Transferindo" at bounding box center [427, 392] width 61 height 11
click at [391, 387] on input "Transferindo" at bounding box center [385, 392] width 11 height 11
checkbox input "true"
click at [503, 459] on button "Aplicar" at bounding box center [493, 469] width 41 height 21
select select "paid"
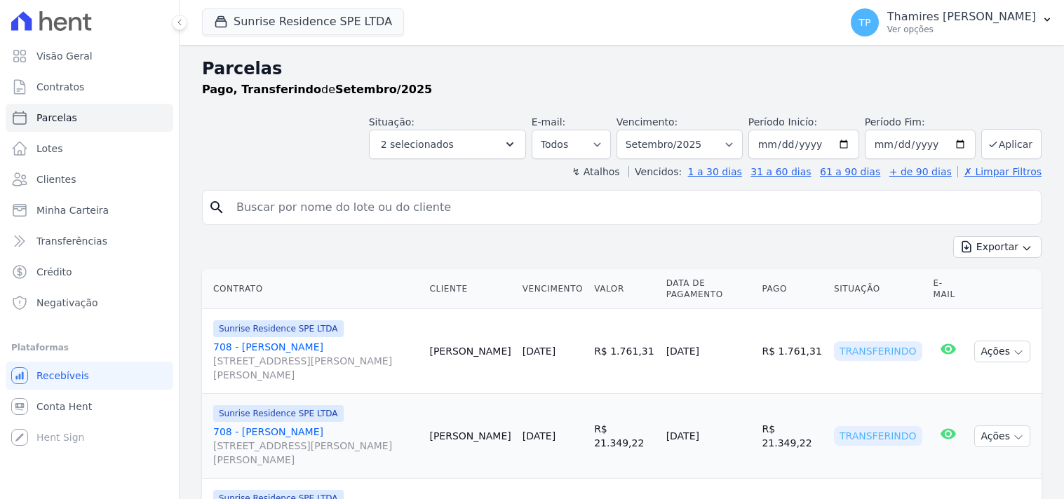
select select
click at [451, 124] on div "Situação: Agendado Em Aberto Pago Processando Cancelado Vencido Transferindo De…" at bounding box center [447, 137] width 157 height 44
click at [453, 132] on button "2 selecionados" at bounding box center [447, 144] width 157 height 29
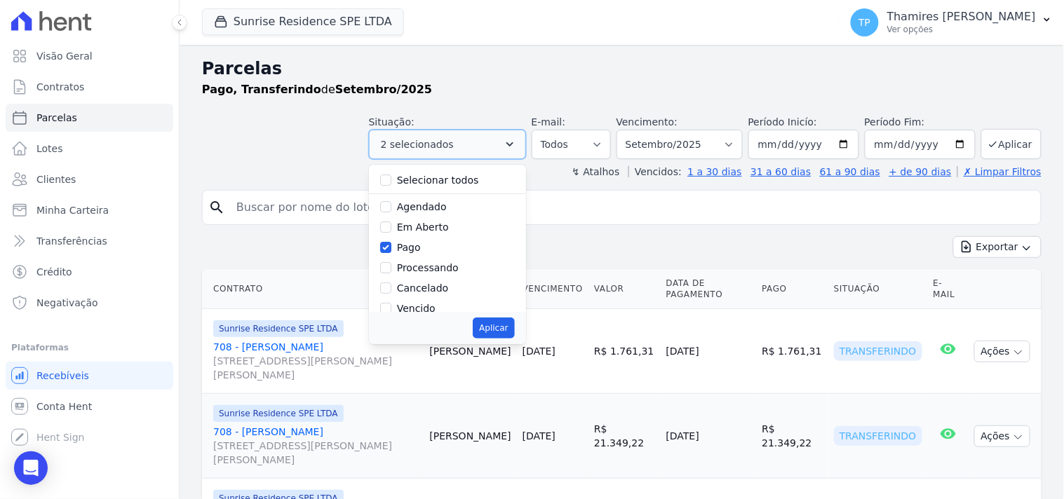
click at [453, 133] on button "2 selecionados" at bounding box center [447, 144] width 157 height 29
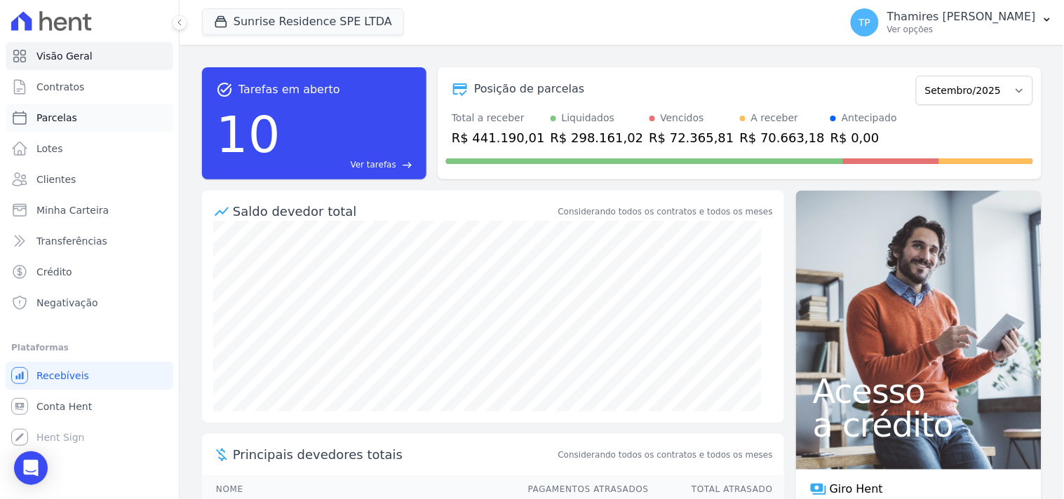
click at [109, 111] on link "Parcelas" at bounding box center [90, 118] width 168 height 28
select select
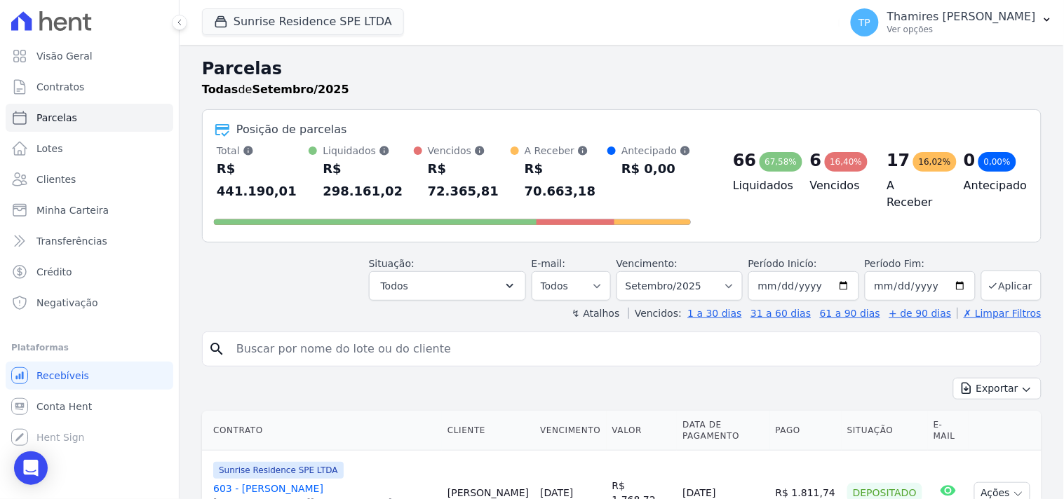
click at [320, 335] on input "search" at bounding box center [631, 349] width 807 height 28
type input "[PERSON_NAME]"
select select
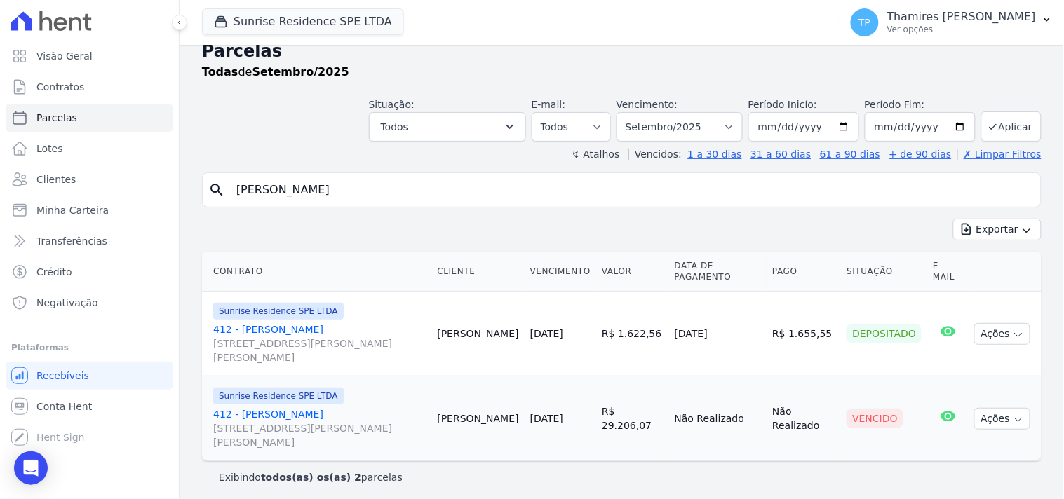
scroll to position [22, 0]
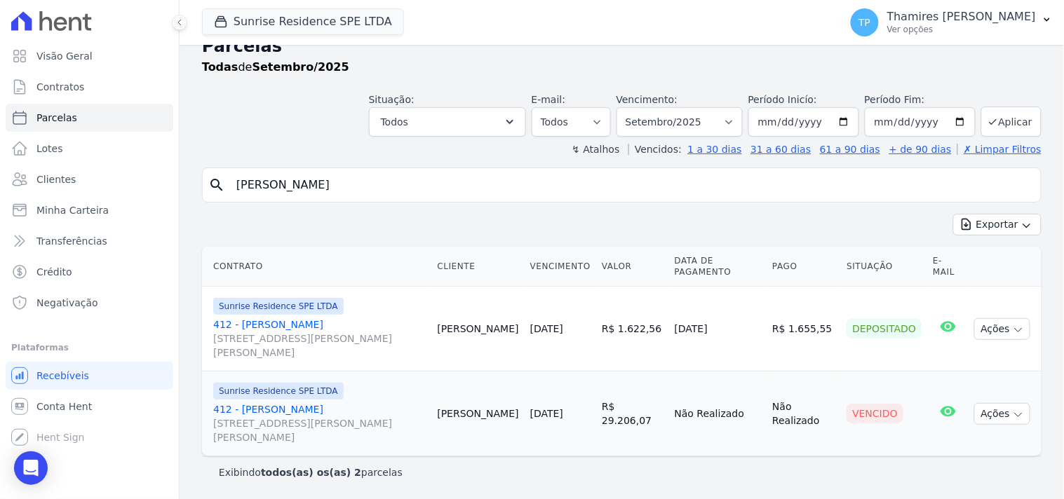
click at [268, 410] on link "412 - [PERSON_NAME] [STREET_ADDRESS][PERSON_NAME] Maringá" at bounding box center [319, 424] width 212 height 42
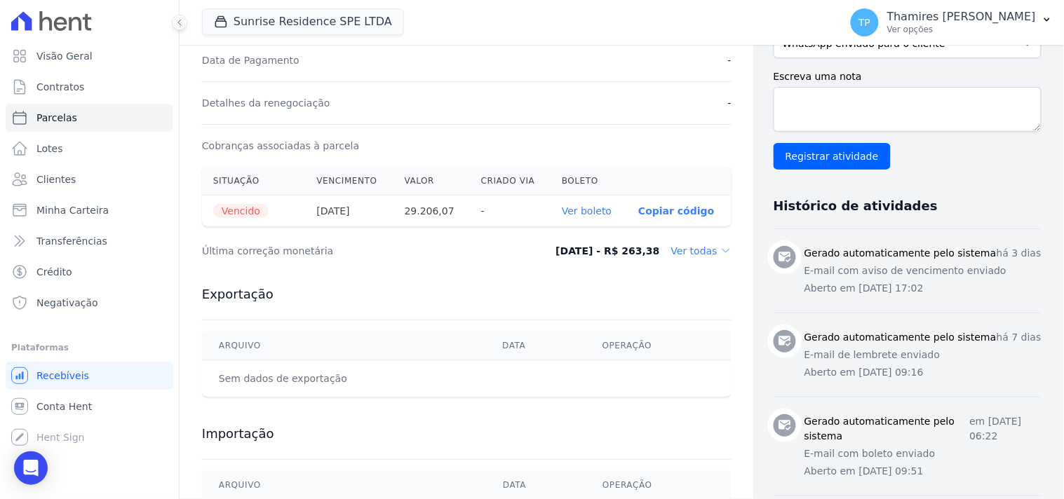
scroll to position [389, 0]
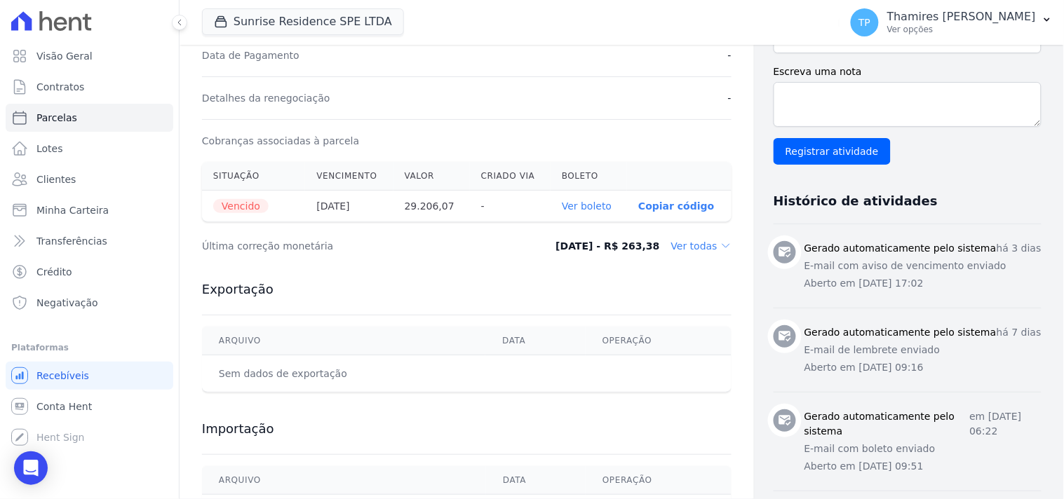
click at [675, 245] on dd "Ver todas" at bounding box center [701, 246] width 60 height 14
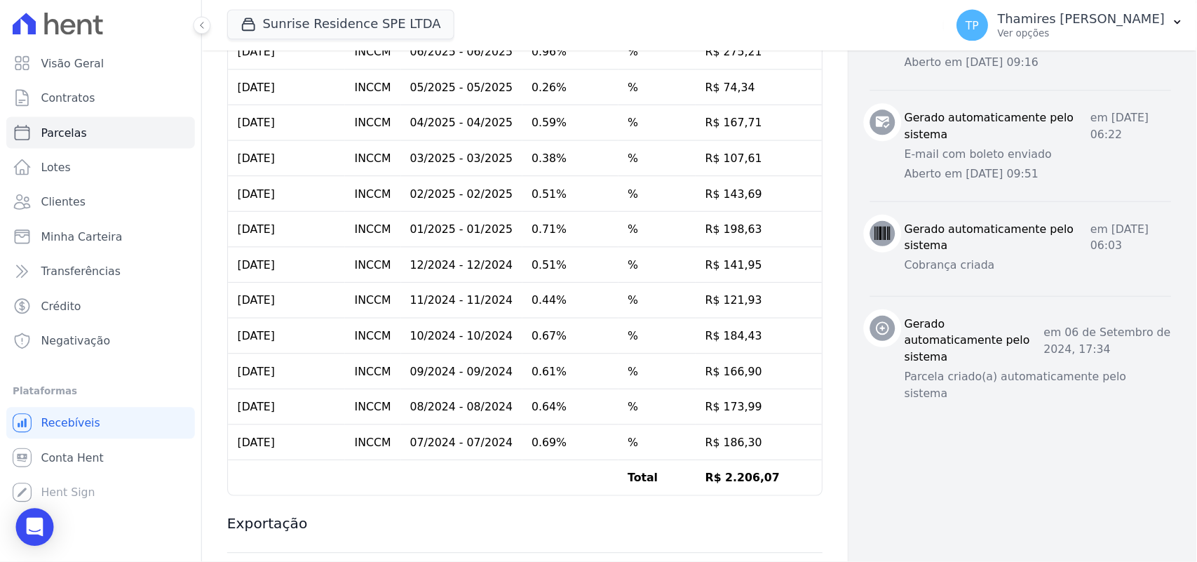
scroll to position [623, 0]
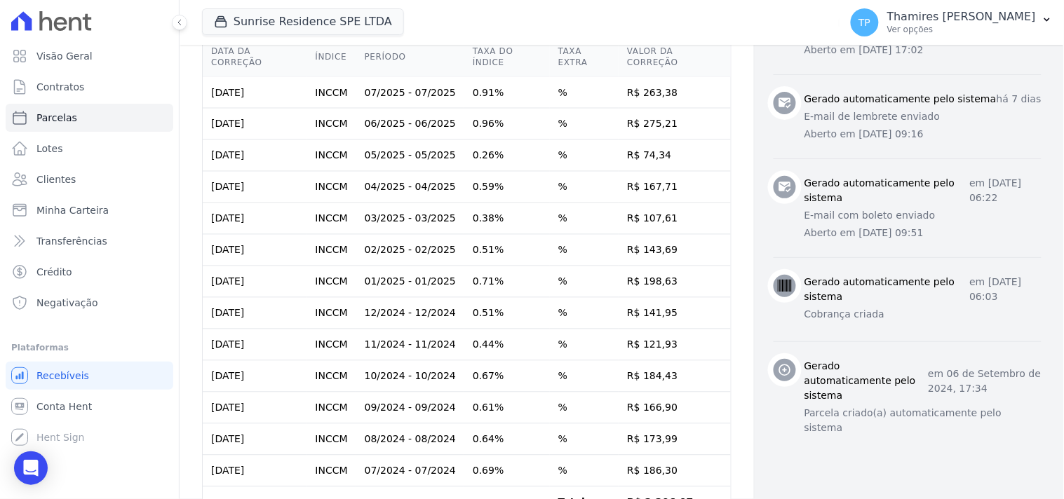
click at [673, 387] on td "R$ 184,43" at bounding box center [674, 377] width 112 height 32
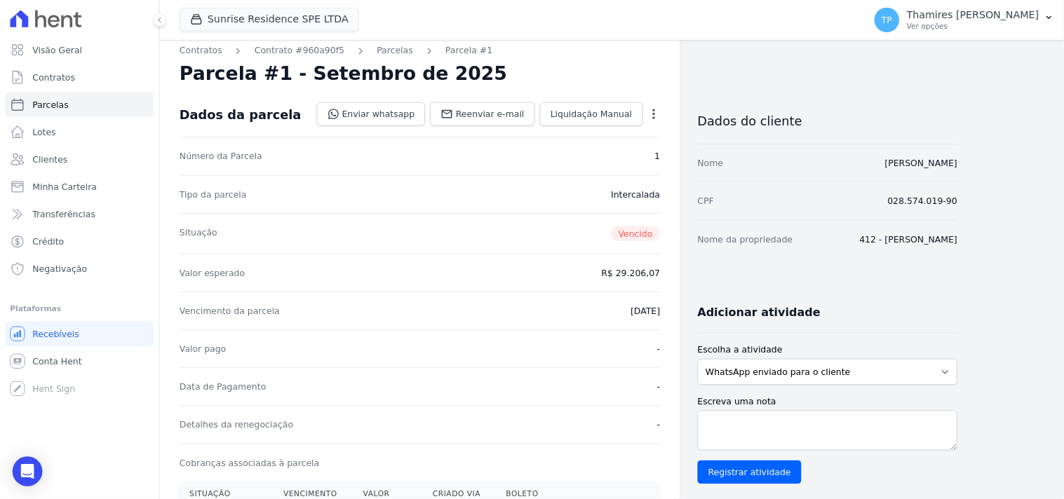
scroll to position [0, 0]
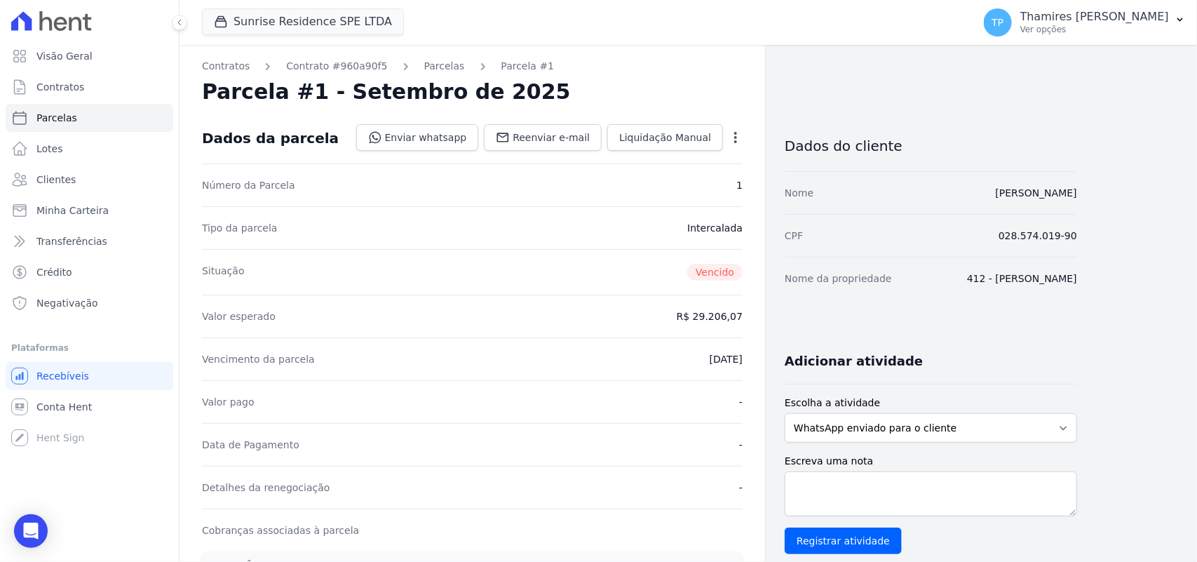
click at [643, 63] on nav "Contratos Contrato #960a90f5 [GEOGRAPHIC_DATA] Parcela #1" at bounding box center [472, 66] width 541 height 15
click at [610, 83] on div "Parcela #1 - Setembro de 2025" at bounding box center [472, 91] width 541 height 25
